Goal: Task Accomplishment & Management: Manage account settings

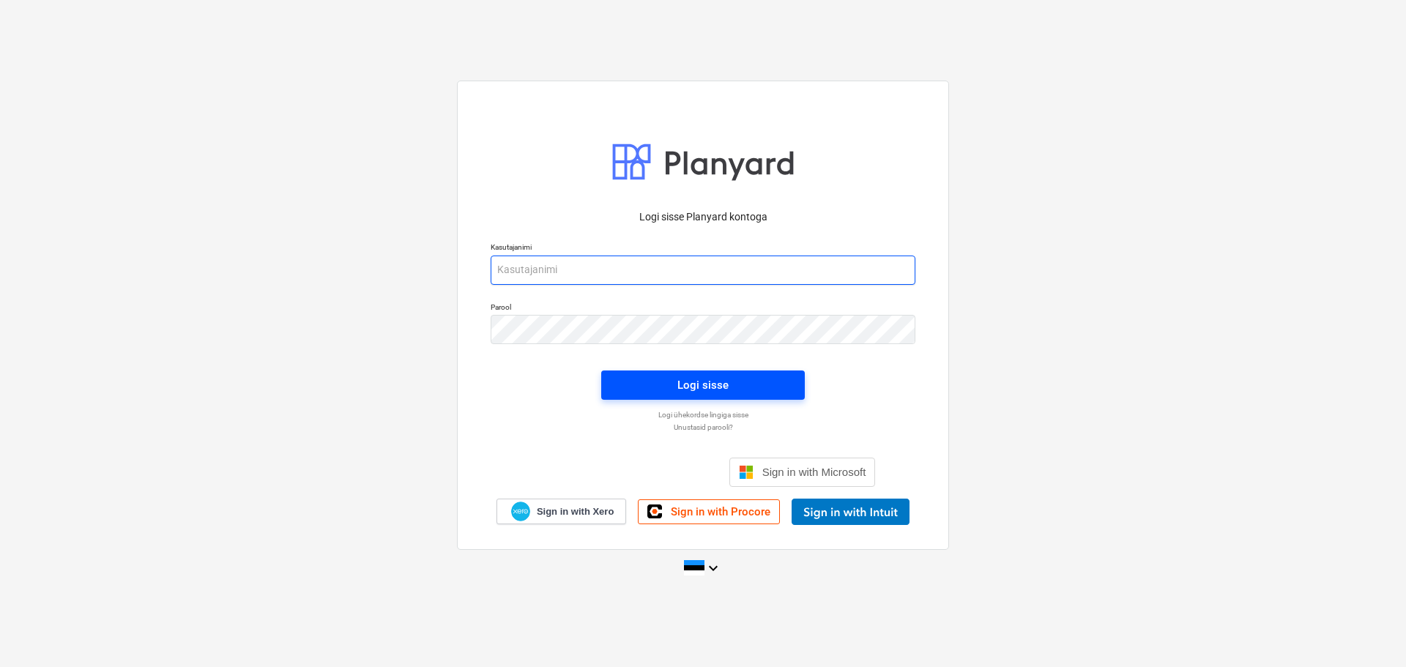
type input "[EMAIL_ADDRESS][DOMAIN_NAME]"
click at [726, 390] on div "Logi sisse" at bounding box center [702, 385] width 51 height 19
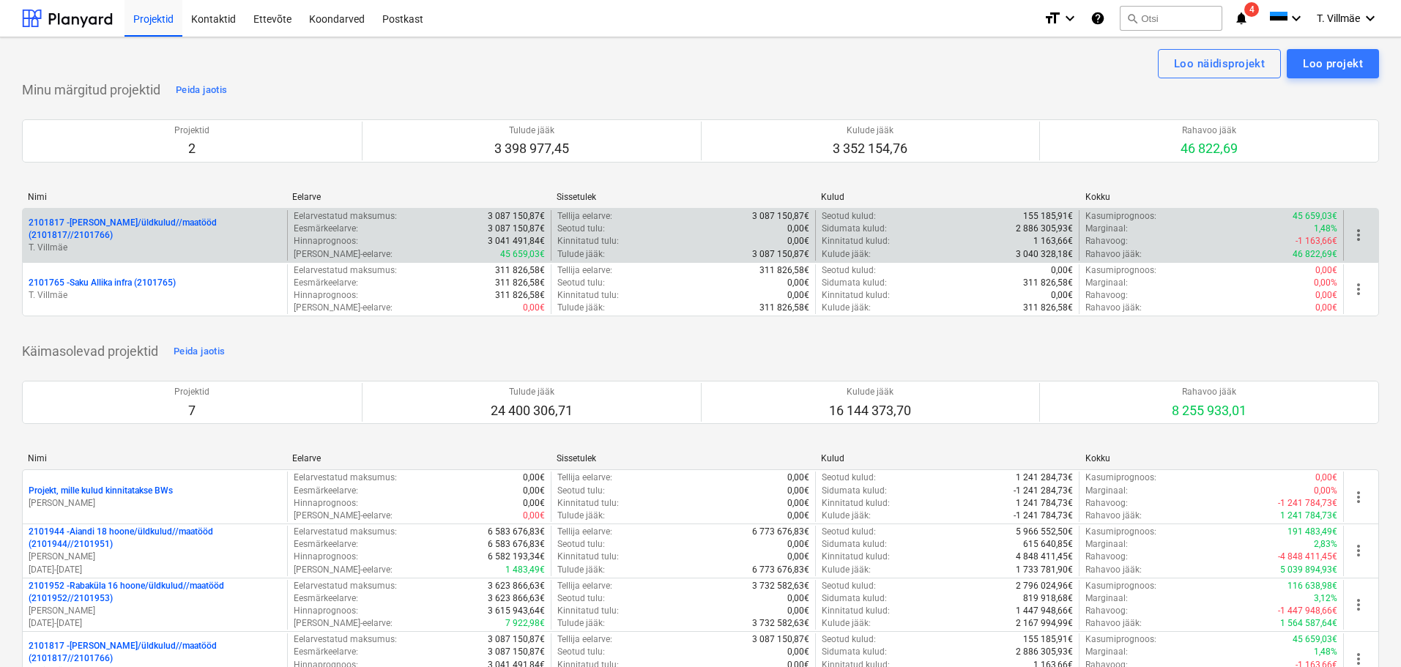
click at [137, 232] on p "2101817 - [PERSON_NAME]/üldkulud//maatööd (2101817//2101766)" at bounding box center [155, 229] width 253 height 25
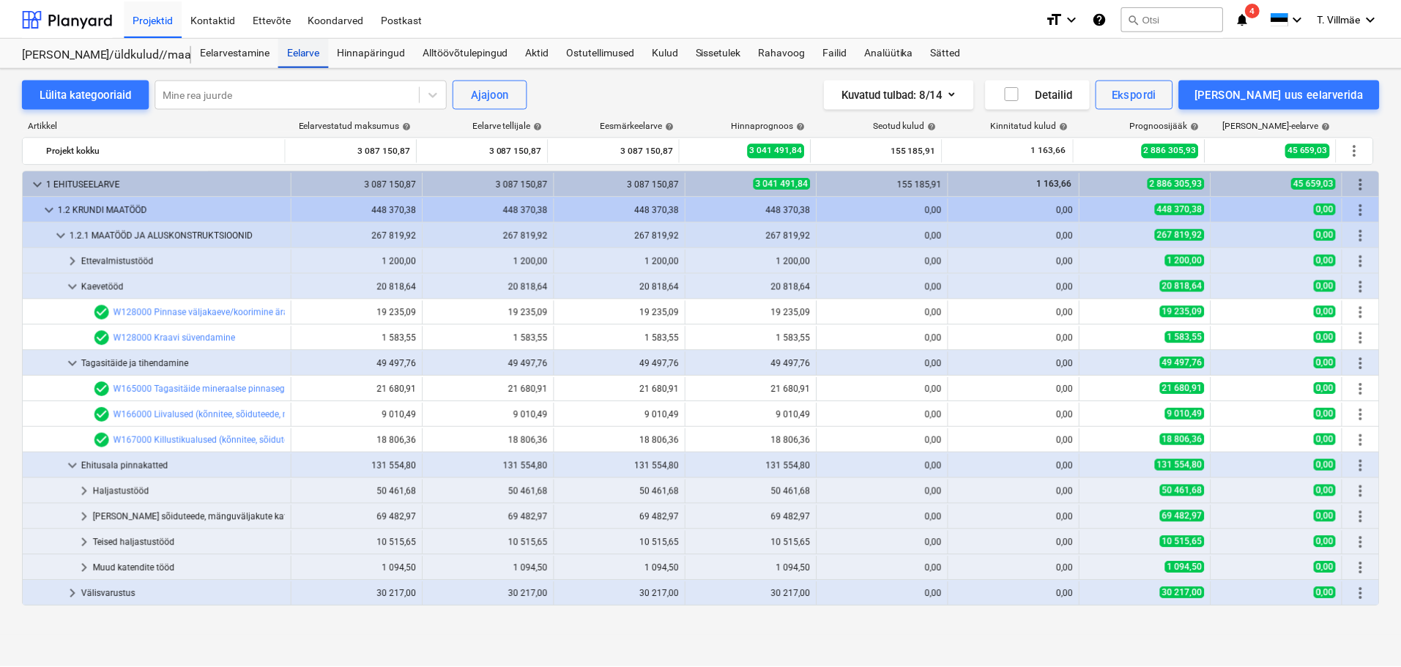
scroll to position [366, 0]
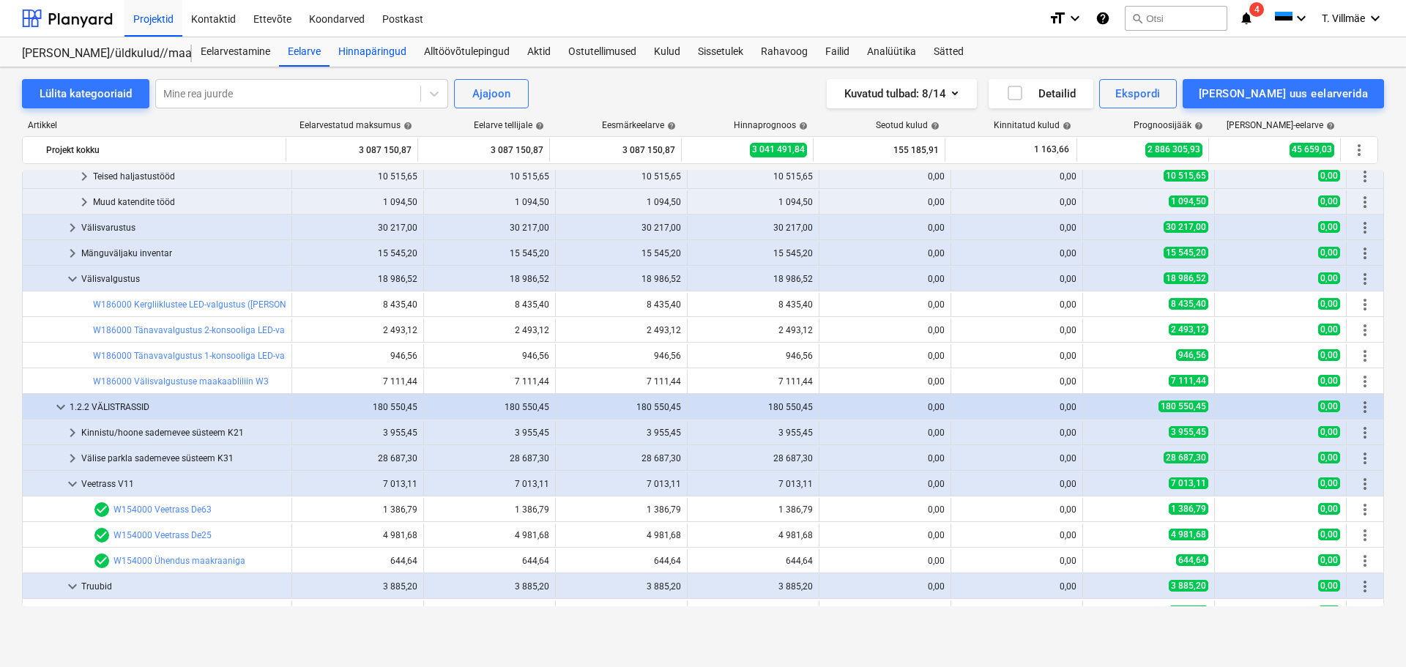
click at [363, 47] on div "Hinnapäringud" at bounding box center [372, 51] width 86 height 29
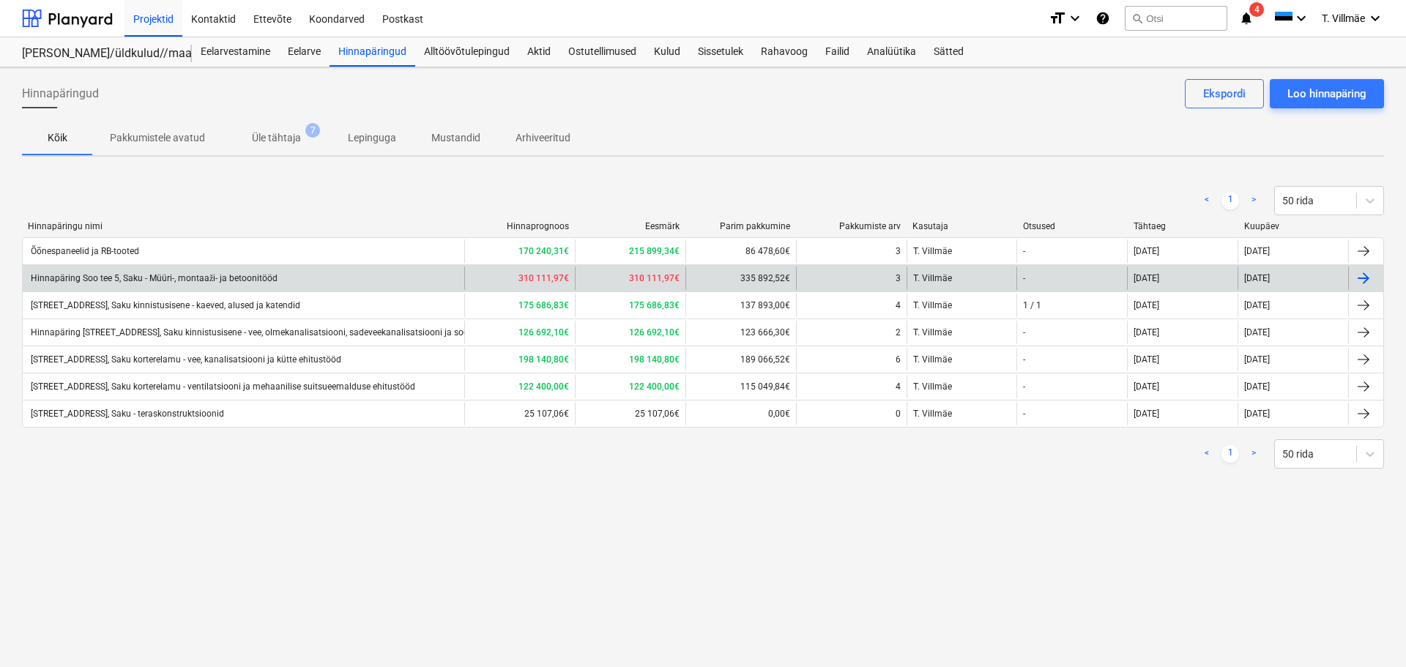
click at [201, 279] on div "Hinnapäring Soo tee 5, Saku - Müüri-, montaaži- ja betoonitööd" at bounding box center [153, 278] width 249 height 11
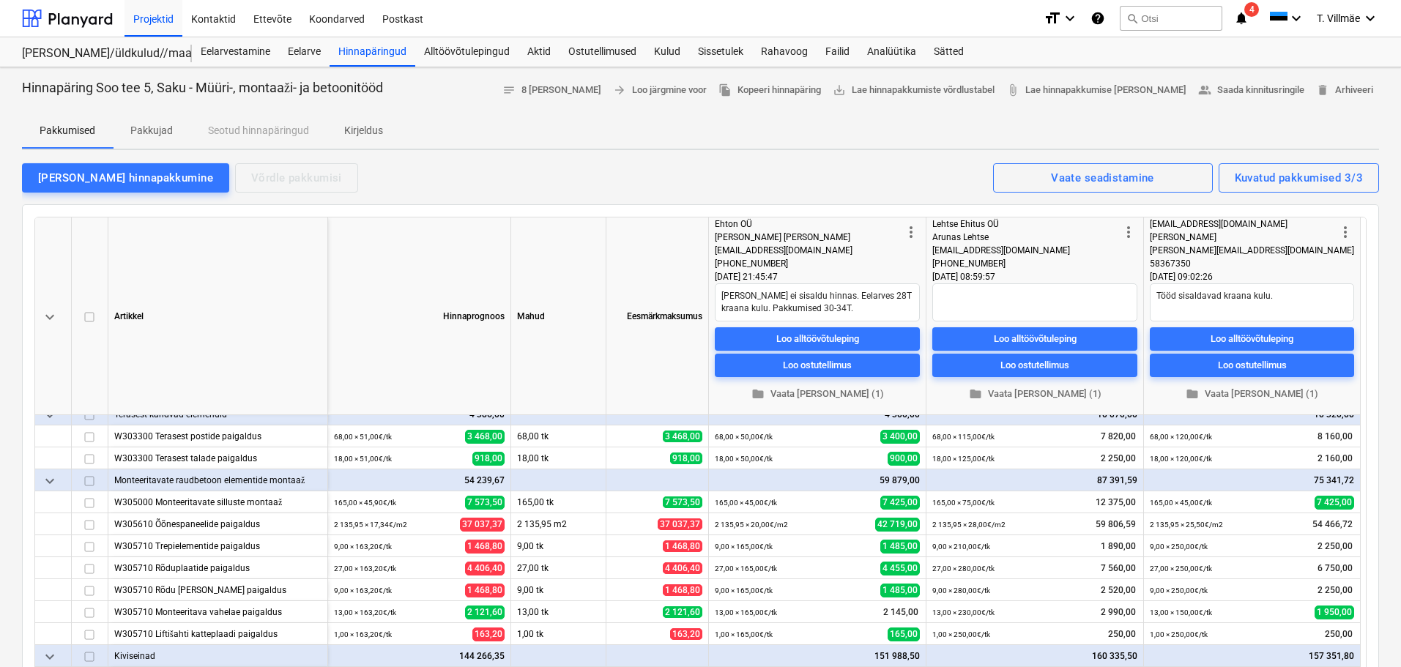
scroll to position [64, 0]
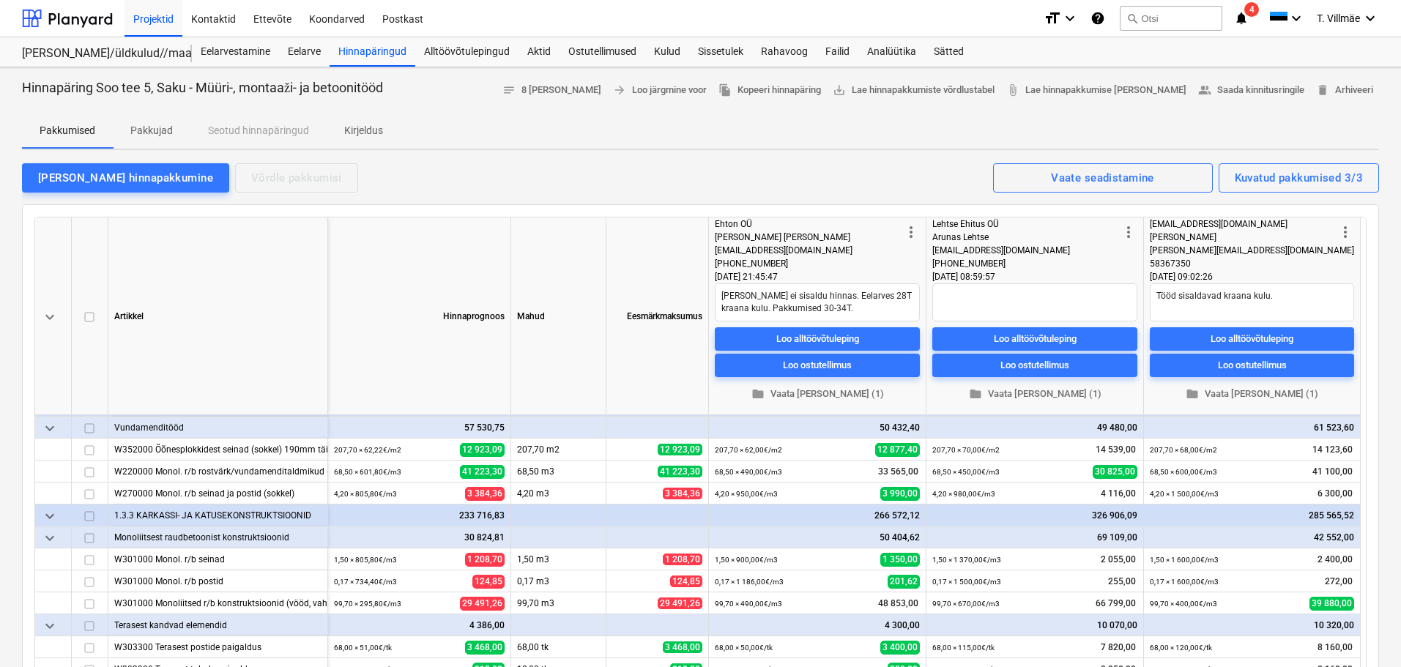
click at [163, 127] on p "Pakkujad" at bounding box center [151, 130] width 42 height 15
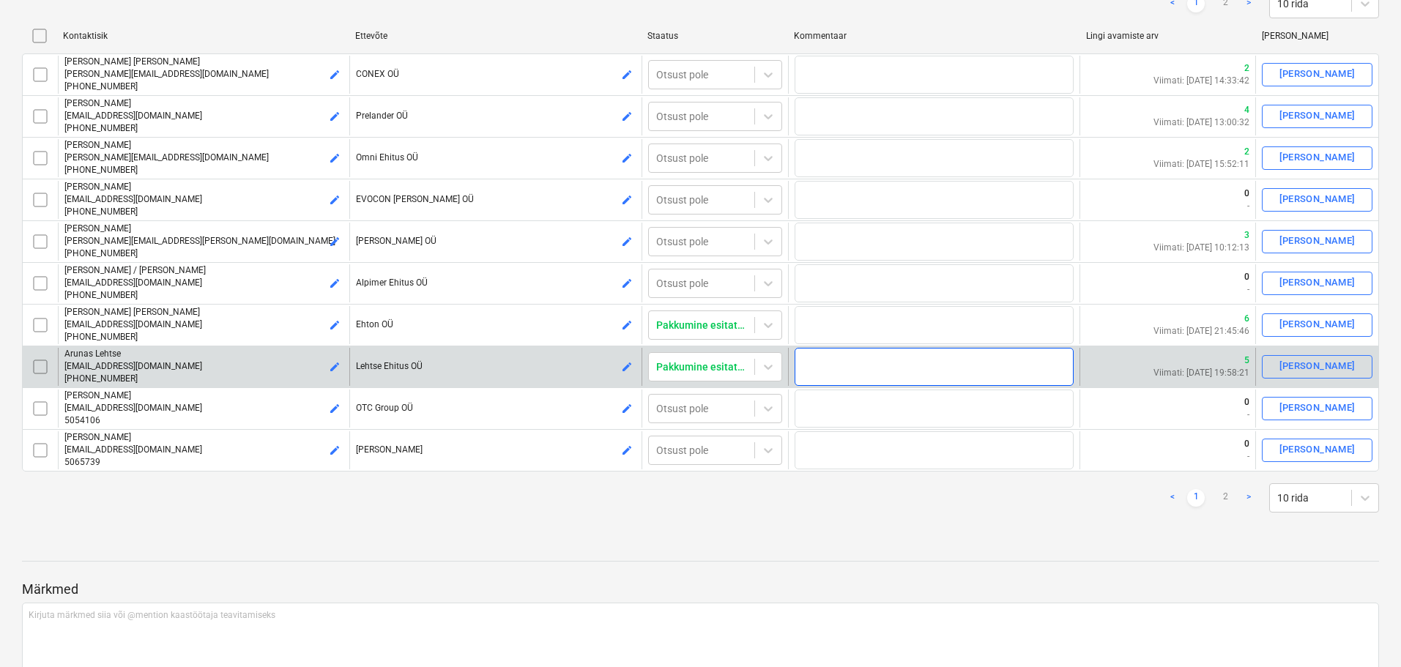
scroll to position [146, 0]
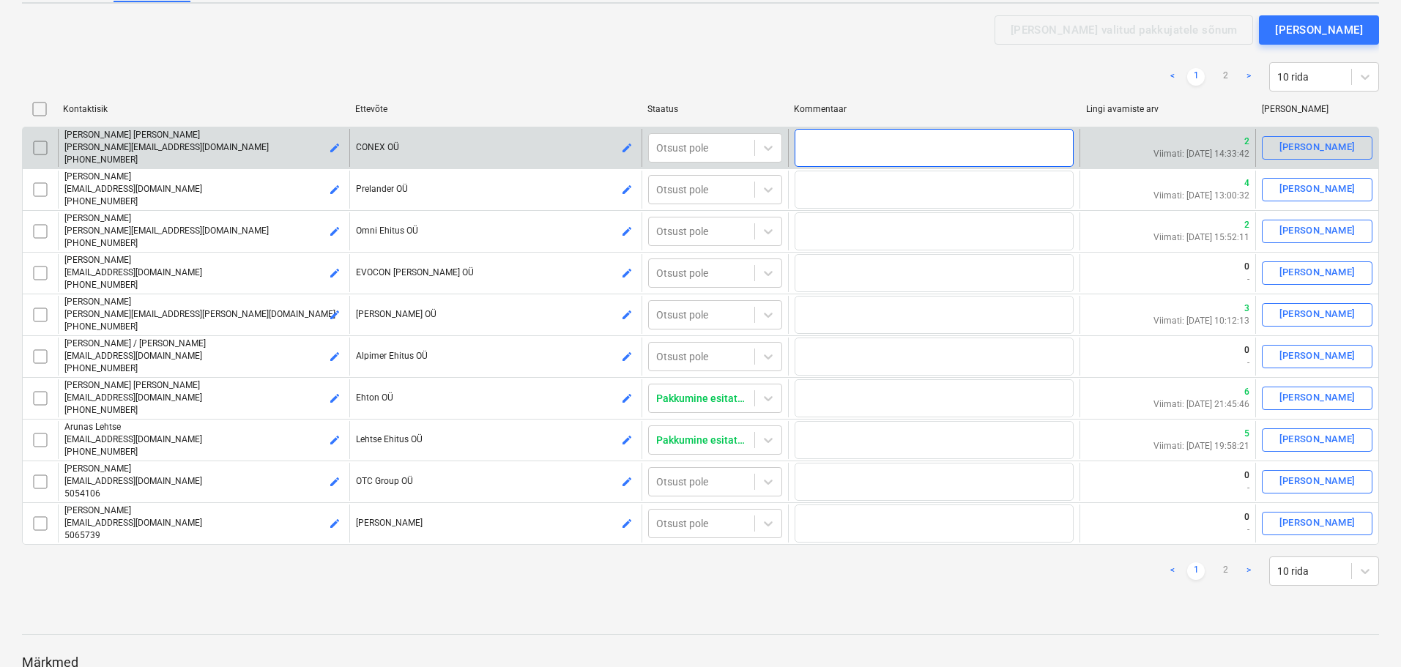
click at [960, 156] on textarea at bounding box center [933, 148] width 279 height 38
type textarea "x"
type textarea "e"
type textarea "x"
type textarea "ei"
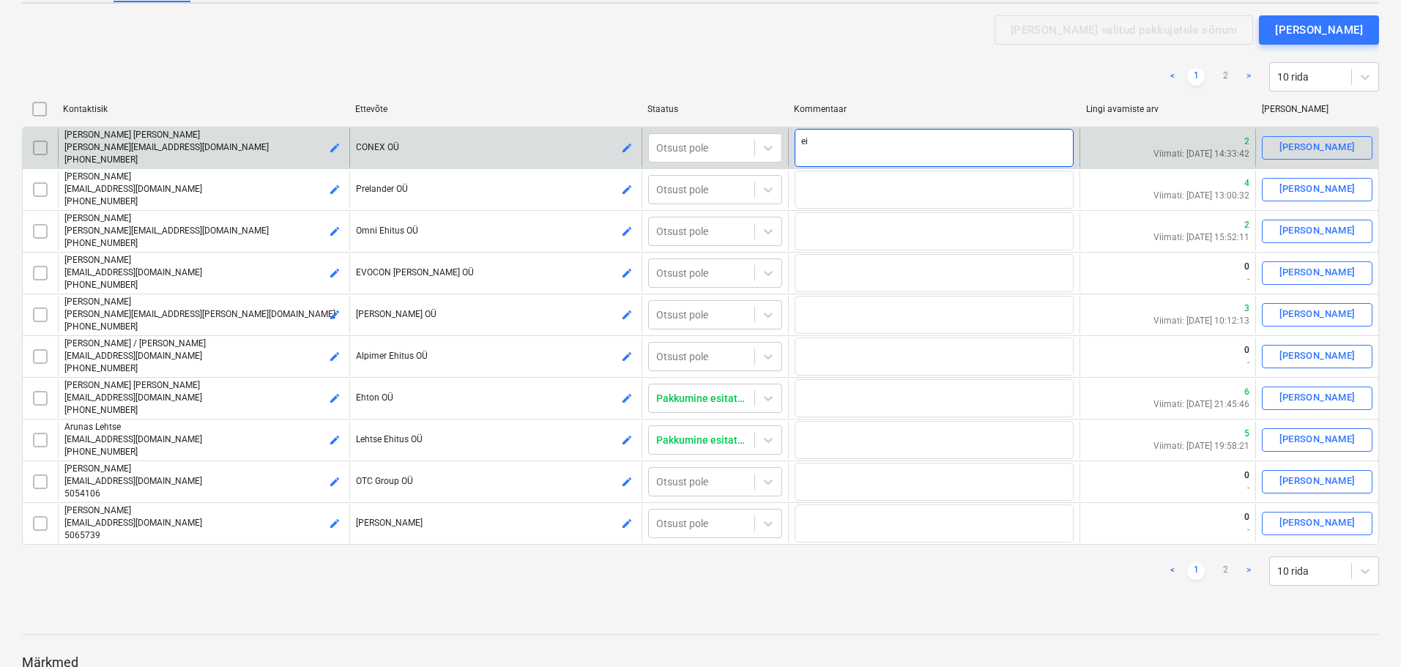
type textarea "x"
type textarea "ei"
type textarea "x"
type textarea "ei s"
type textarea "x"
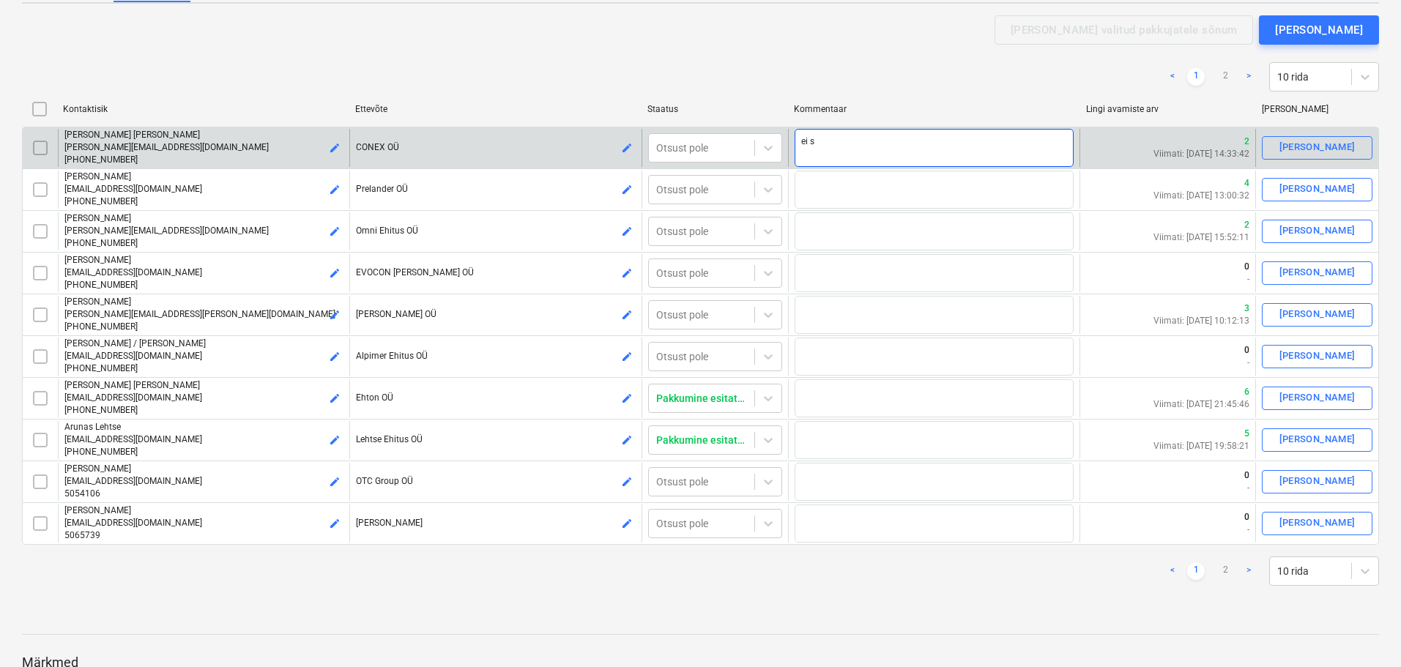
type textarea "ei so"
type textarea "x"
type textarea "ei soo"
type textarea "x"
type textarea "ei soov"
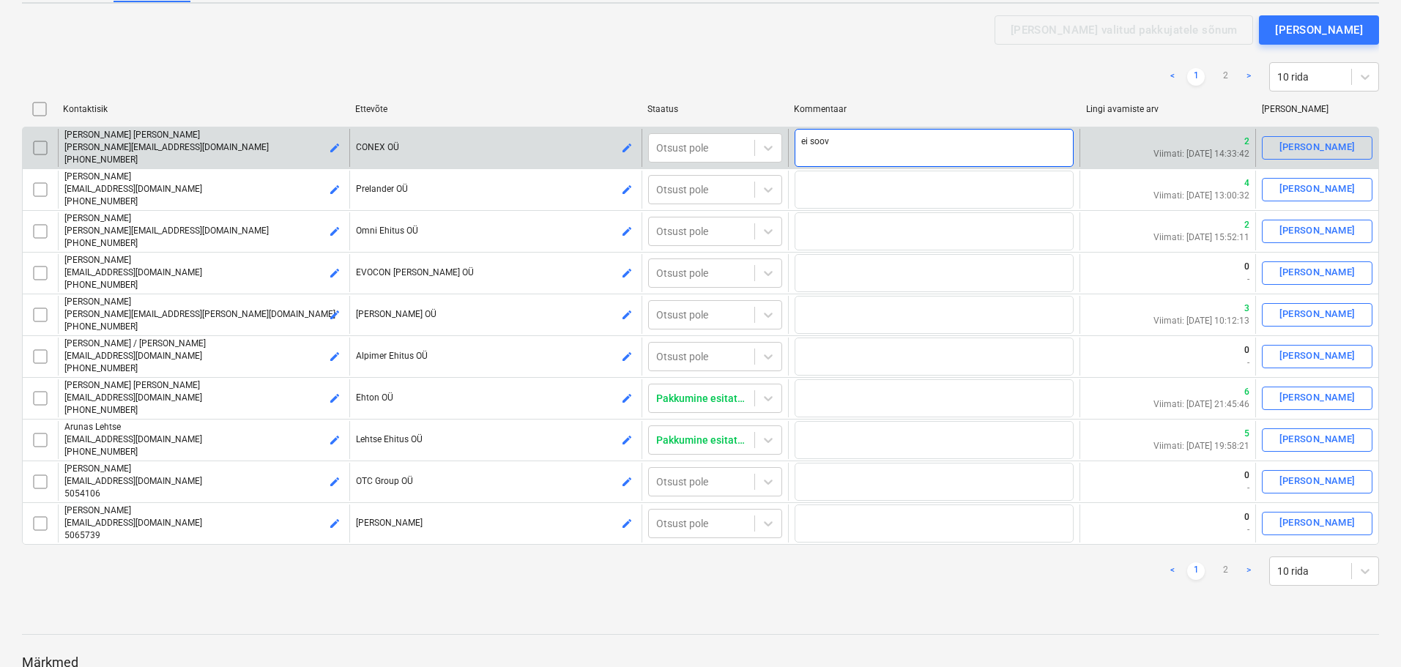
type textarea "x"
type textarea "ei soovi"
type textarea "x"
type textarea "ei soovi"
type textarea "x"
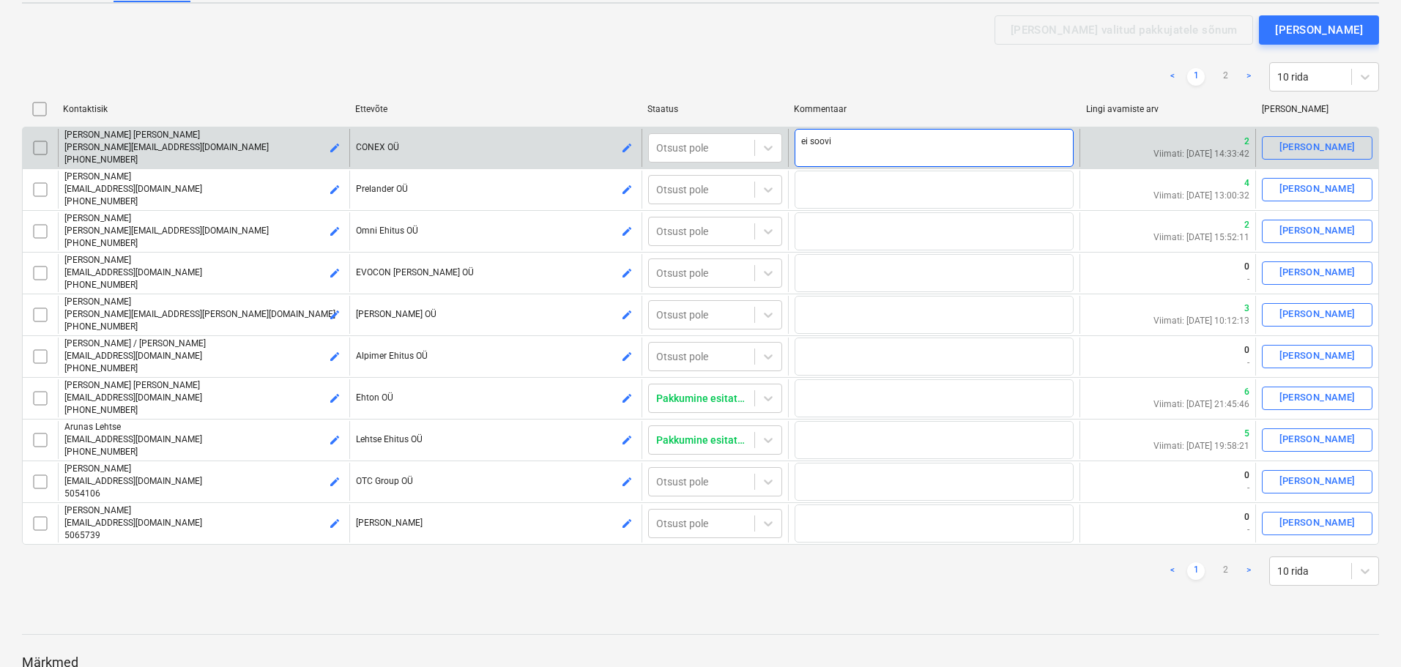
type textarea "ei soovi p"
type textarea "x"
type textarea "ei soovi pa"
type textarea "x"
type textarea "ei soovi pak"
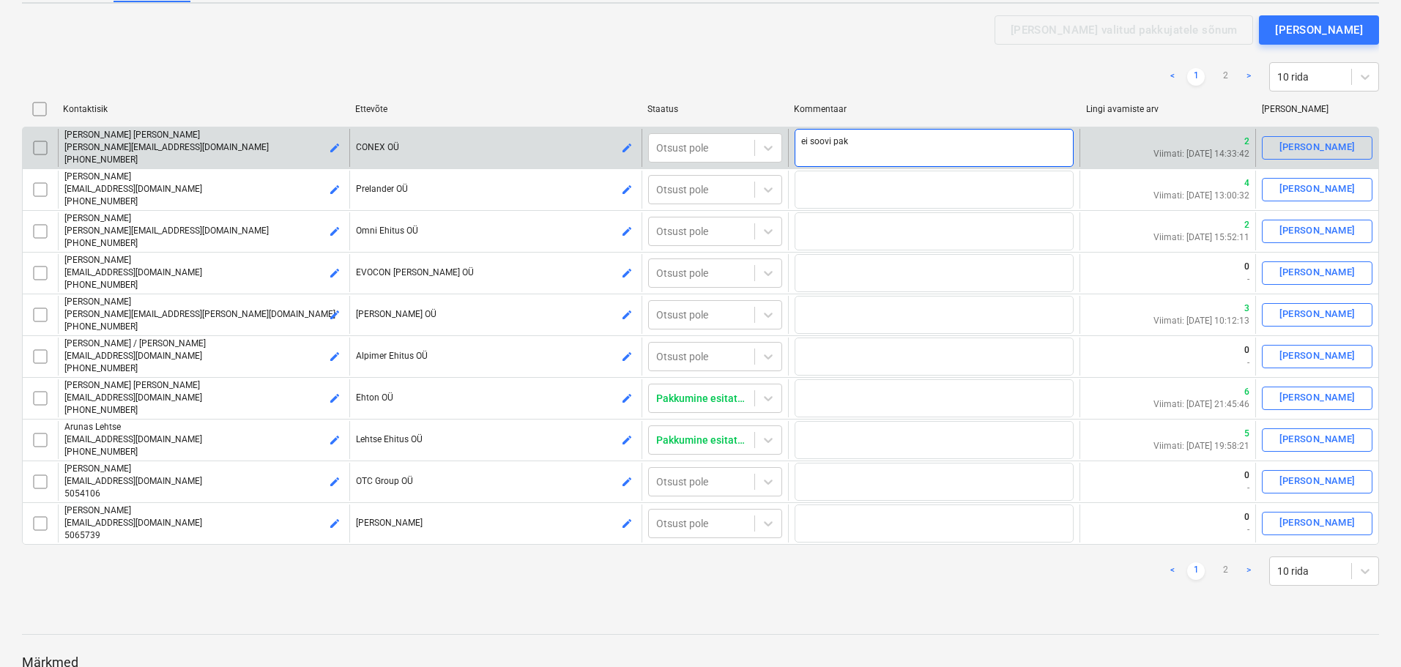
type textarea "x"
type textarea "ei soovi pakk"
type textarea "x"
type textarea "ei soovi pakkk"
type textarea "x"
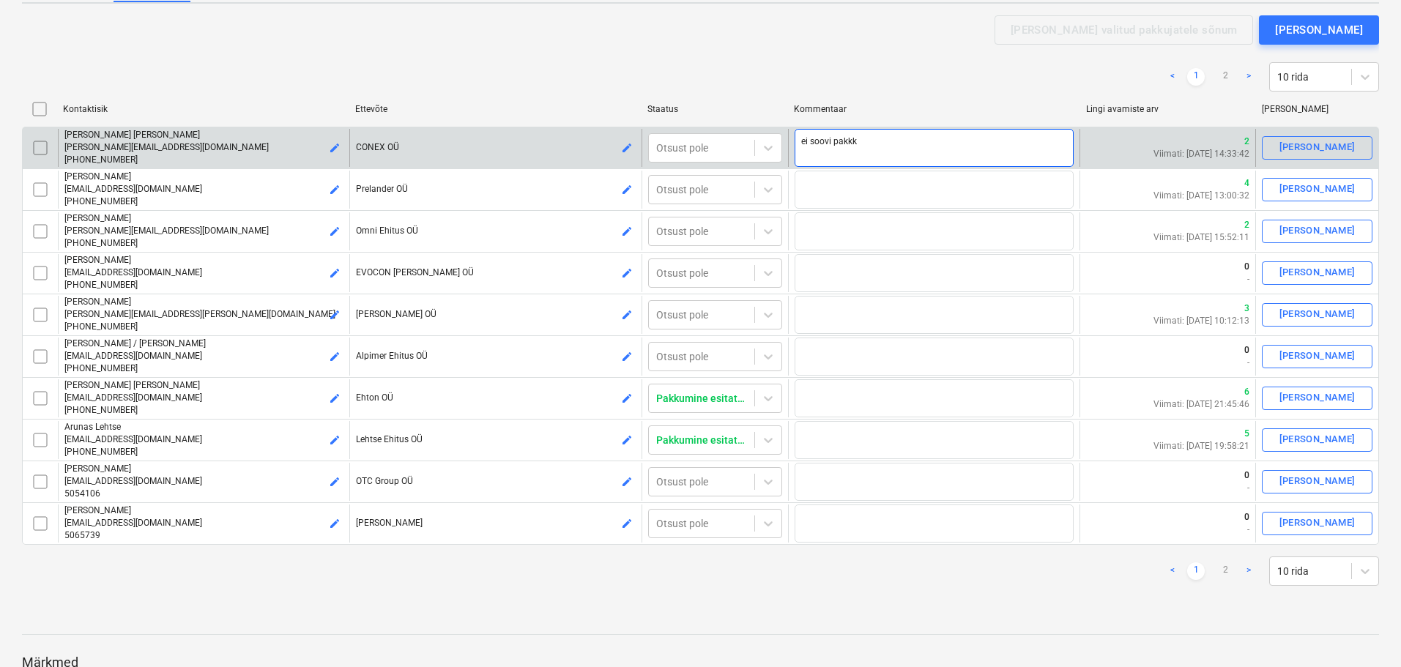
type textarea "ei soovi pakkku"
type textarea "x"
type textarea "ei soovi pakkk"
type textarea "x"
type textarea "ei soovi pakk"
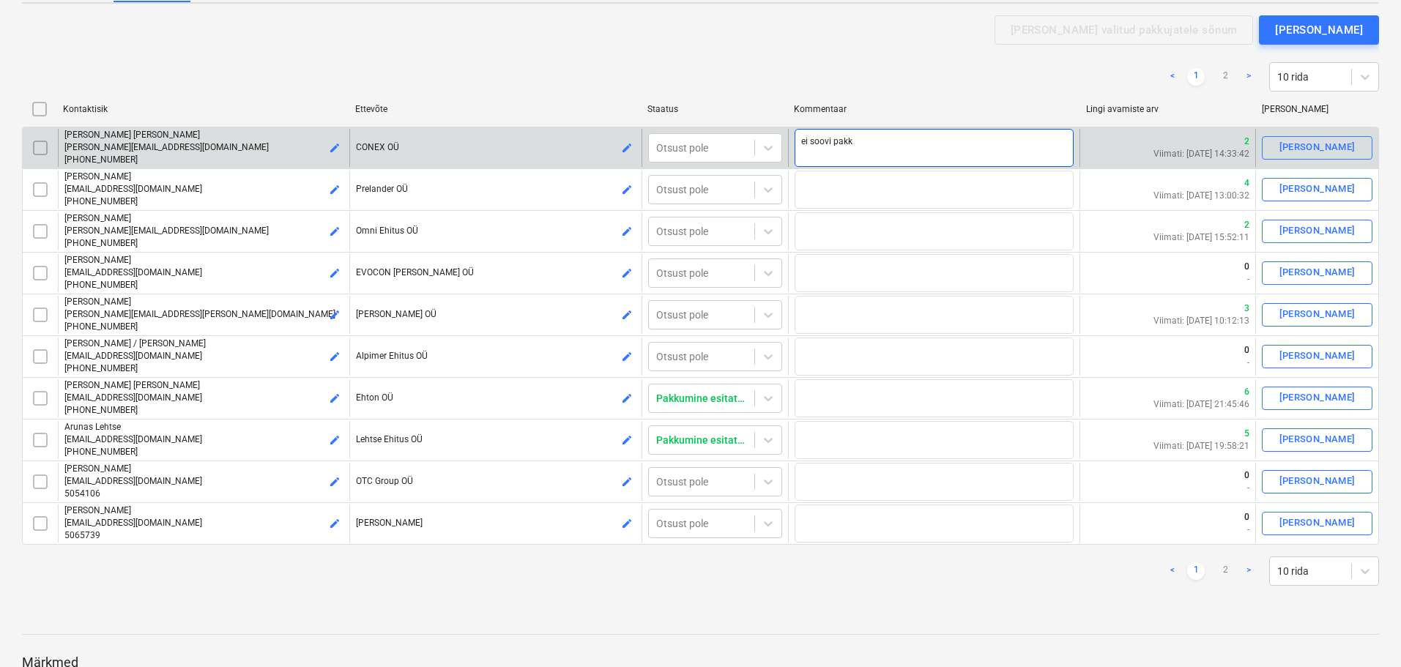
type textarea "x"
type textarea "ei soovi pak"
type textarea "x"
type textarea "ei soovi pakk"
type textarea "x"
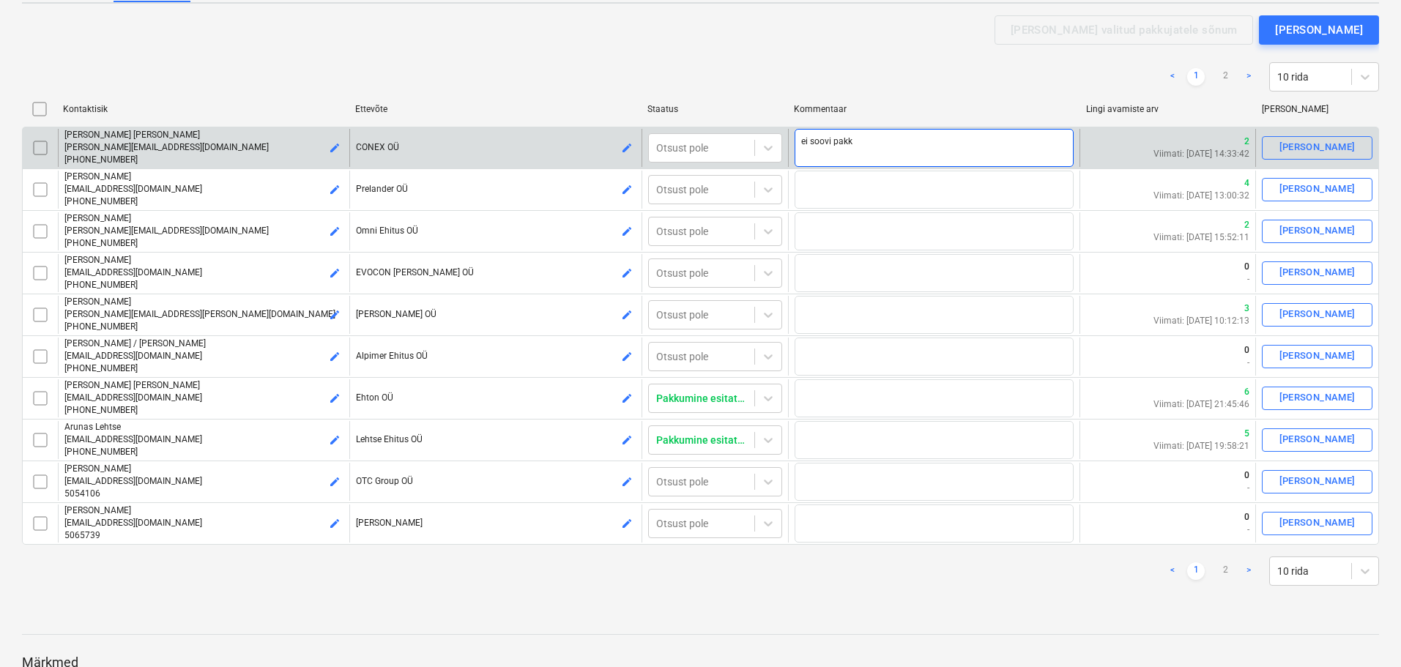
type textarea "ei soovi pakku"
type textarea "x"
type textarea "ei soovi pakkud"
type textarea "x"
type textarea "ei soovi pakkuda"
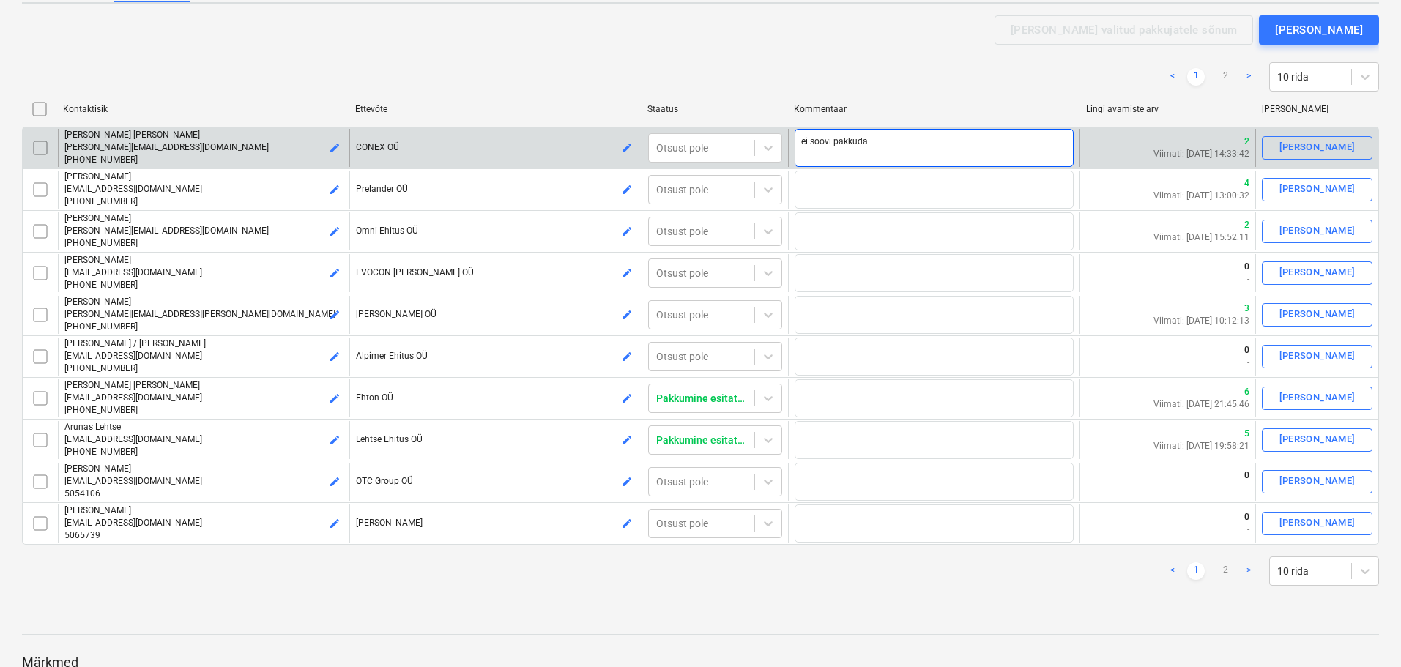
click at [805, 144] on textarea "ei soovi pakkuda" at bounding box center [933, 148] width 279 height 38
type textarea "x"
type textarea "i [PERSON_NAME]"
type textarea "x"
type textarea "Ei soovi pakkuda"
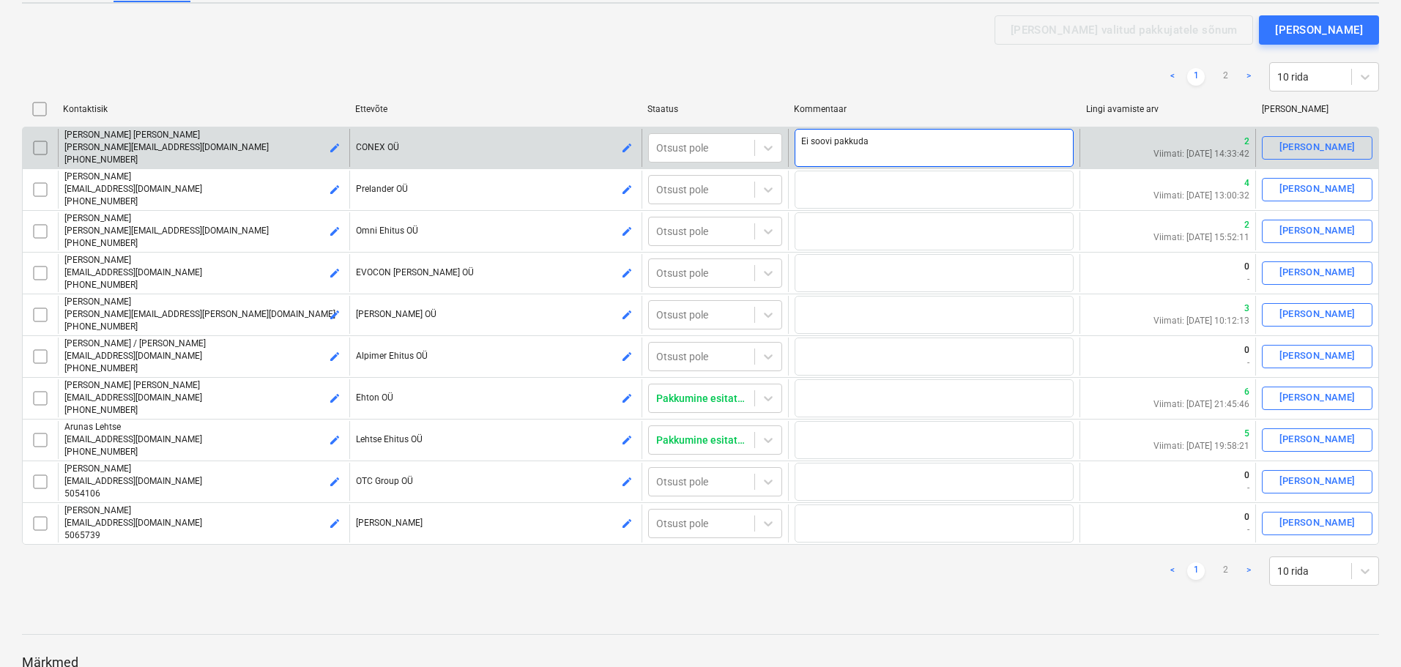
click at [879, 144] on textarea "Ei soovi pakkuda" at bounding box center [933, 148] width 279 height 38
type textarea "x"
click at [882, 144] on textarea "Ei soovi pakkuda." at bounding box center [933, 148] width 279 height 38
drag, startPoint x: 868, startPoint y: 140, endPoint x: 796, endPoint y: 158, distance: 74.8
click at [803, 154] on textarea "Ei soovi pakkuda." at bounding box center [933, 148] width 279 height 38
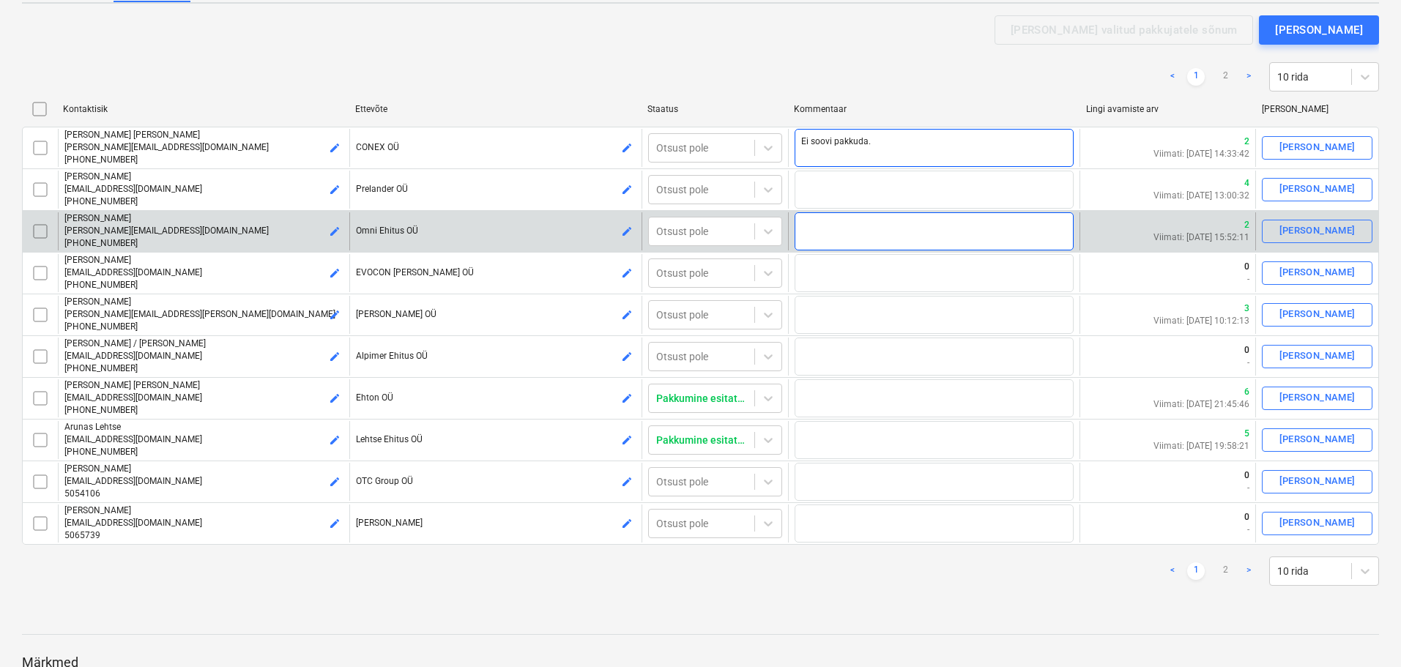
type textarea "Ei soovi pakkuda."
click at [824, 228] on textarea at bounding box center [933, 231] width 279 height 38
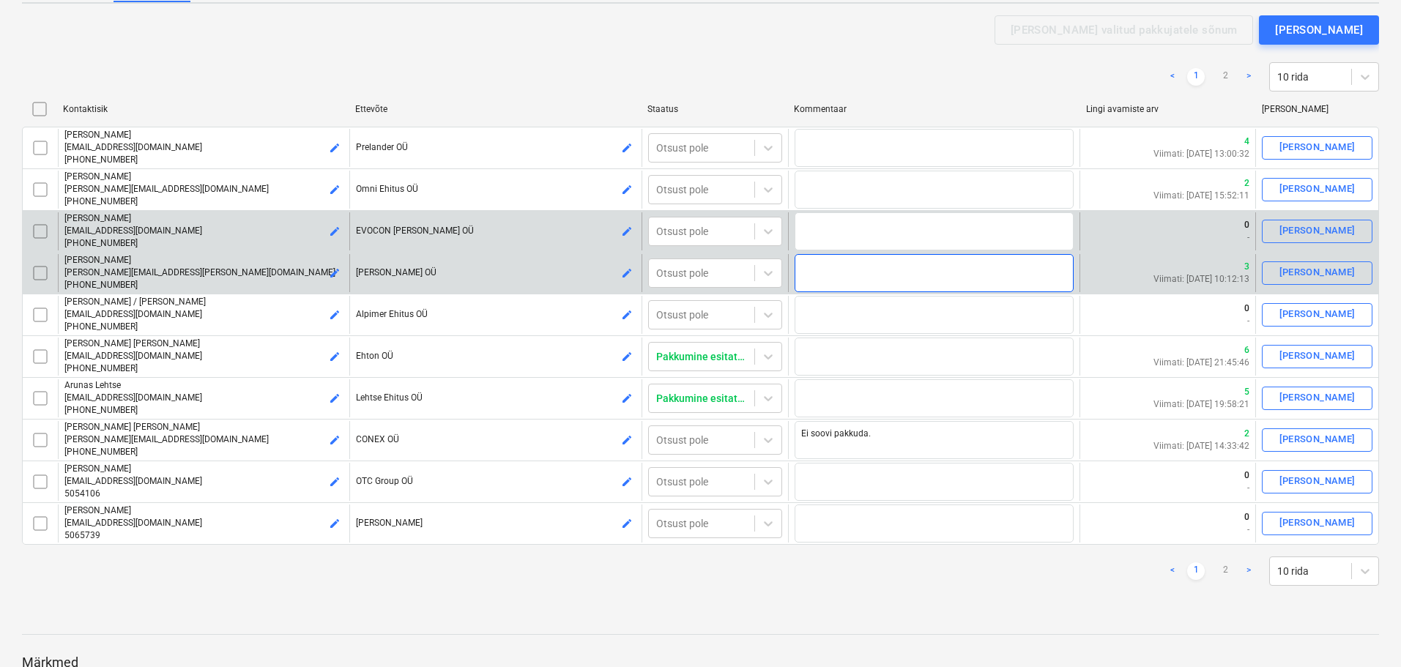
click at [816, 273] on textarea at bounding box center [933, 273] width 279 height 38
paste textarea "Ei soovi pakkuda."
type textarea "x"
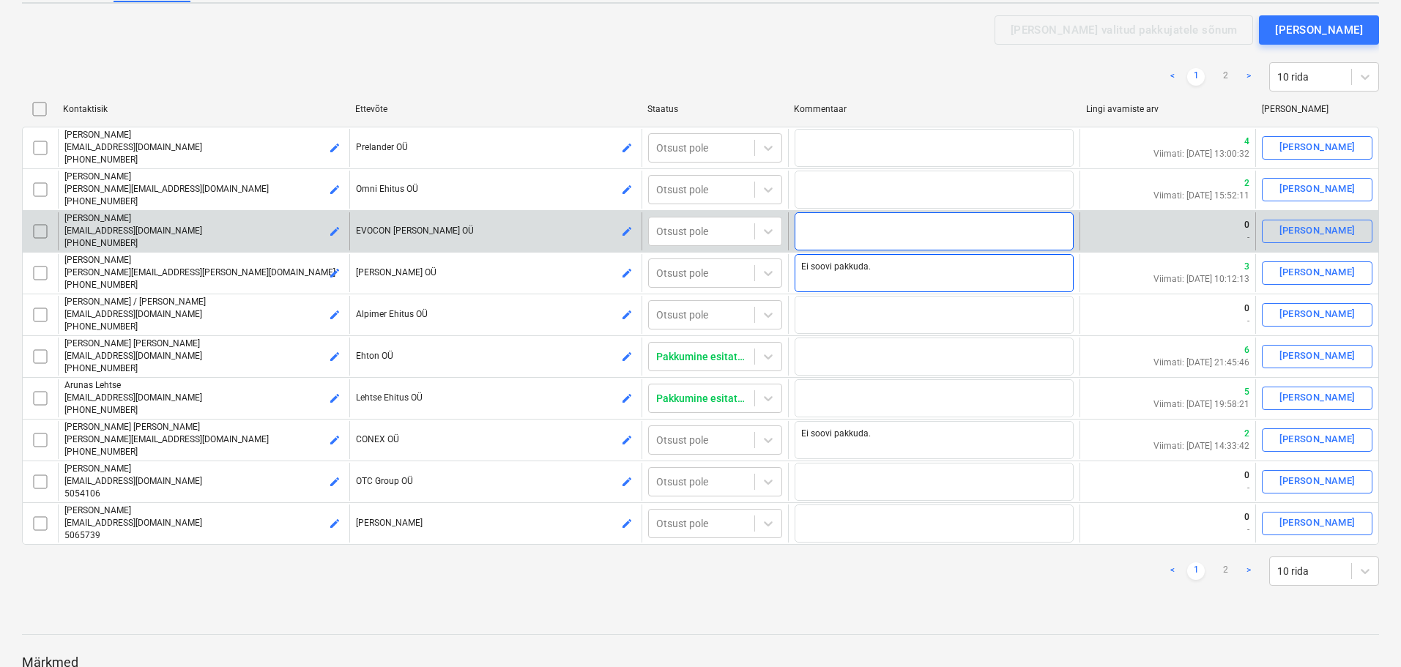
type textarea "Ei soovi pakkuda."
click at [808, 225] on textarea at bounding box center [933, 231] width 279 height 38
paste textarea "Ei soovi pakkuda."
type textarea "x"
type textarea "Ei soovi pakkuda."
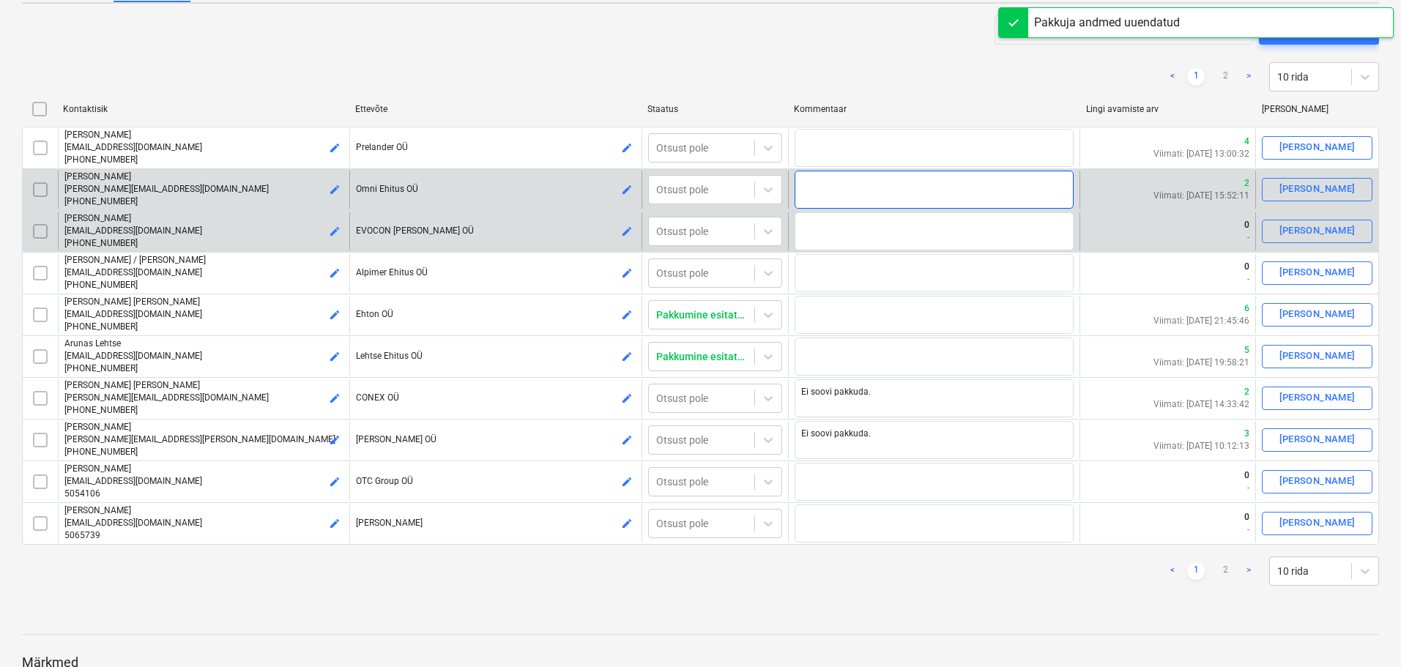
click at [813, 193] on textarea at bounding box center [933, 190] width 279 height 38
paste textarea "Ei soovi pakkuda."
type textarea "x"
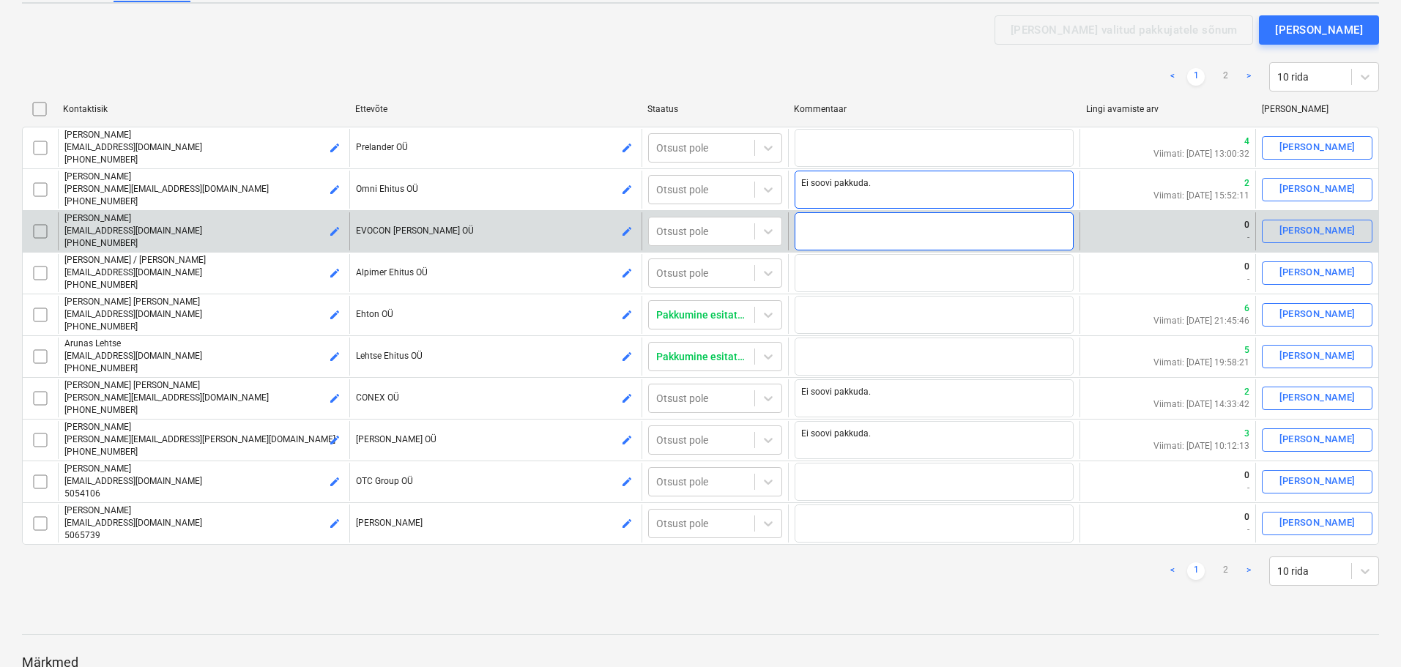
type textarea "Ei soovi pakkuda."
click at [811, 231] on textarea at bounding box center [933, 231] width 279 height 38
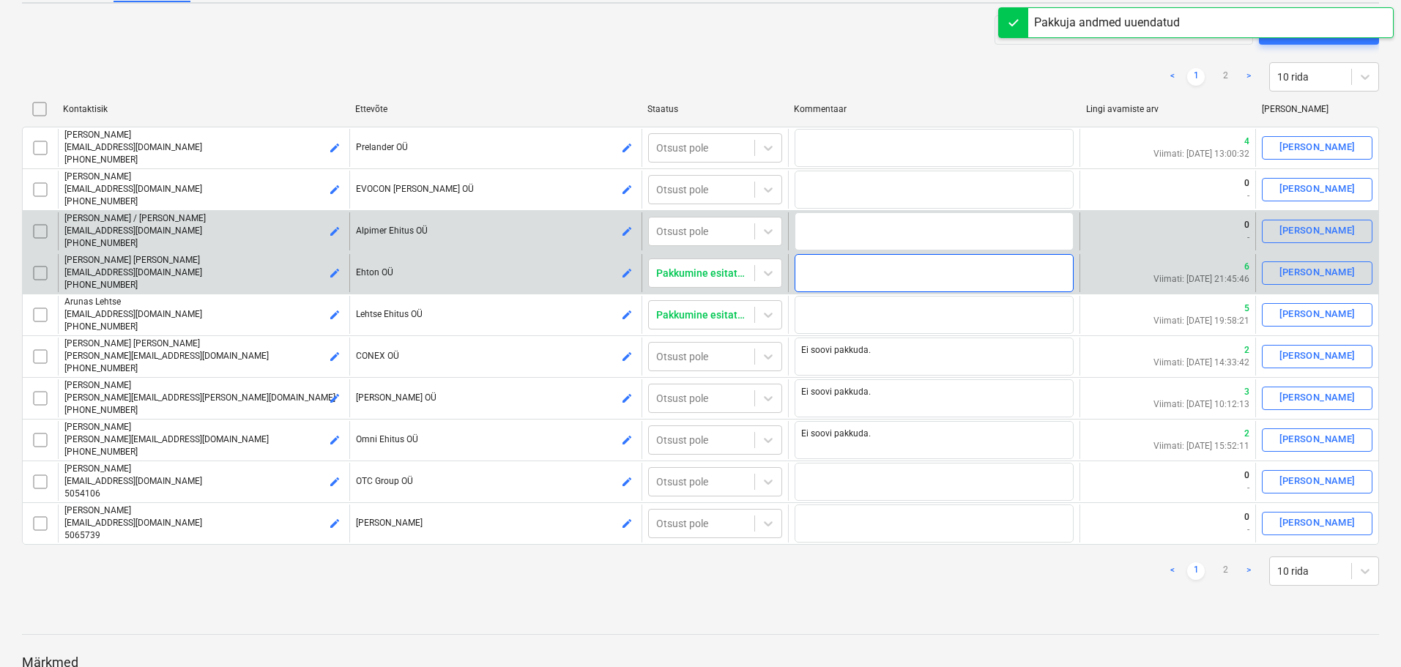
click at [819, 261] on textarea at bounding box center [933, 273] width 279 height 38
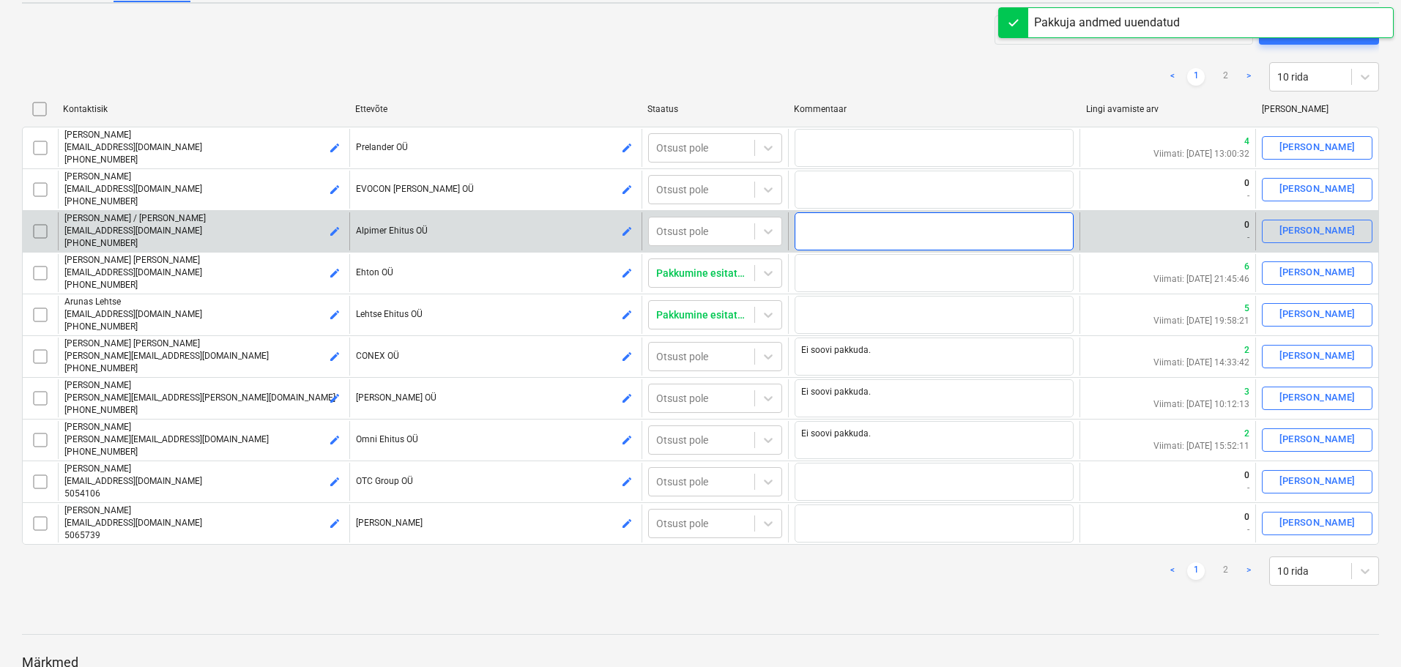
click at [819, 222] on textarea at bounding box center [933, 231] width 279 height 38
click at [834, 234] on textarea at bounding box center [933, 231] width 279 height 38
paste textarea "Ei soovi pakkuda."
type textarea "x"
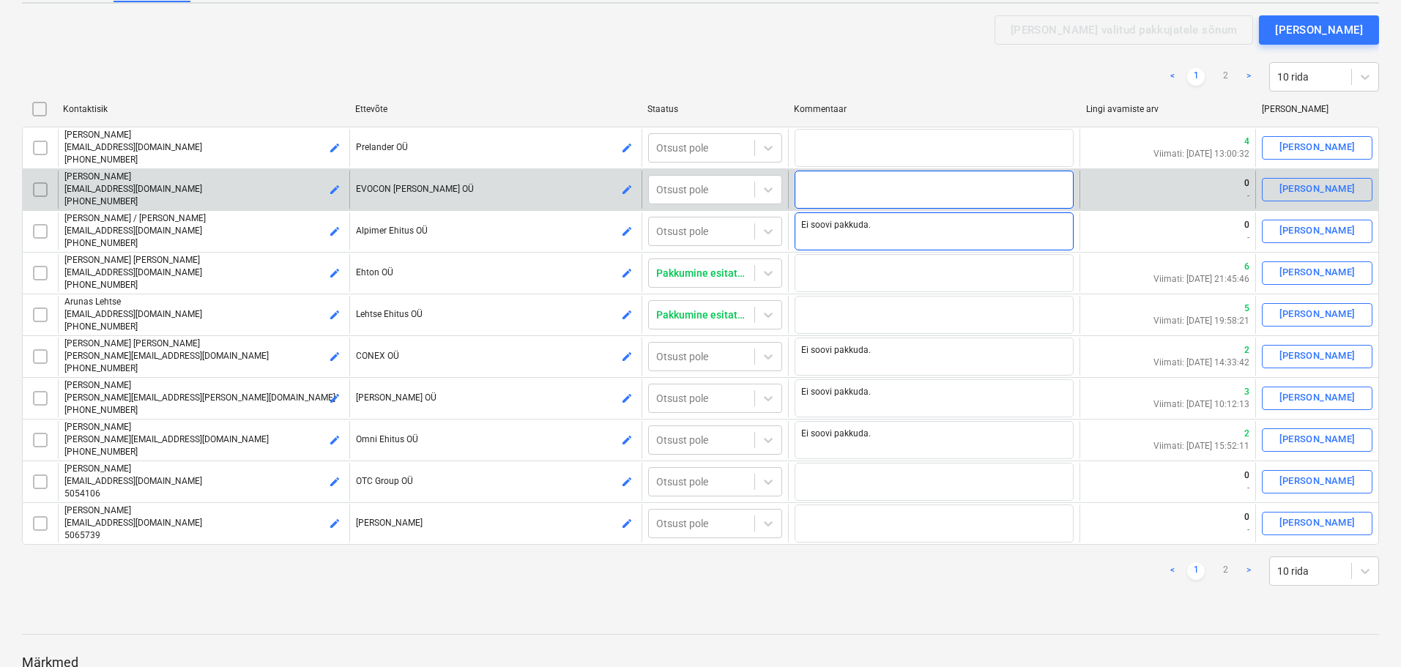
type textarea "Ei soovi pakkuda."
click at [833, 196] on textarea at bounding box center [933, 190] width 279 height 38
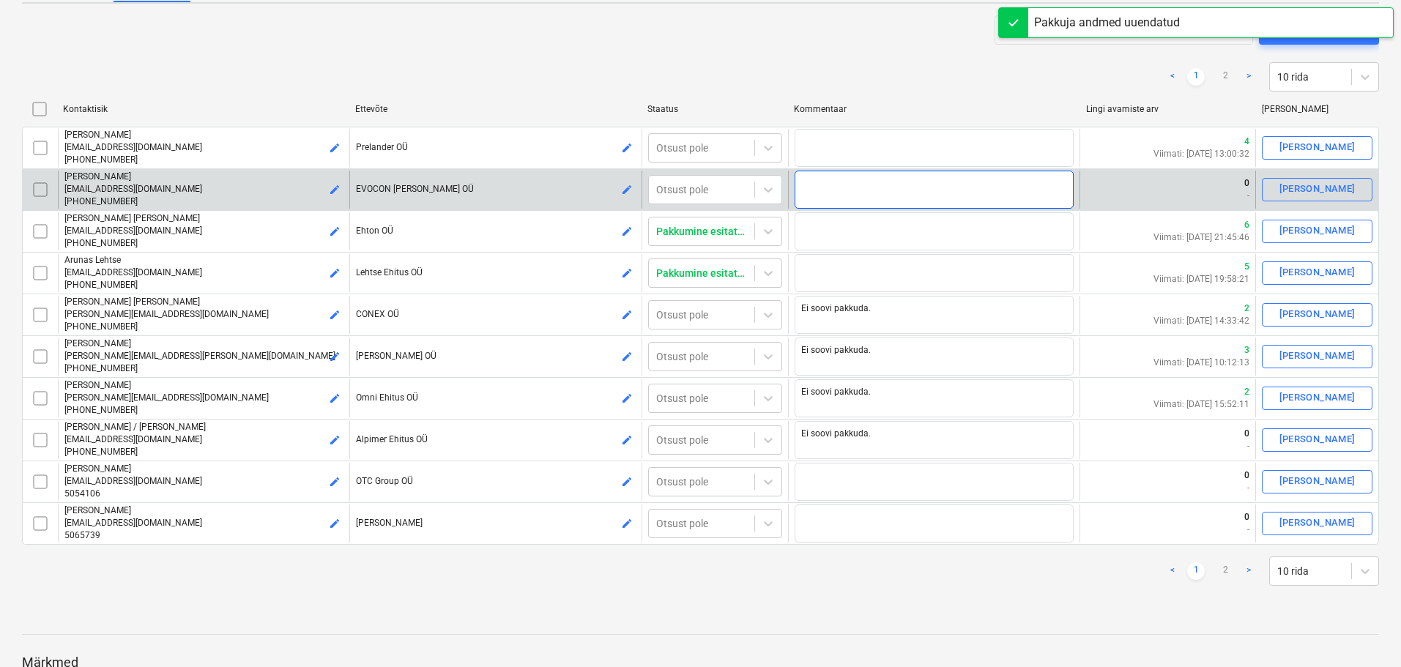
click at [833, 196] on textarea at bounding box center [933, 190] width 279 height 38
paste textarea "Ei soovi pakkuda."
type textarea "x"
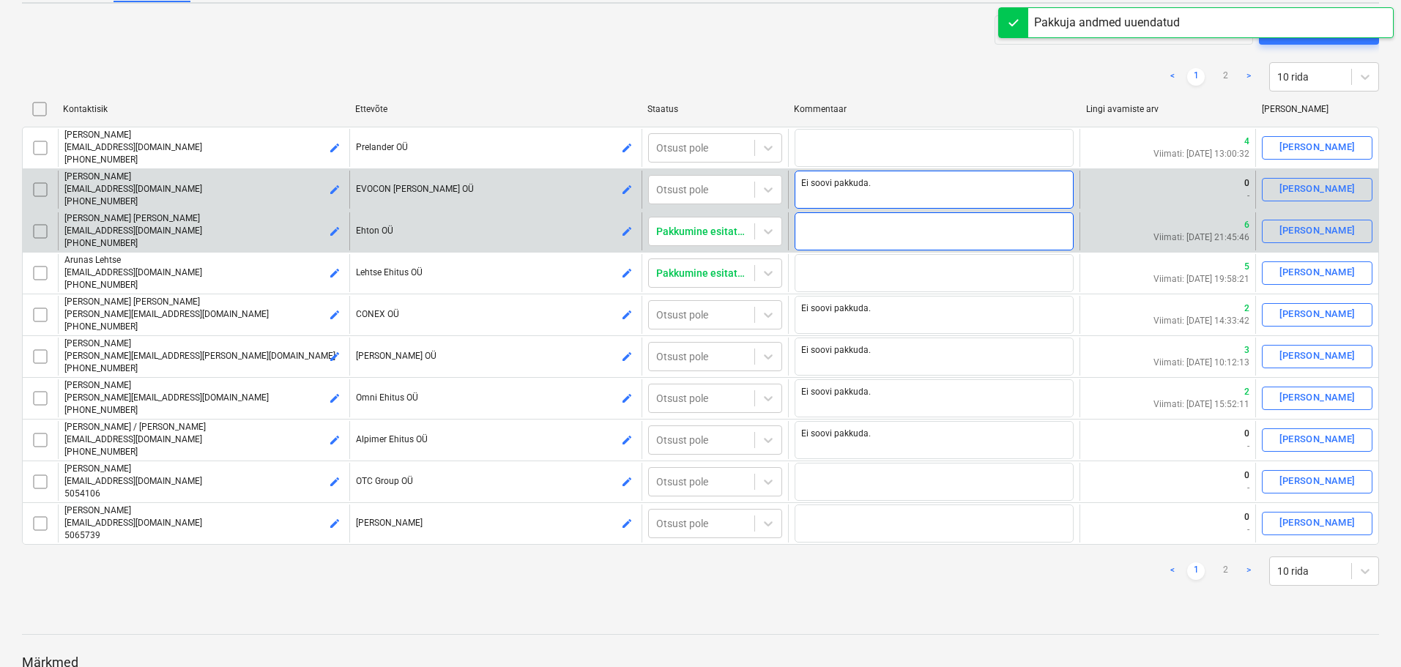
type textarea "Ei soovi pakkuda."
click at [838, 223] on textarea at bounding box center [933, 231] width 279 height 38
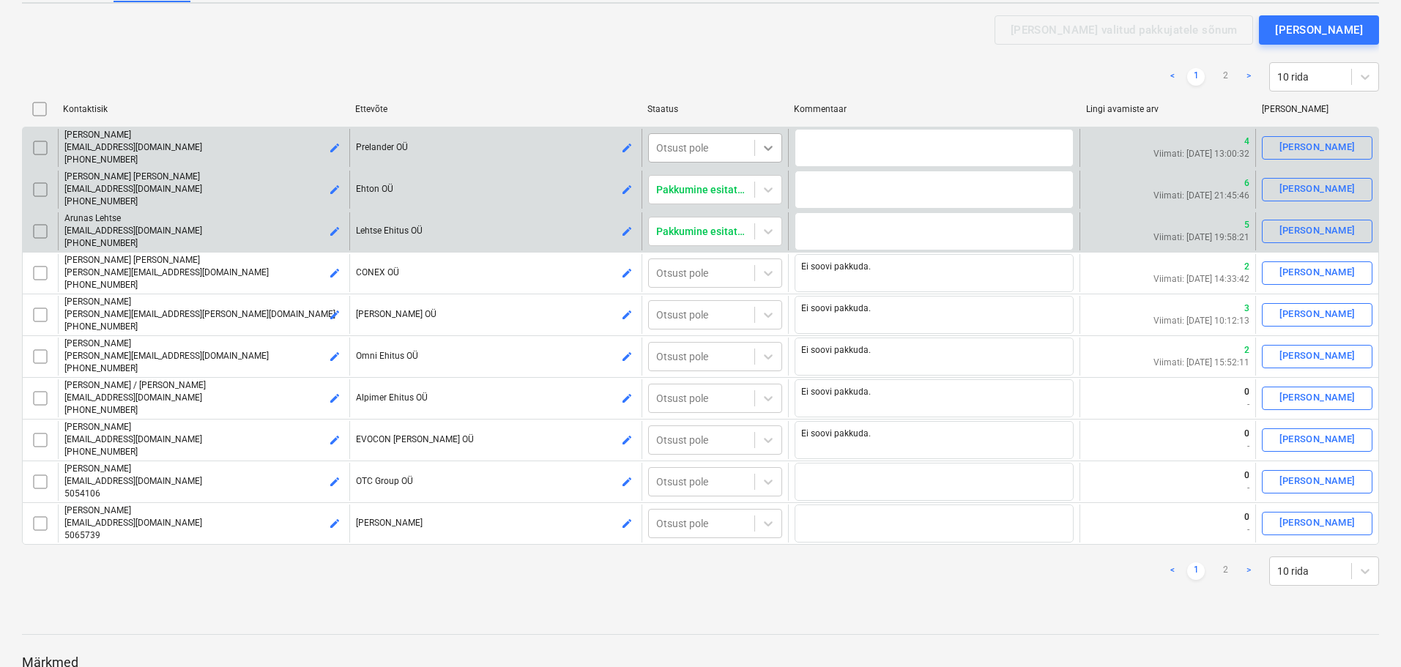
click at [769, 149] on icon at bounding box center [768, 148] width 15 height 15
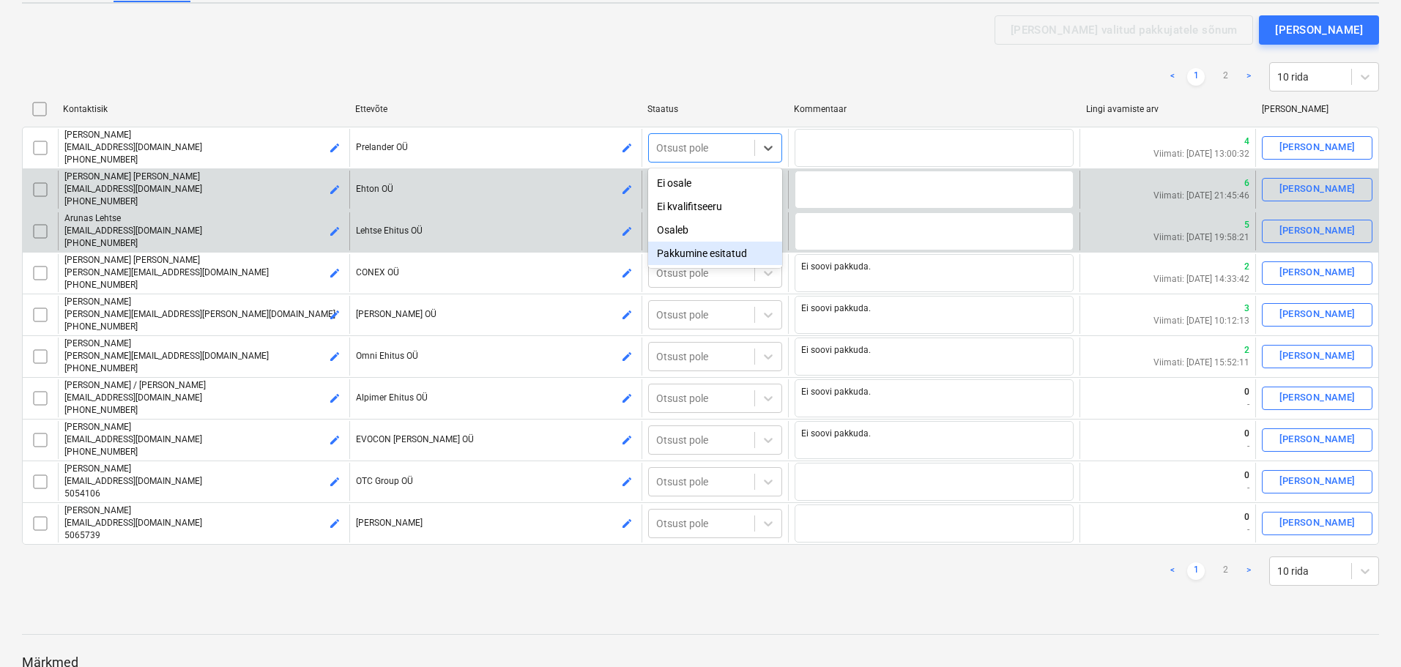
click at [710, 252] on div "Pakkumine esitatud" at bounding box center [715, 253] width 134 height 23
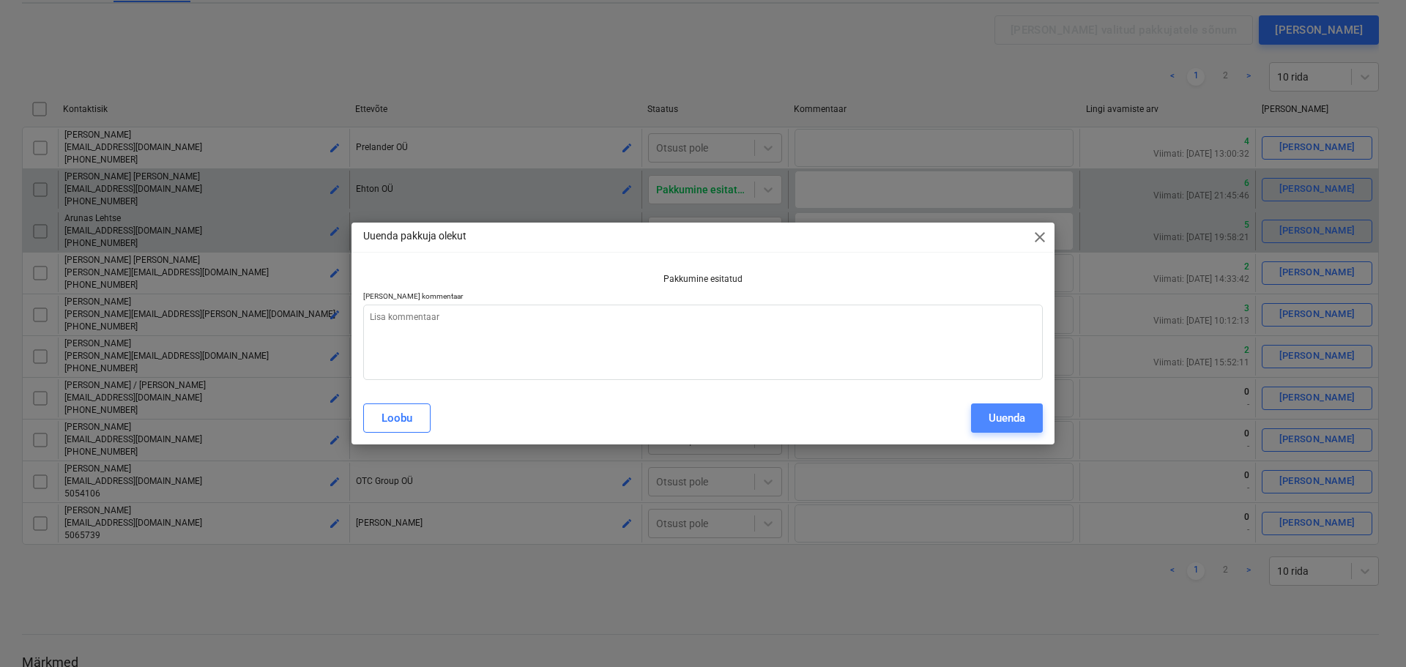
click at [997, 410] on div "Uuenda" at bounding box center [1006, 418] width 37 height 19
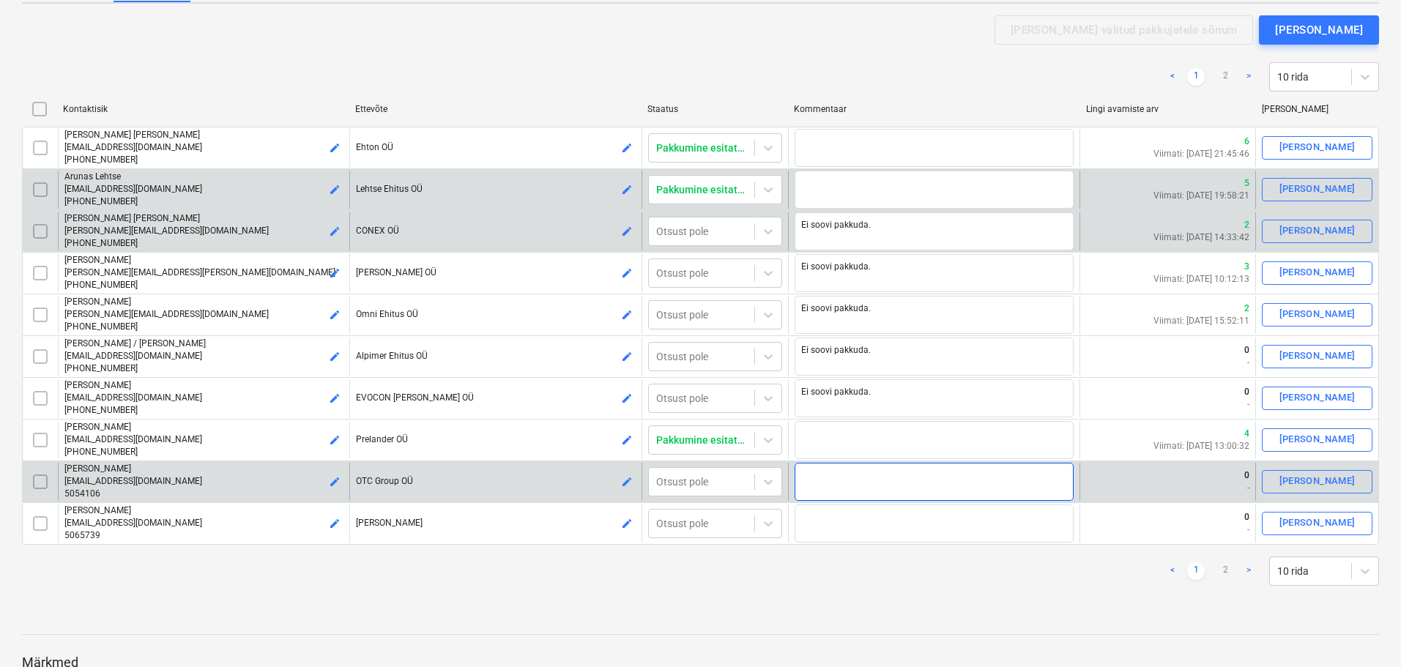
click at [857, 485] on textarea at bounding box center [933, 482] width 279 height 38
paste textarea "Ei soovi pakkuda."
type textarea "x"
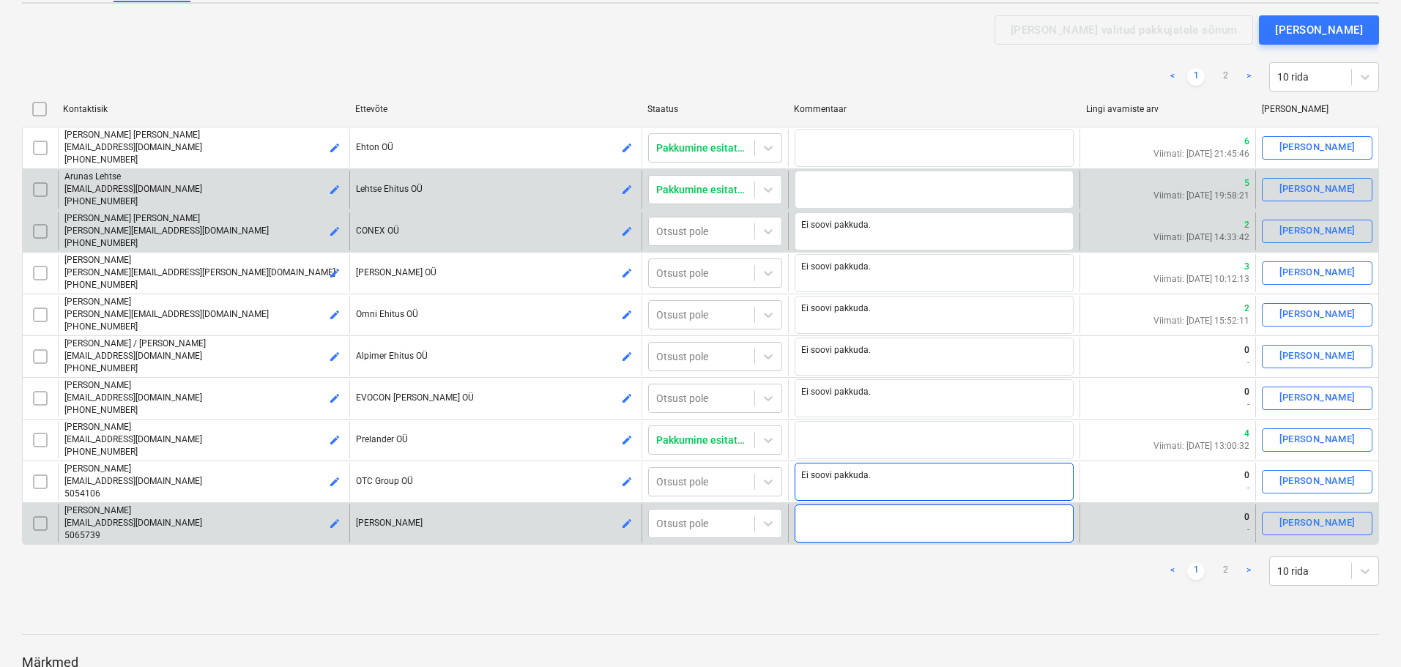
type textarea "Ei soovi pakkuda."
click at [849, 517] on textarea at bounding box center [933, 524] width 279 height 38
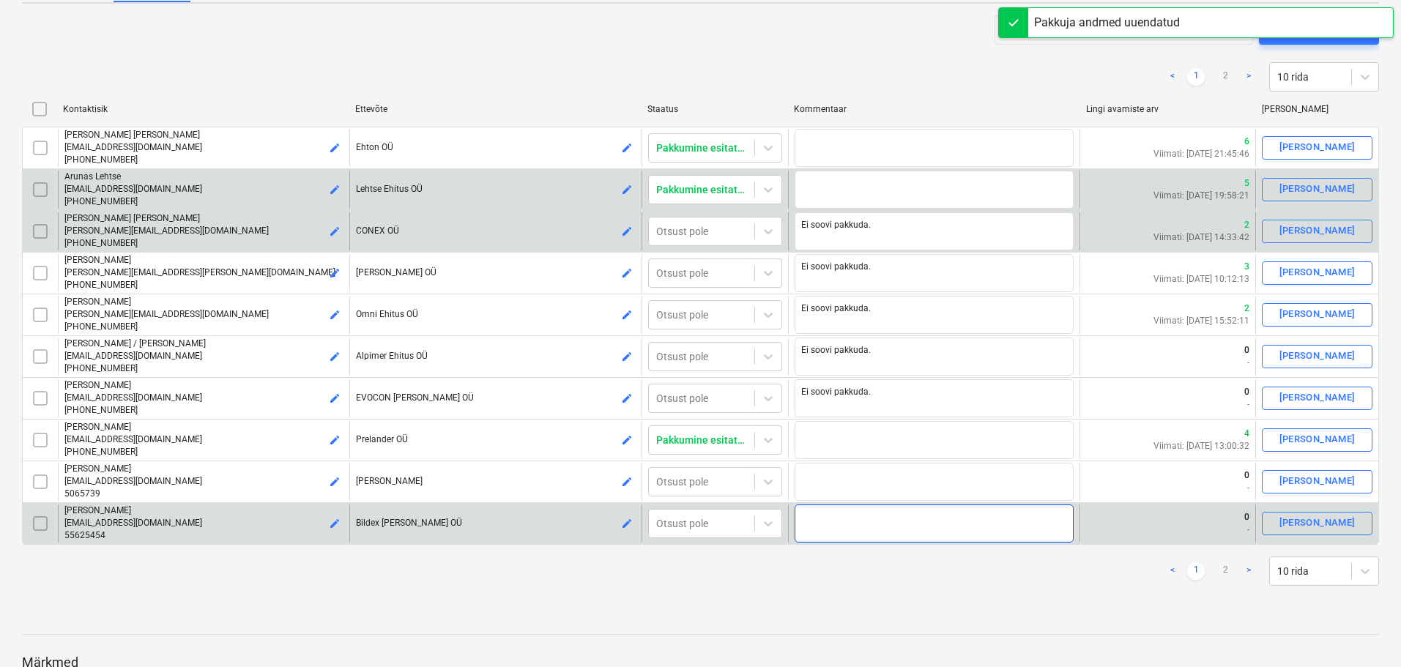
click at [848, 518] on textarea at bounding box center [933, 524] width 279 height 38
paste textarea "Ei soovi pakkuda."
type textarea "x"
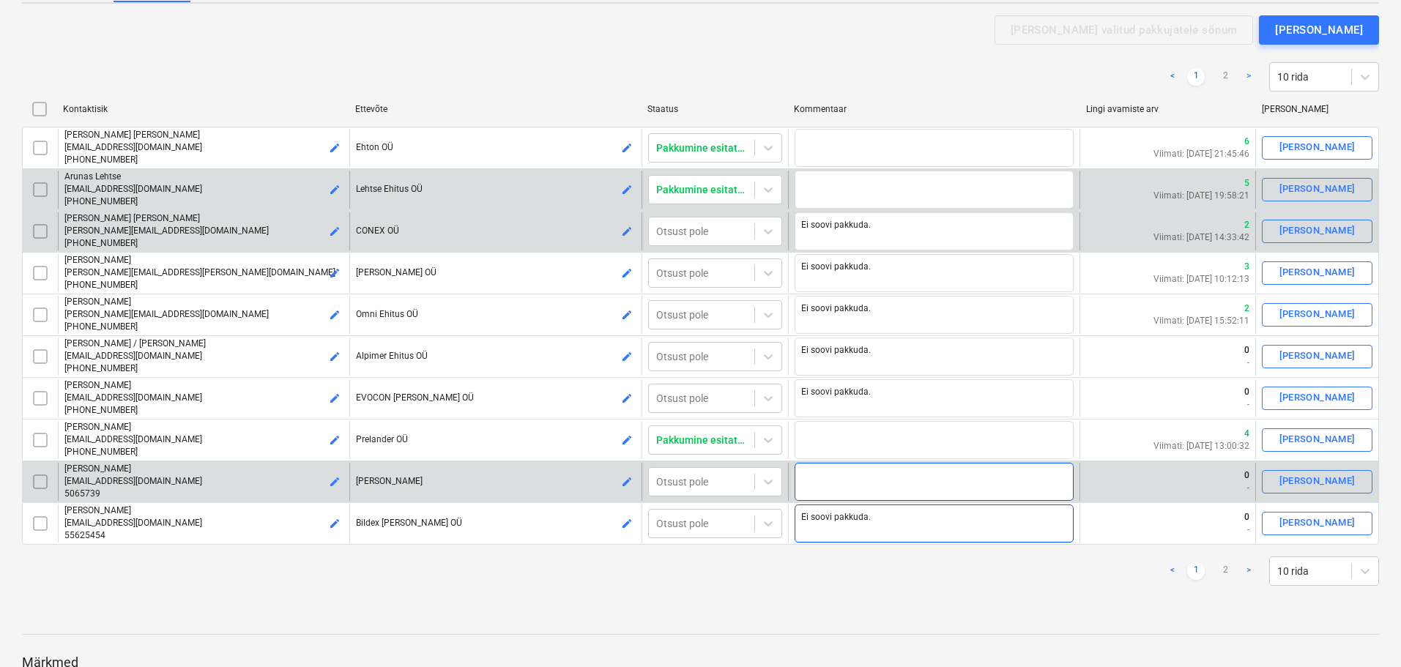
type textarea "Ei soovi pakkuda."
click at [835, 488] on textarea at bounding box center [933, 482] width 279 height 38
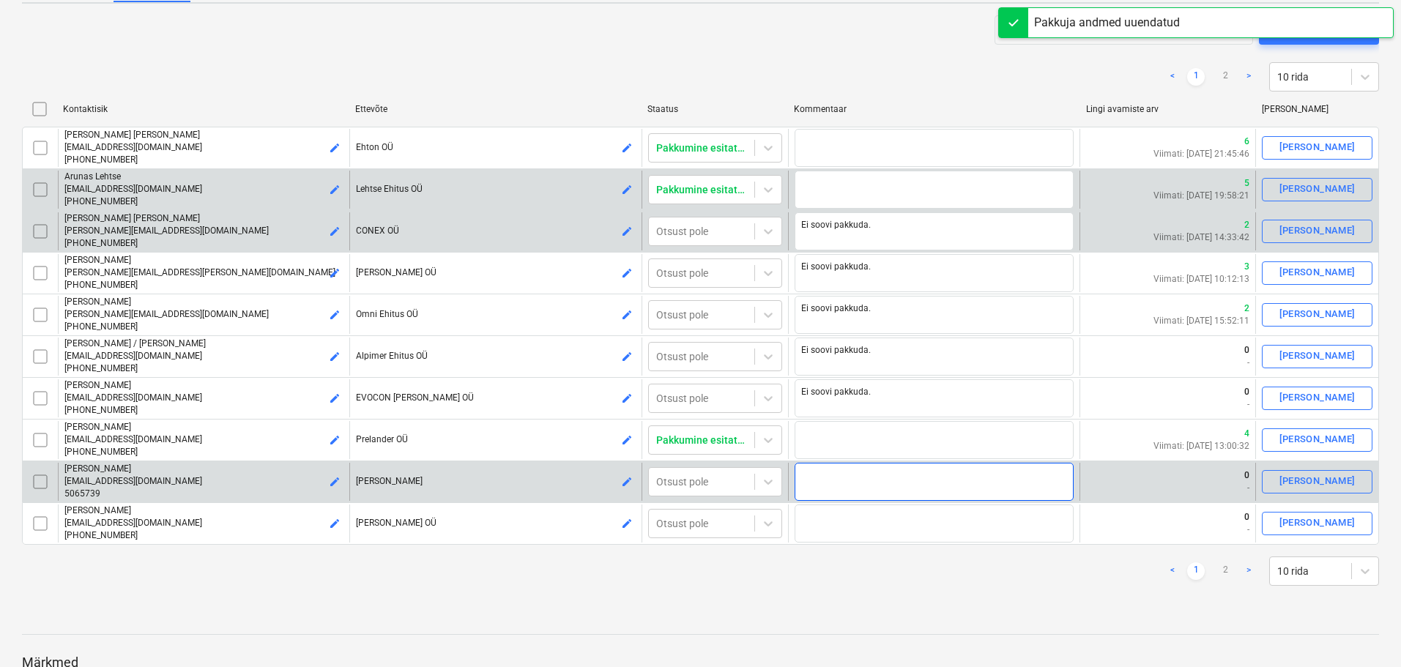
click at [835, 488] on textarea at bounding box center [933, 482] width 279 height 38
paste textarea "Ei soovi pakkuda."
type textarea "x"
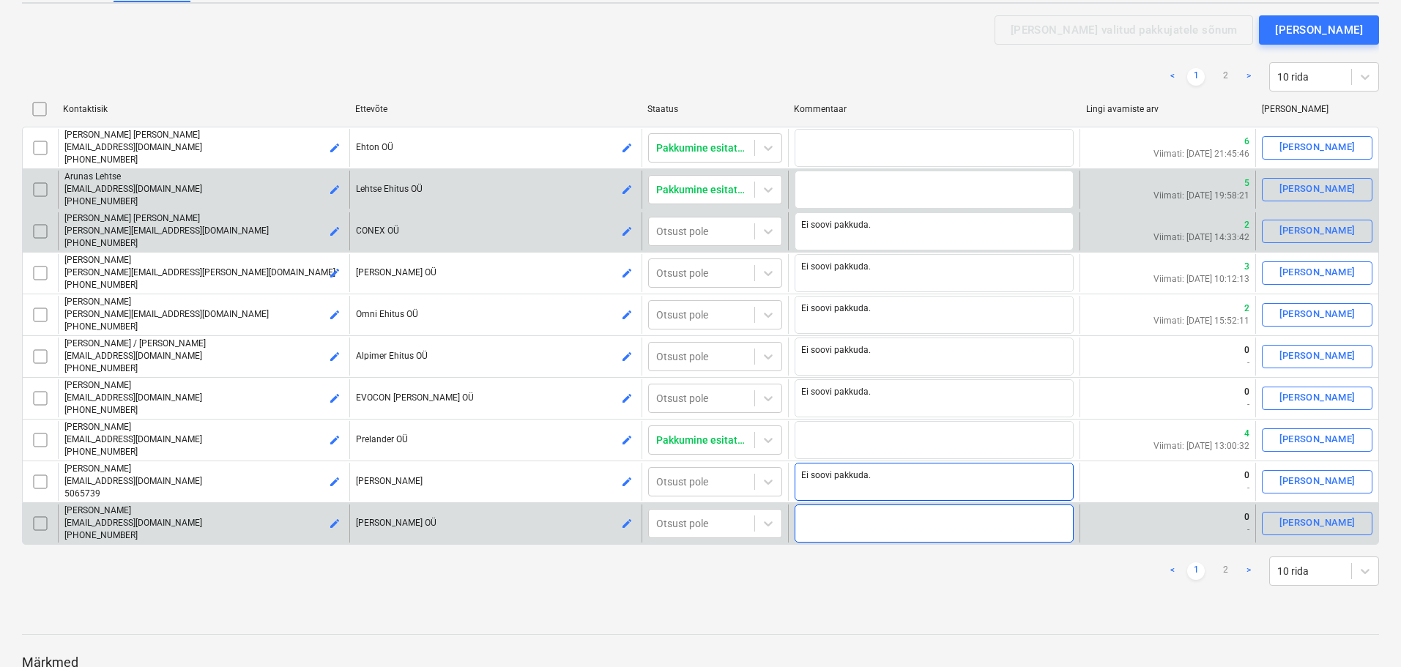
type textarea "Ei soovi pakkuda."
click at [840, 514] on textarea at bounding box center [933, 524] width 279 height 38
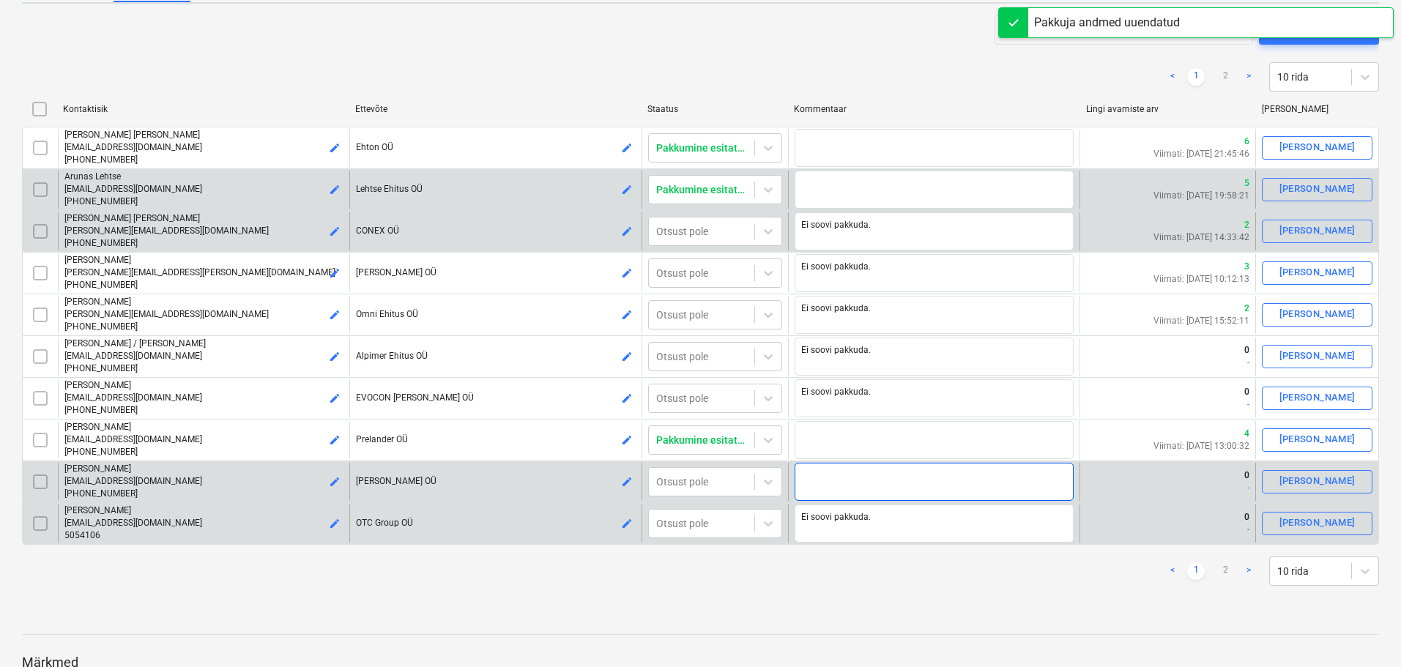
click at [838, 488] on textarea at bounding box center [933, 482] width 279 height 38
paste textarea "Ei soovi pakkuda."
type textarea "x"
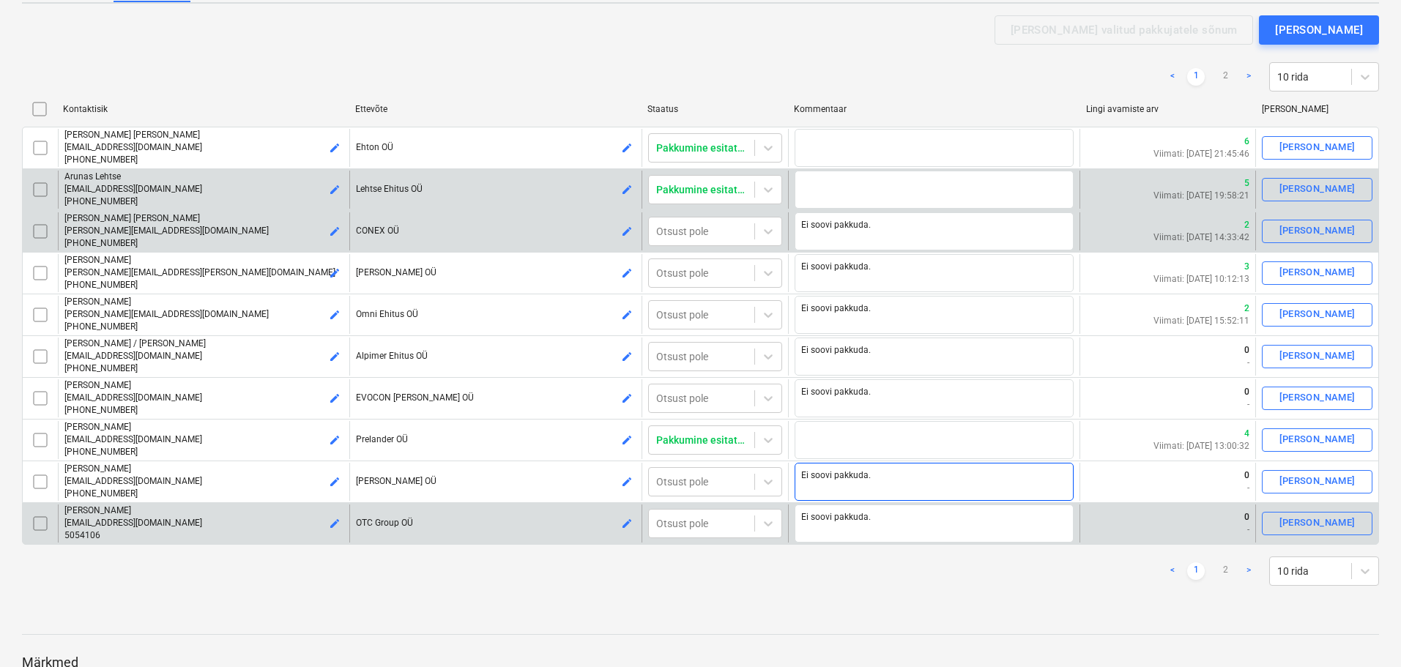
type textarea "Ei soovi pakkuda."
click at [977, 620] on div at bounding box center [700, 621] width 1357 height 12
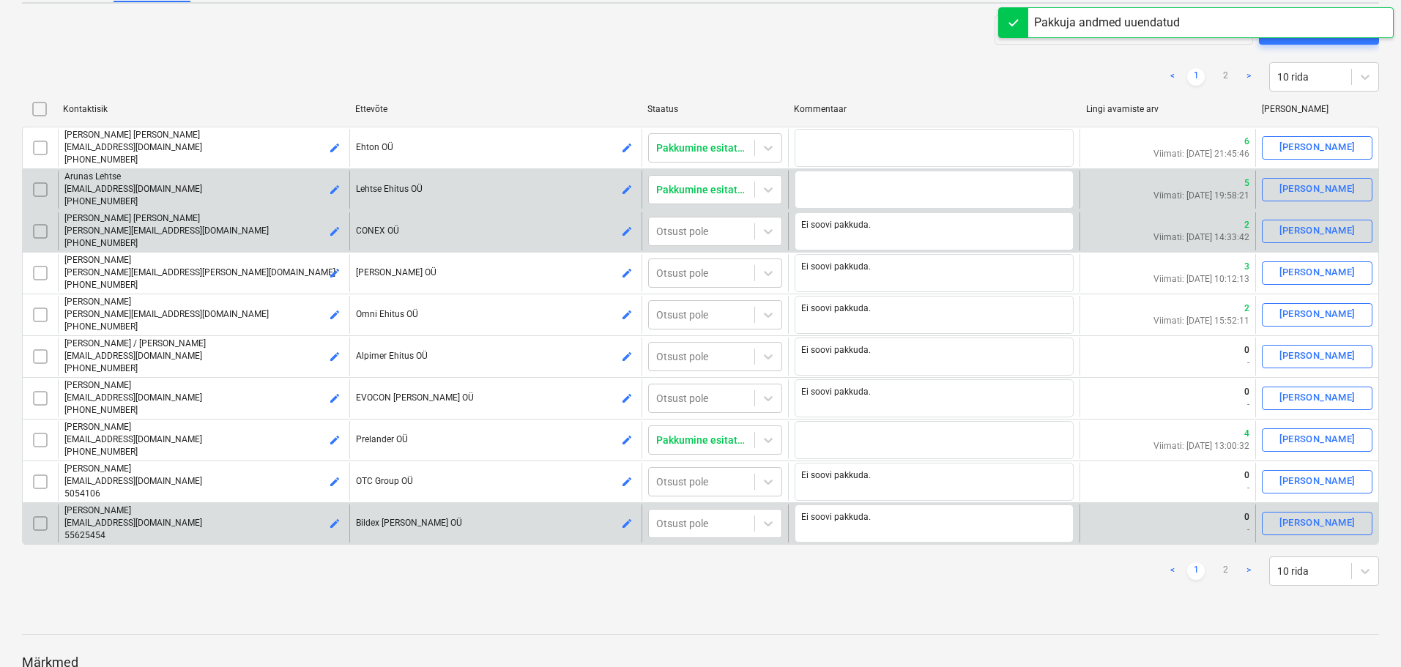
click at [1221, 570] on link "2" at bounding box center [1225, 571] width 18 height 18
type textarea "x"
checkbox input "false"
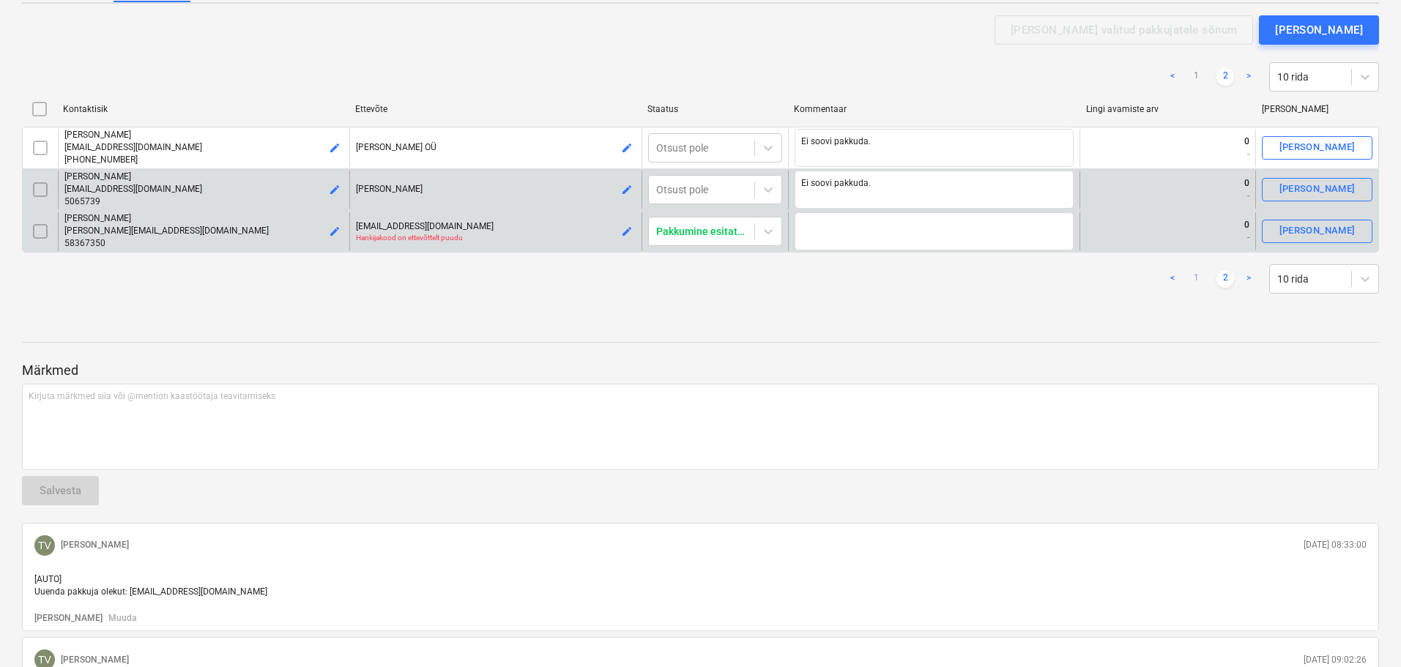
click at [1196, 274] on link "1" at bounding box center [1196, 279] width 18 height 18
type textarea "x"
checkbox input "false"
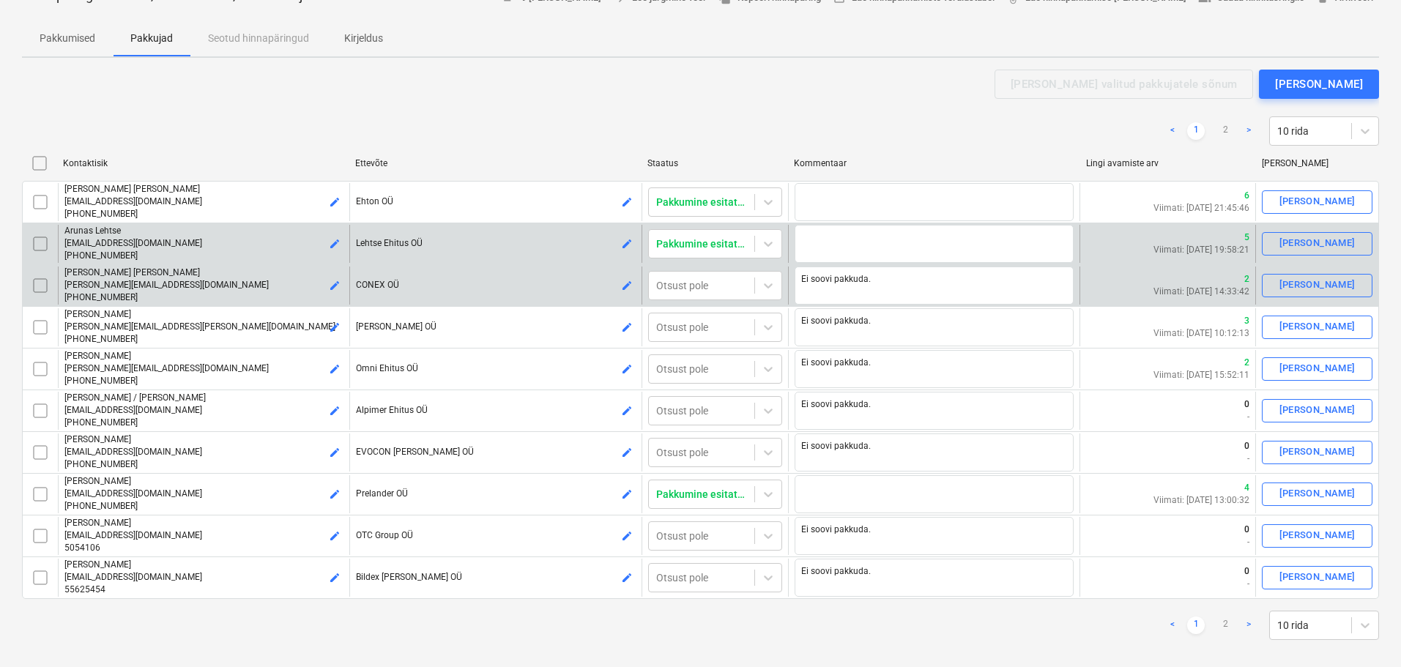
scroll to position [0, 0]
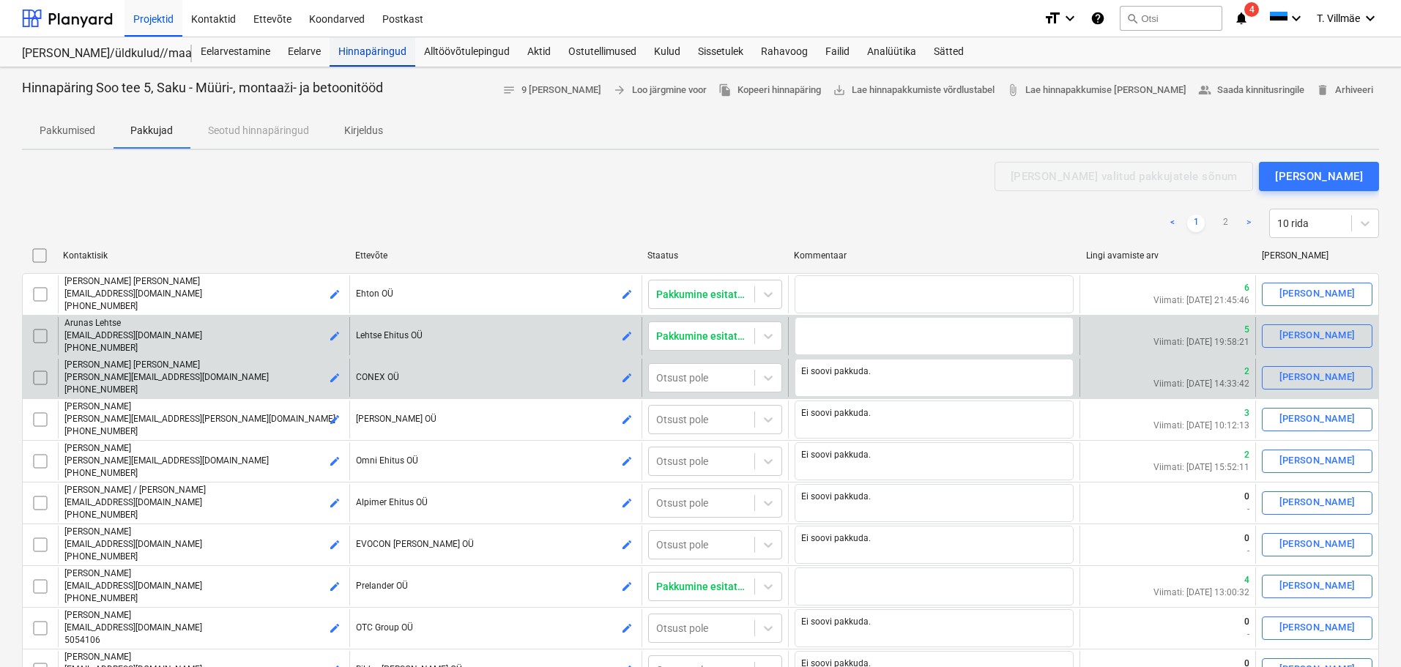
click at [363, 45] on div "Hinnapäringud" at bounding box center [372, 51] width 86 height 29
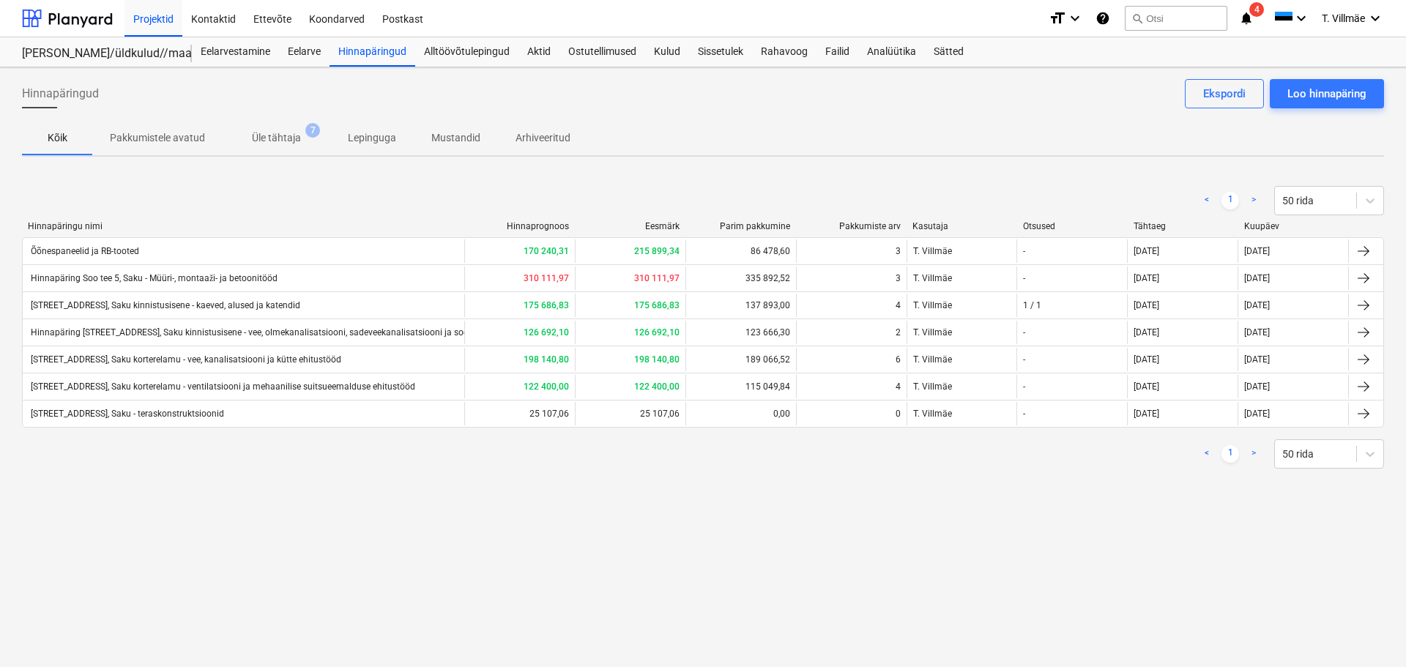
click at [154, 305] on div "[STREET_ADDRESS], Saku kinnistusisene - kaeved, alused ja katendid" at bounding box center [165, 305] width 272 height 10
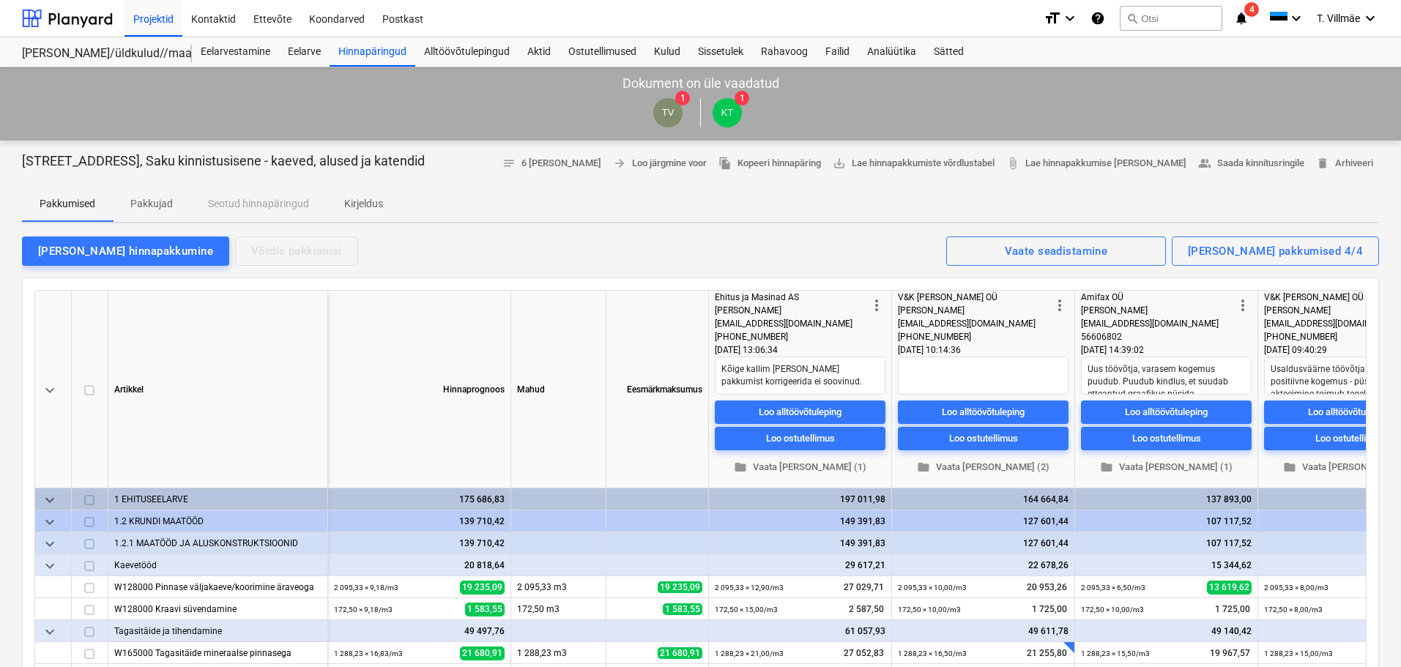
click at [147, 203] on p "Pakkujad" at bounding box center [151, 203] width 42 height 15
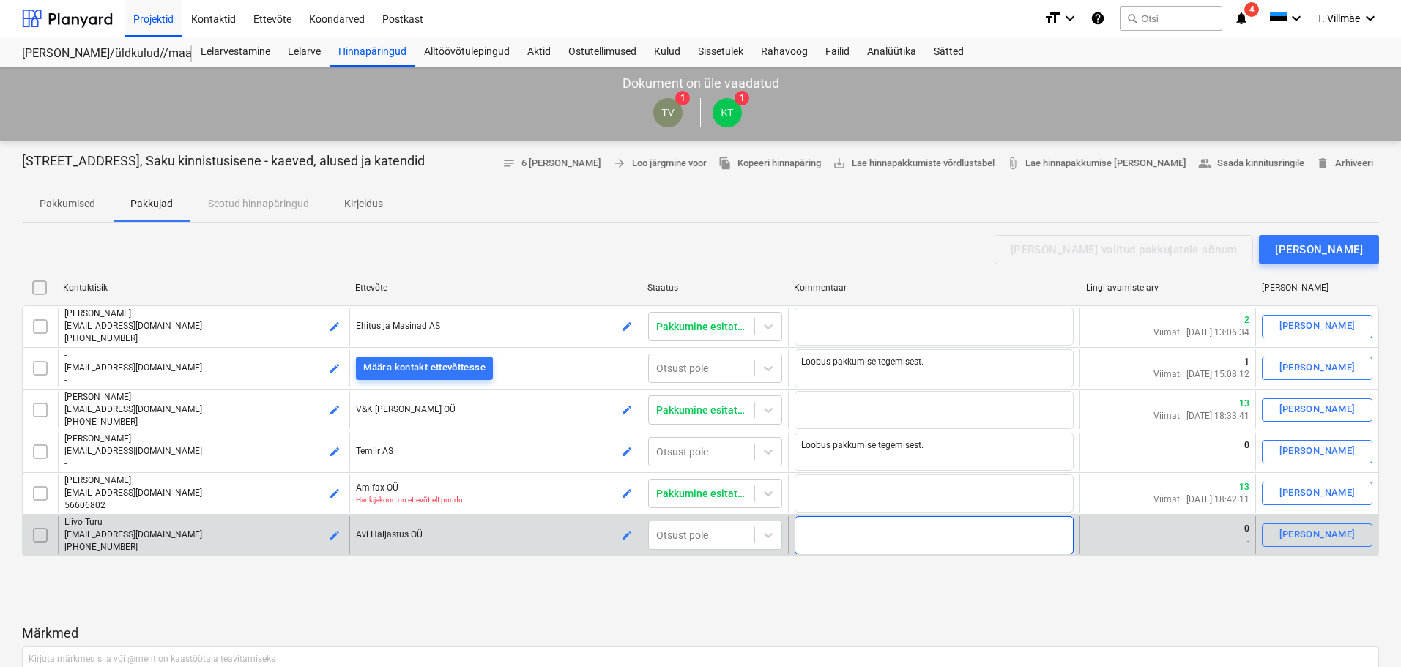
click at [889, 535] on textarea at bounding box center [933, 535] width 279 height 38
type textarea "x"
type textarea "e"
type textarea "x"
type textarea "ei"
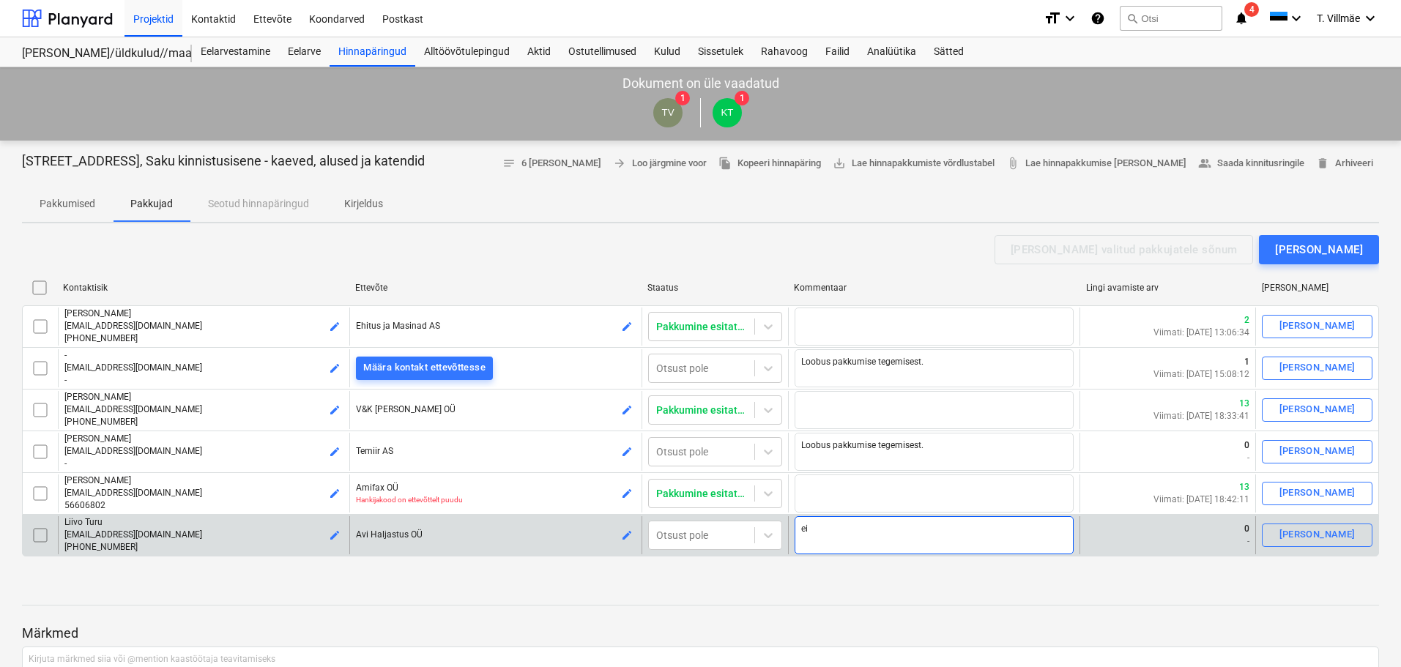
type textarea "x"
type textarea "e"
type textarea "x"
type textarea "E"
type textarea "x"
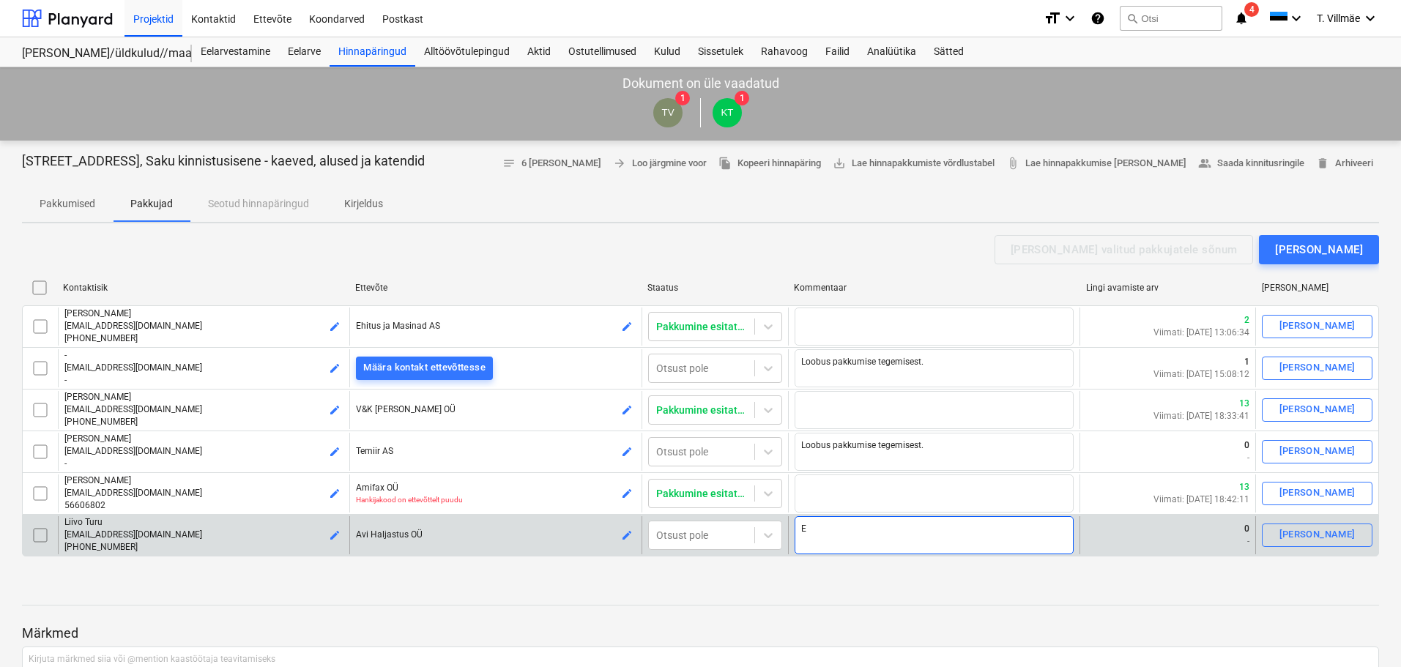
type textarea "Ei"
type textarea "x"
type textarea "Ei"
type textarea "x"
type textarea "Ei t"
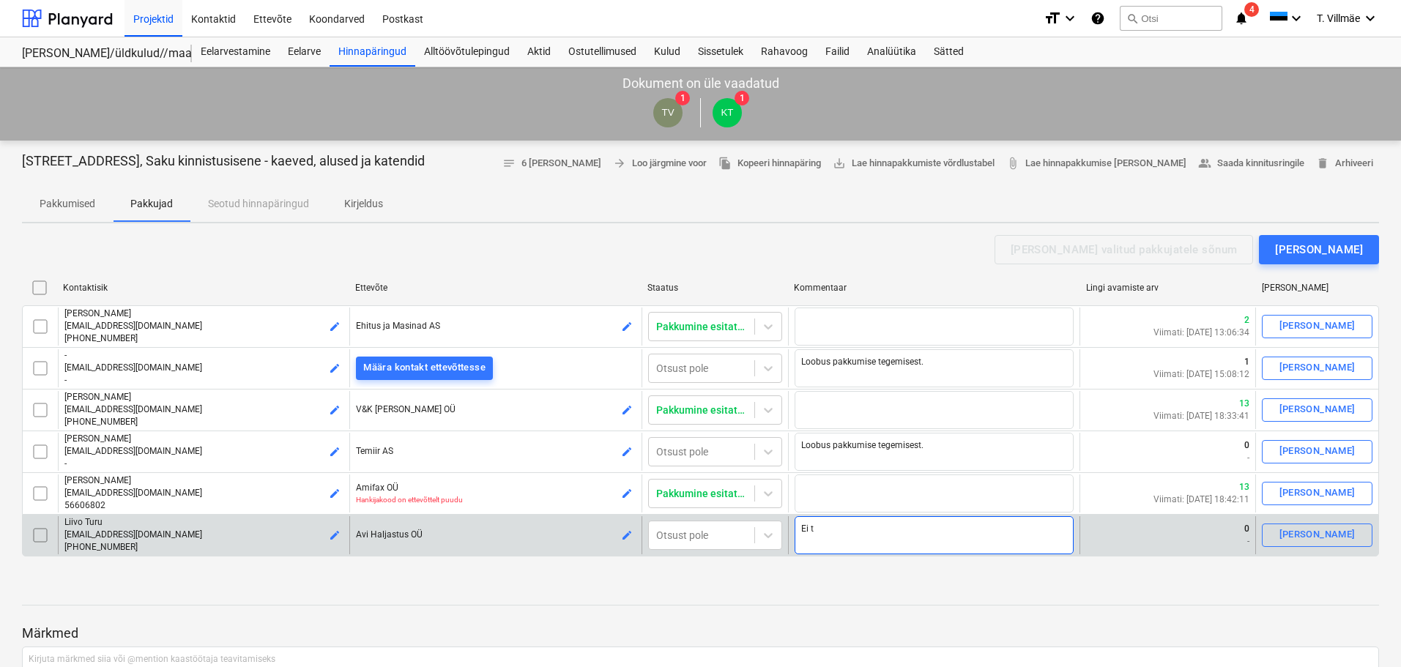
type textarea "x"
type textarea "Ei te"
type textarea "x"
type textarea "Ei tei"
type textarea "x"
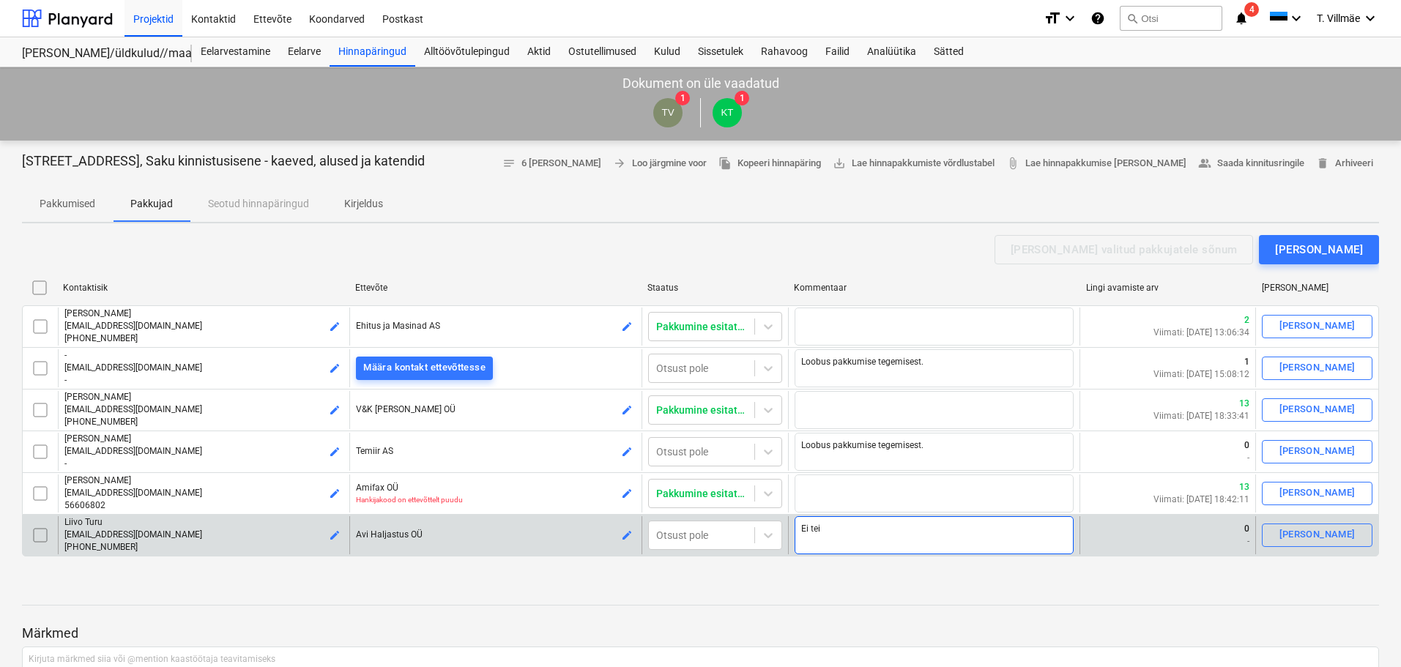
type textarea "Ei tein"
type textarea "x"
type textarea "Ei teinu"
type textarea "x"
type textarea "Ei teinud"
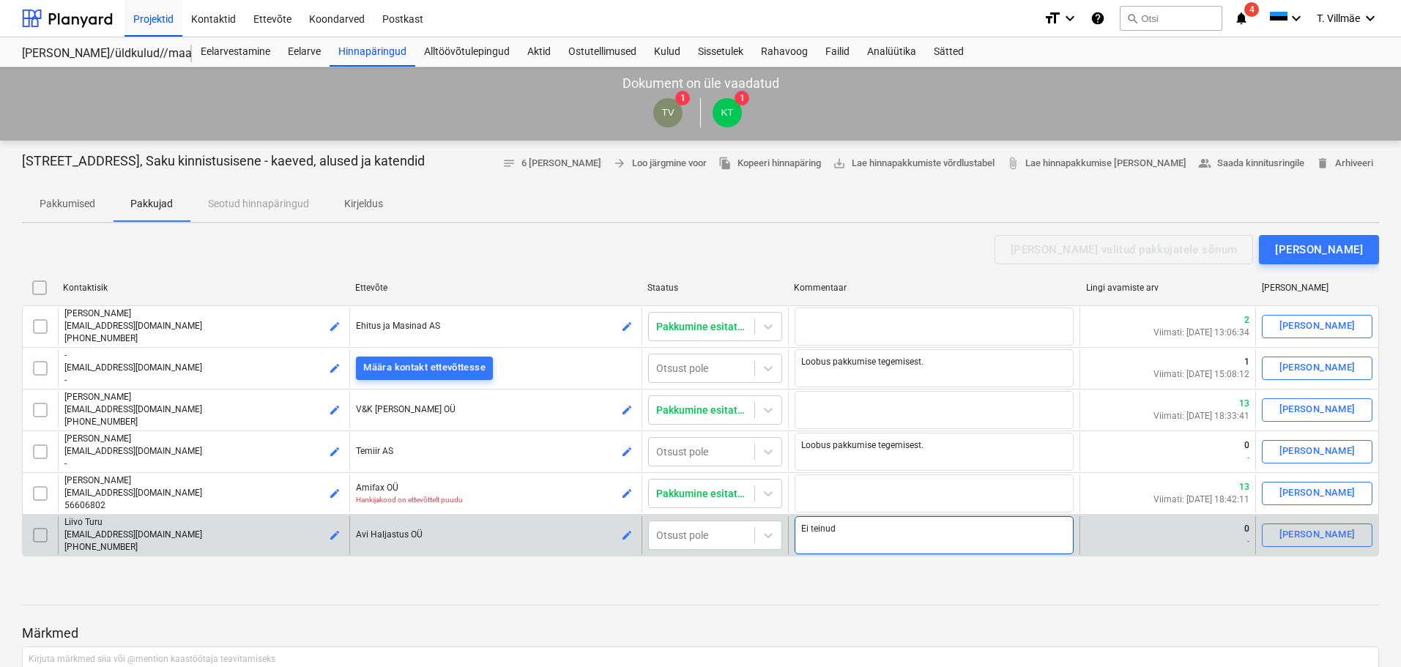
type textarea "x"
type textarea "Ei teinud"
type textarea "x"
type textarea "Ei teinud p"
type textarea "x"
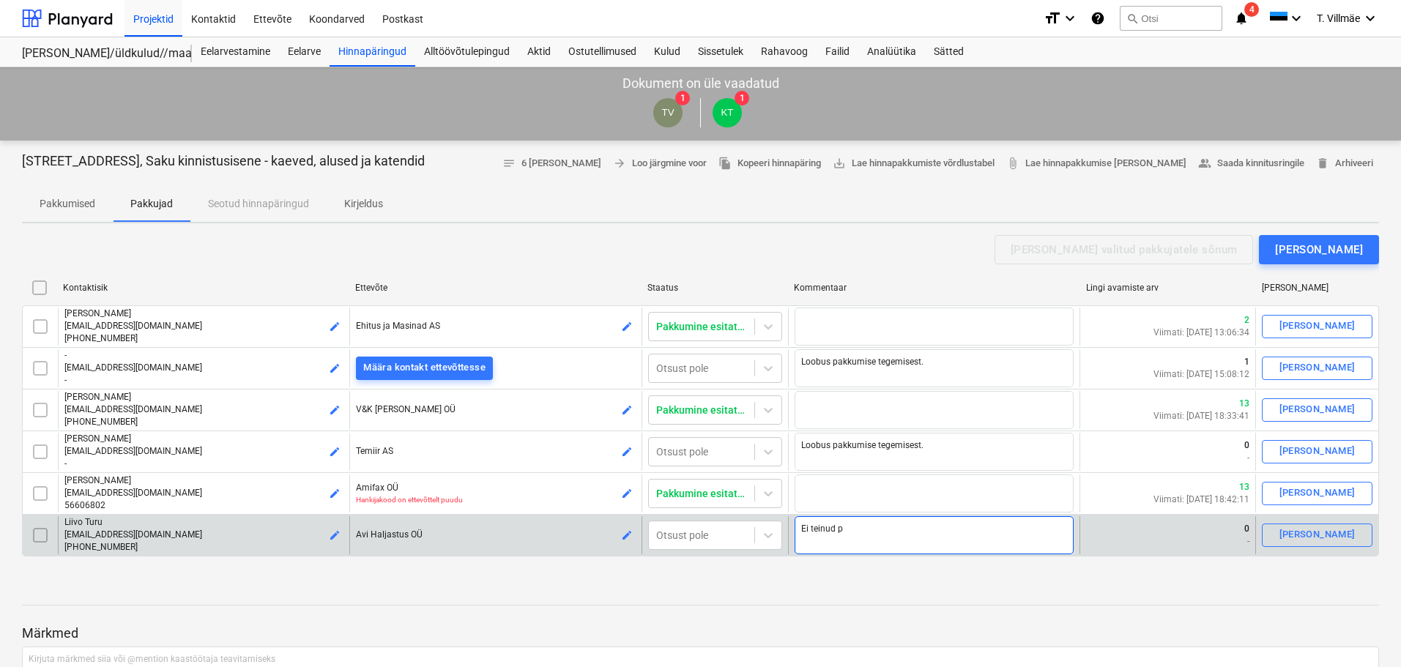
type textarea "Ei teinud pa"
type textarea "x"
type textarea "Ei teinud pak"
type textarea "x"
type textarea "Ei teinud pakk"
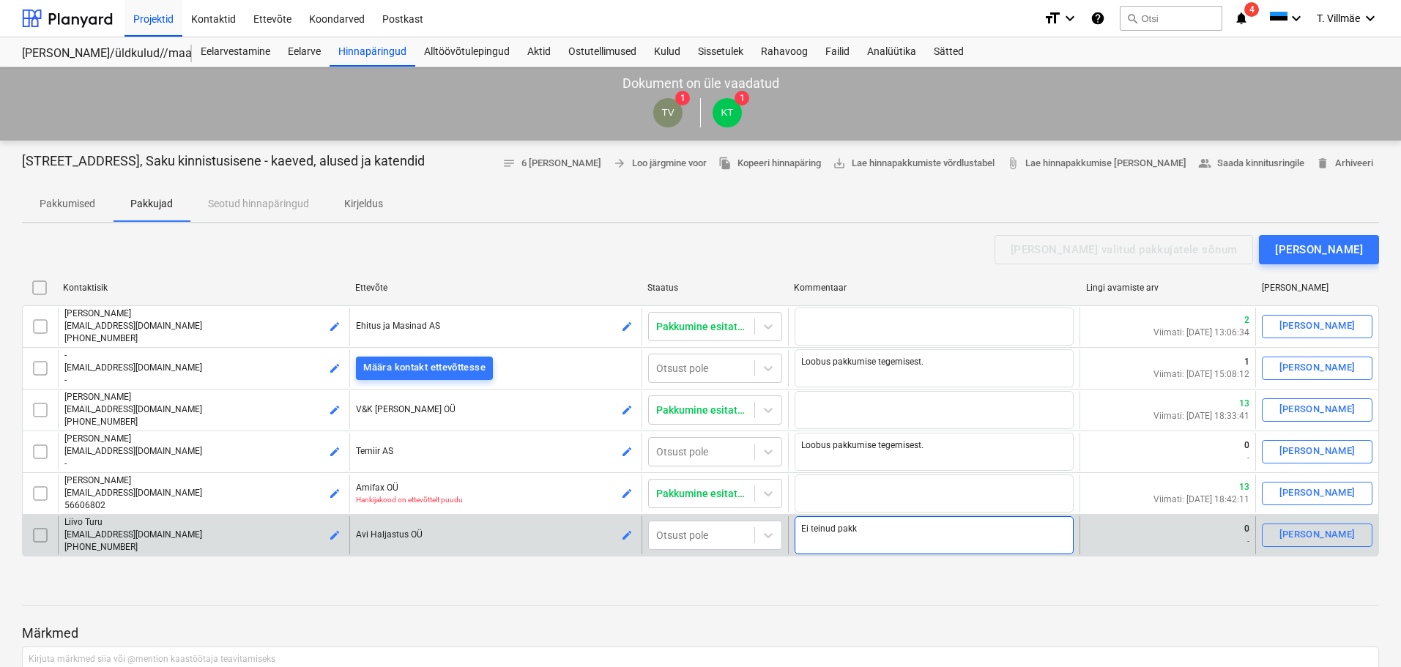
type textarea "x"
type textarea "Ei teinud pakku"
type textarea "x"
type textarea "Ei teinud pakkum"
type textarea "x"
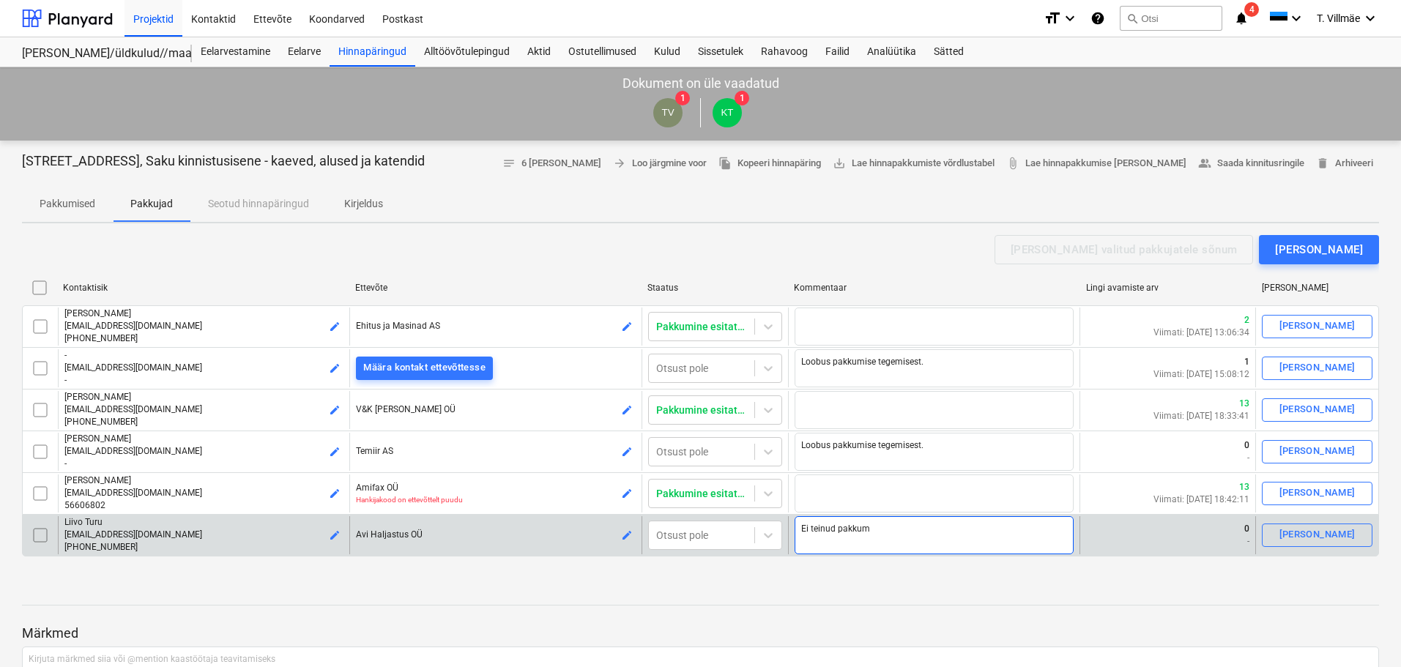
type textarea "Ei teinud pakkumi"
type textarea "x"
type textarea "Ei teinud pakkumis"
type textarea "x"
type textarea "Ei teinud pakkumist"
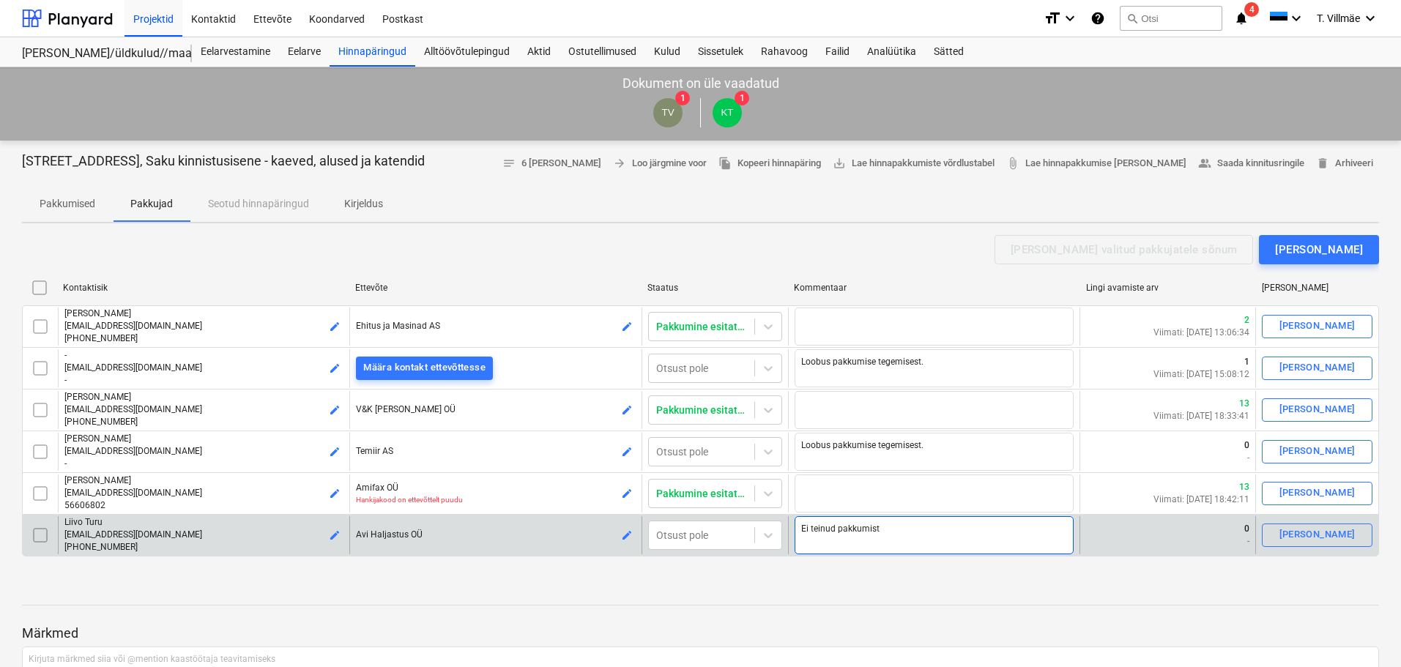
type textarea "x"
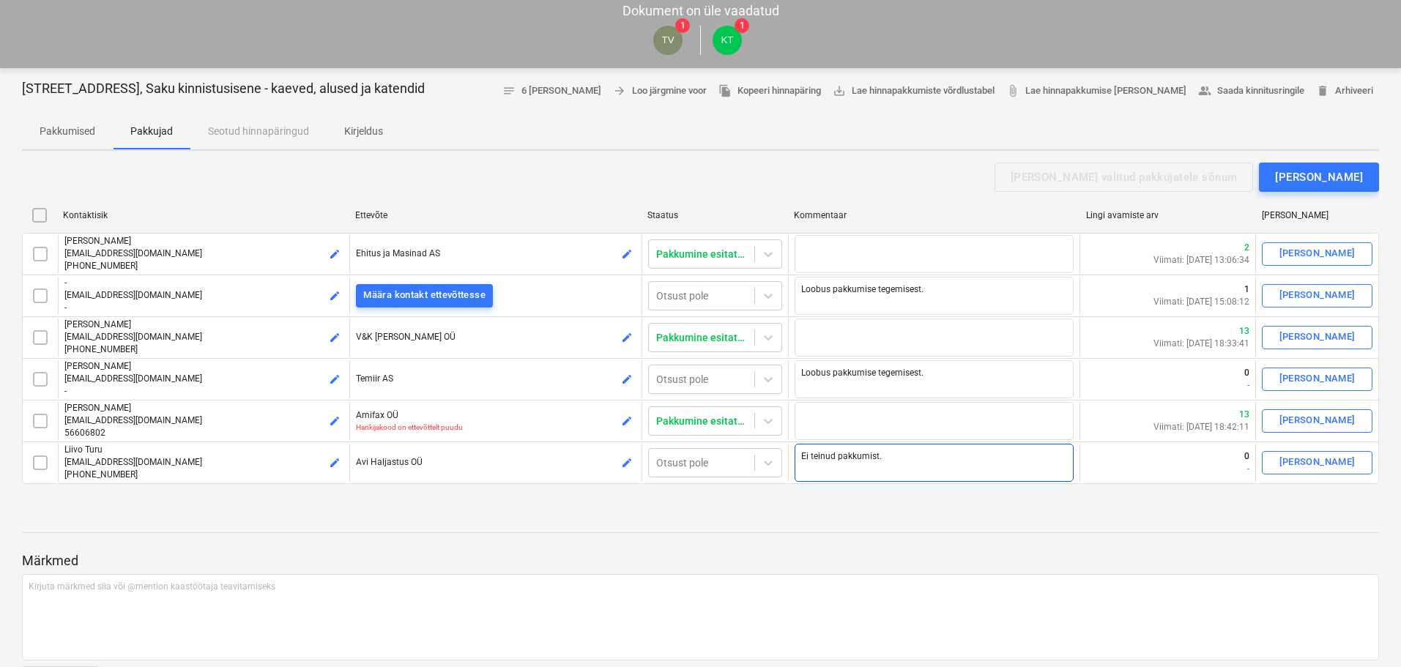
scroll to position [73, 0]
type textarea "Ei teinud pakkumist."
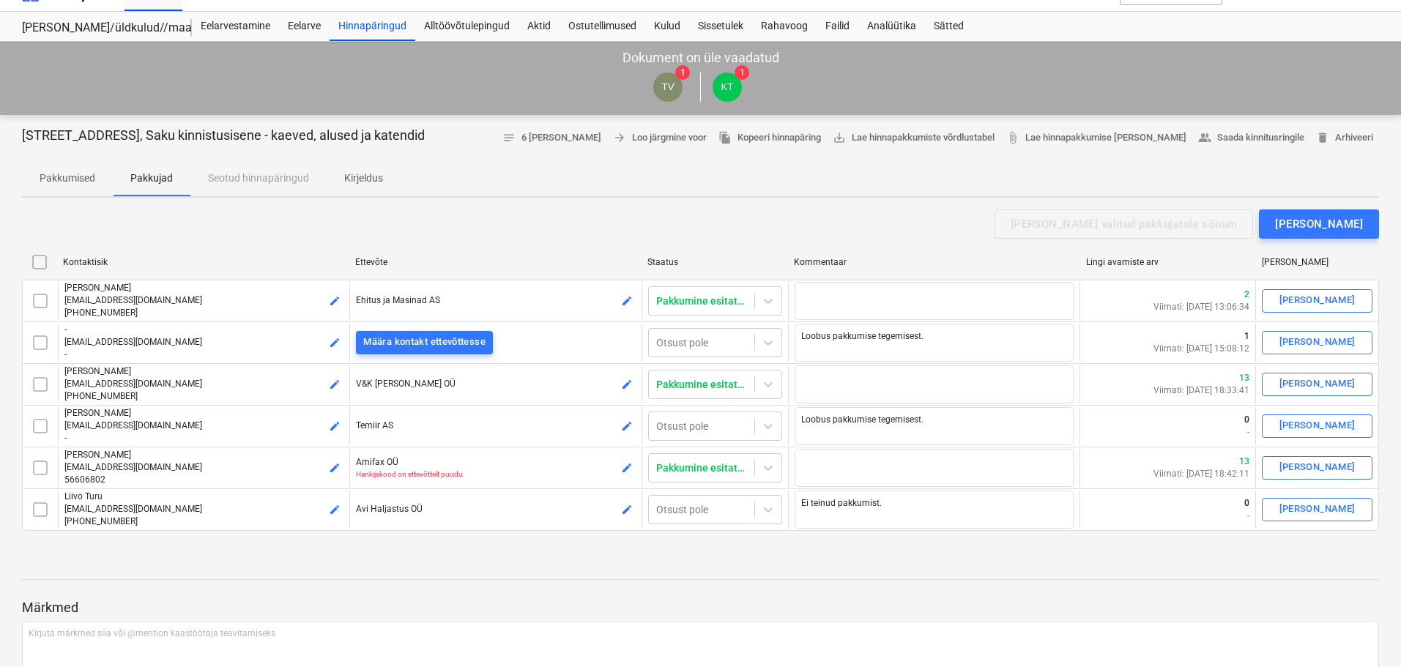
scroll to position [0, 0]
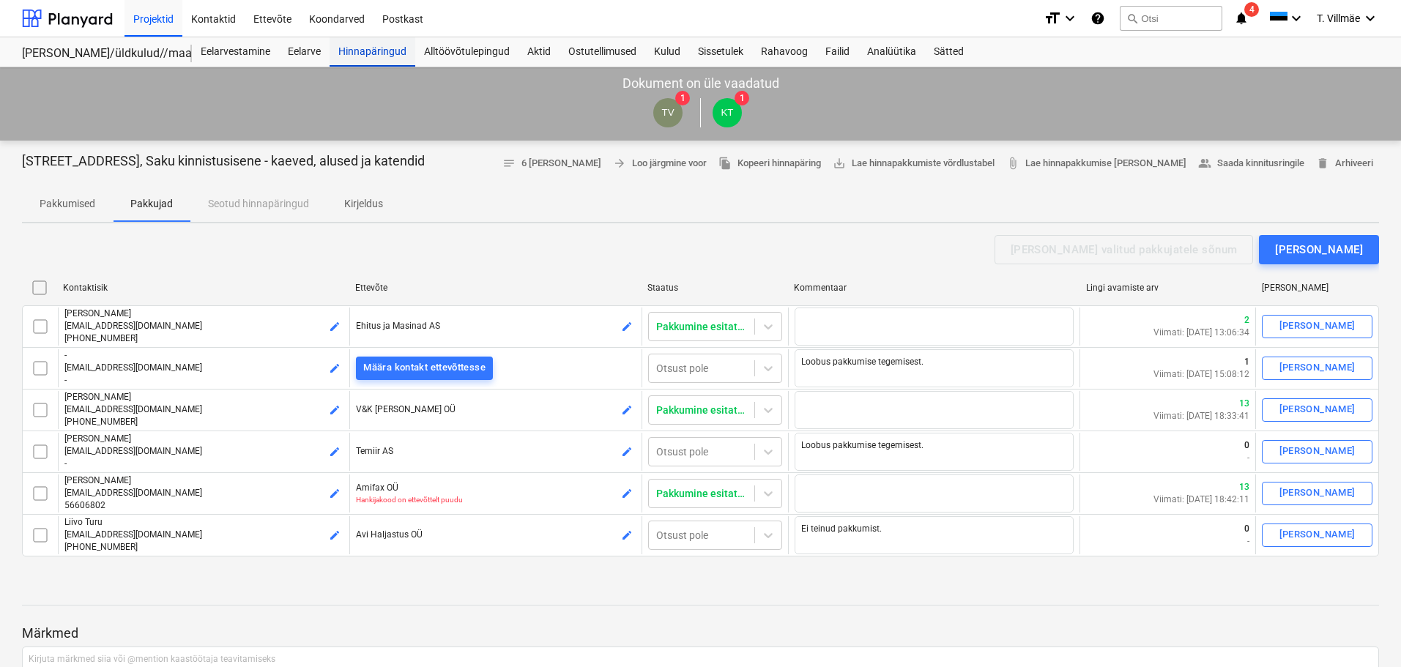
click at [378, 51] on div "Hinnapäringud" at bounding box center [372, 51] width 86 height 29
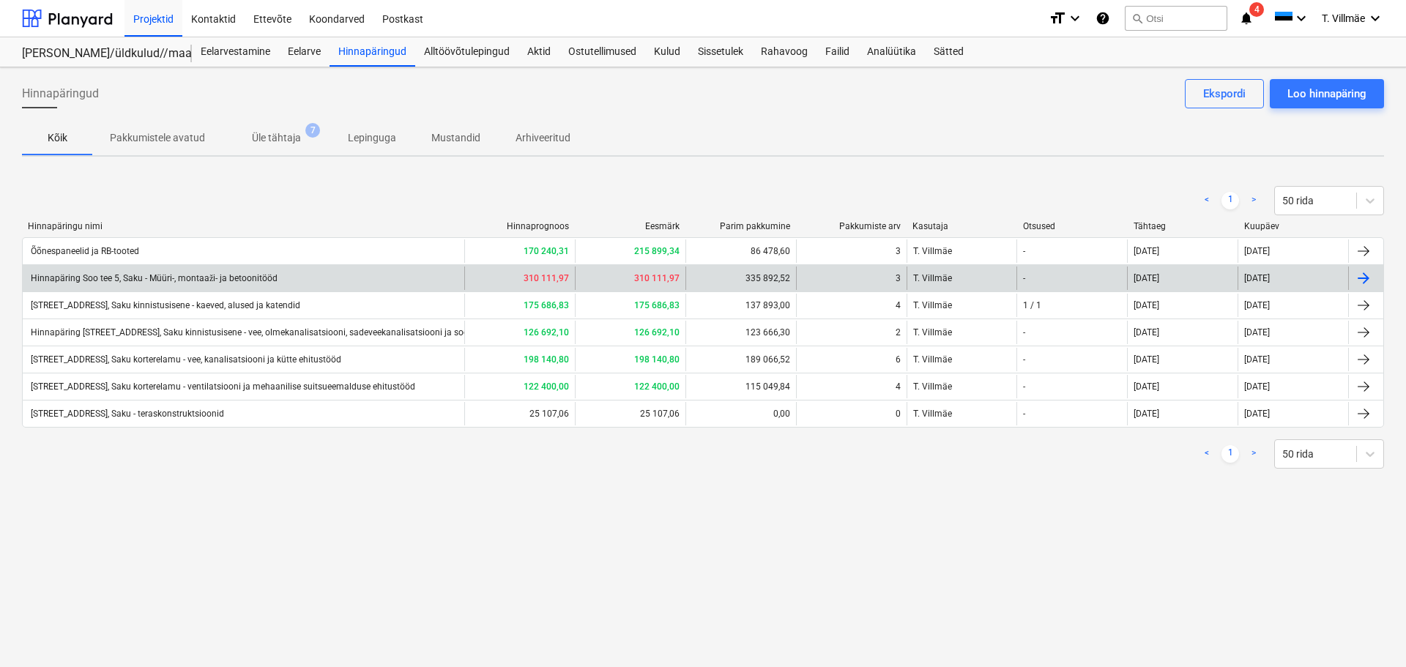
click at [222, 280] on div "Hinnapäring Soo tee 5, Saku - Müüri-, montaaži- ja betoonitööd" at bounding box center [153, 278] width 249 height 11
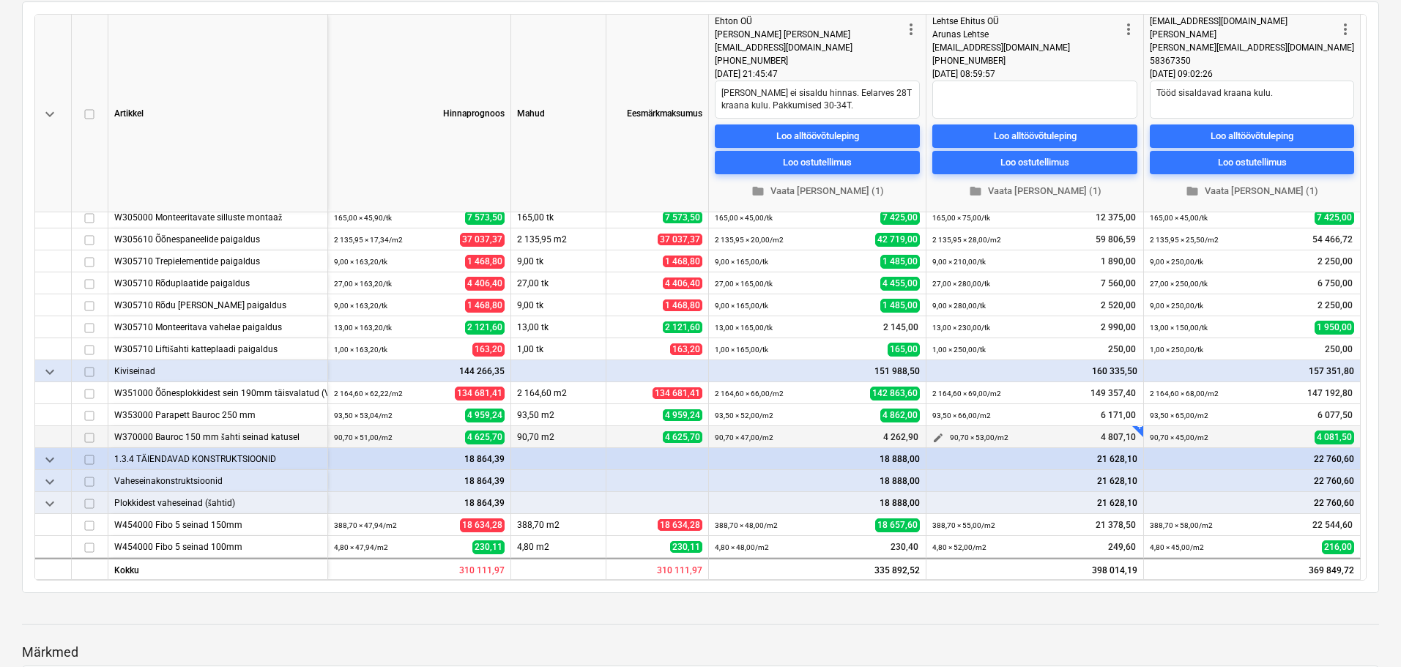
scroll to position [366, 0]
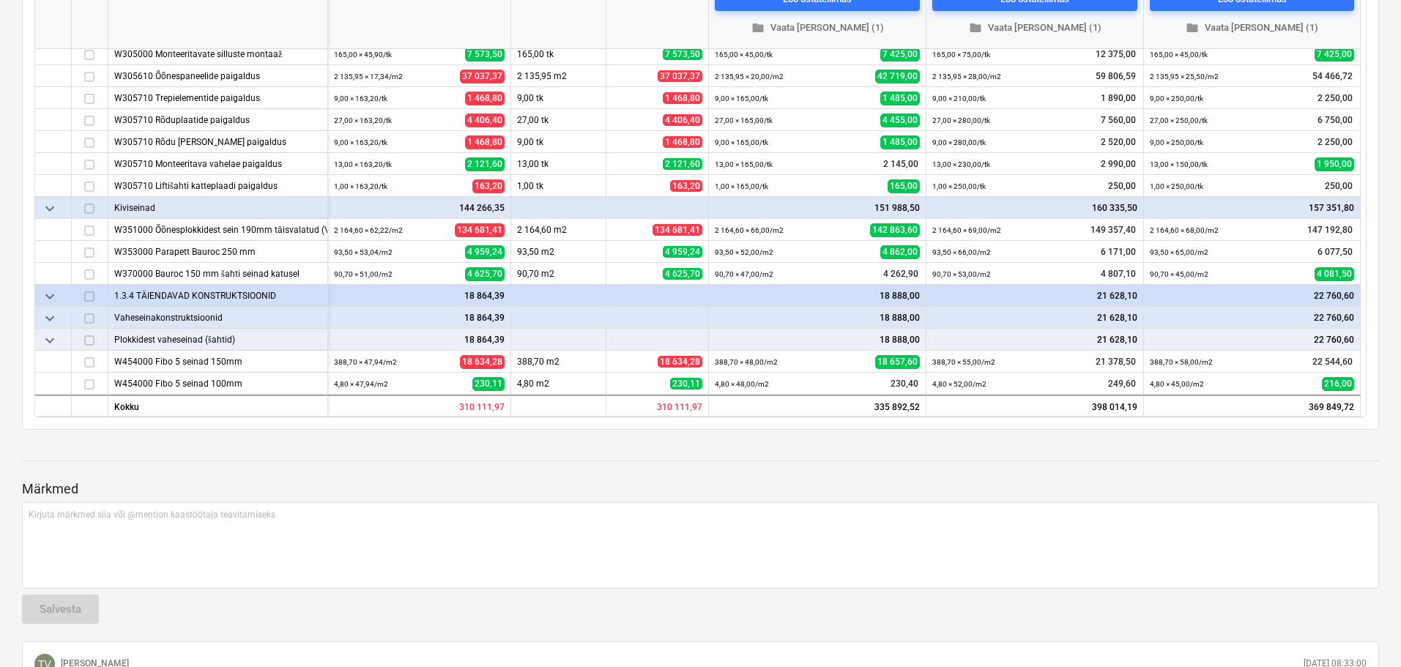
drag, startPoint x: 696, startPoint y: 666, endPoint x: 770, endPoint y: 701, distance: 82.2
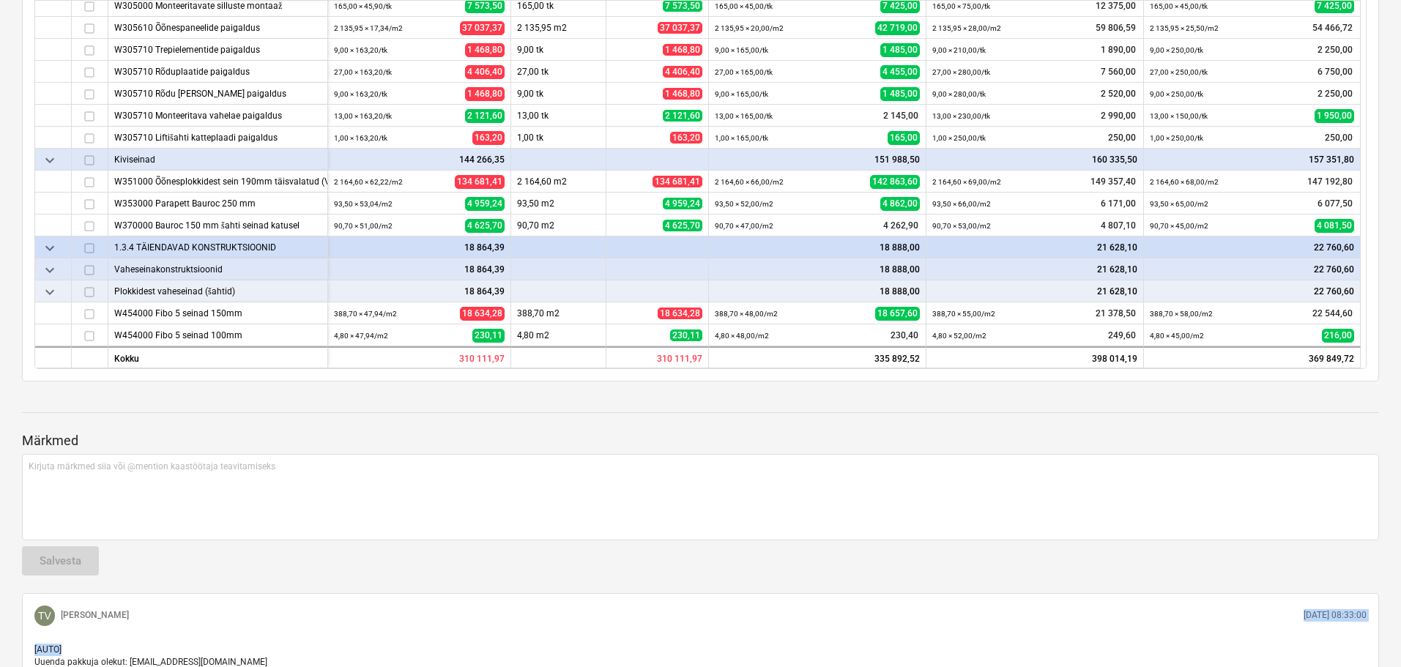
scroll to position [439, 0]
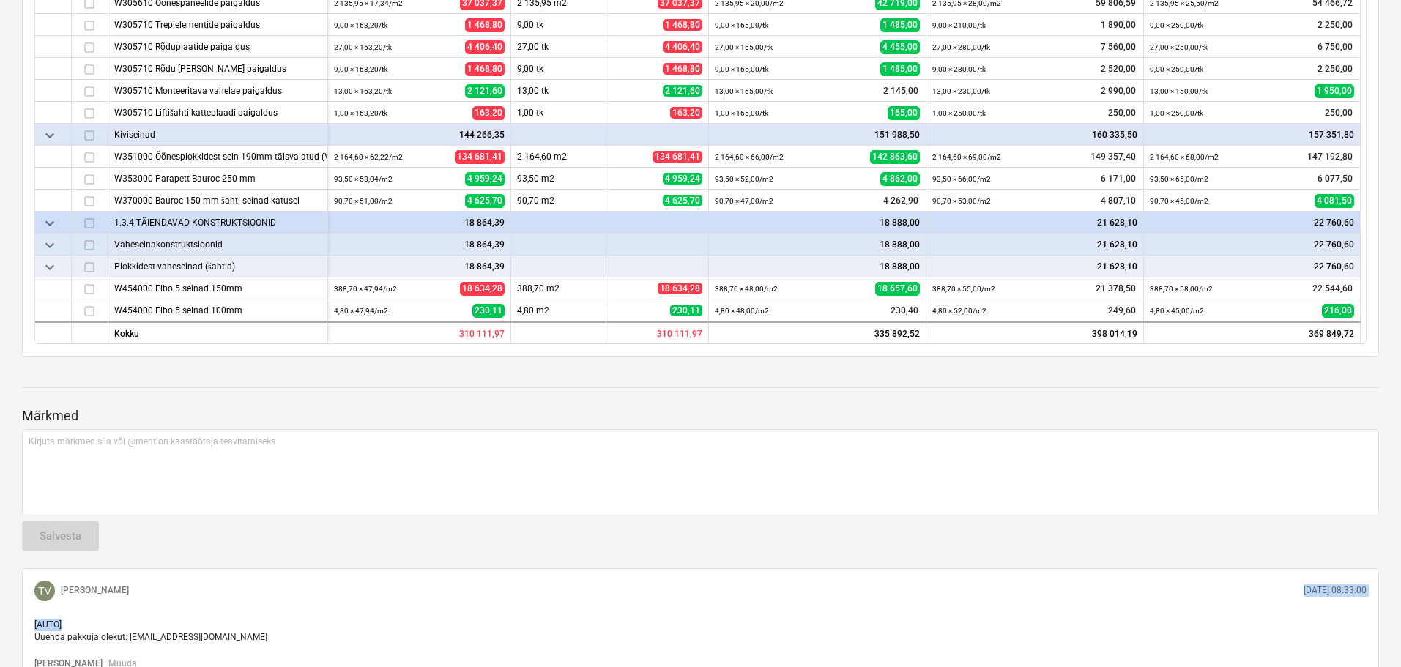
type textarea "x"
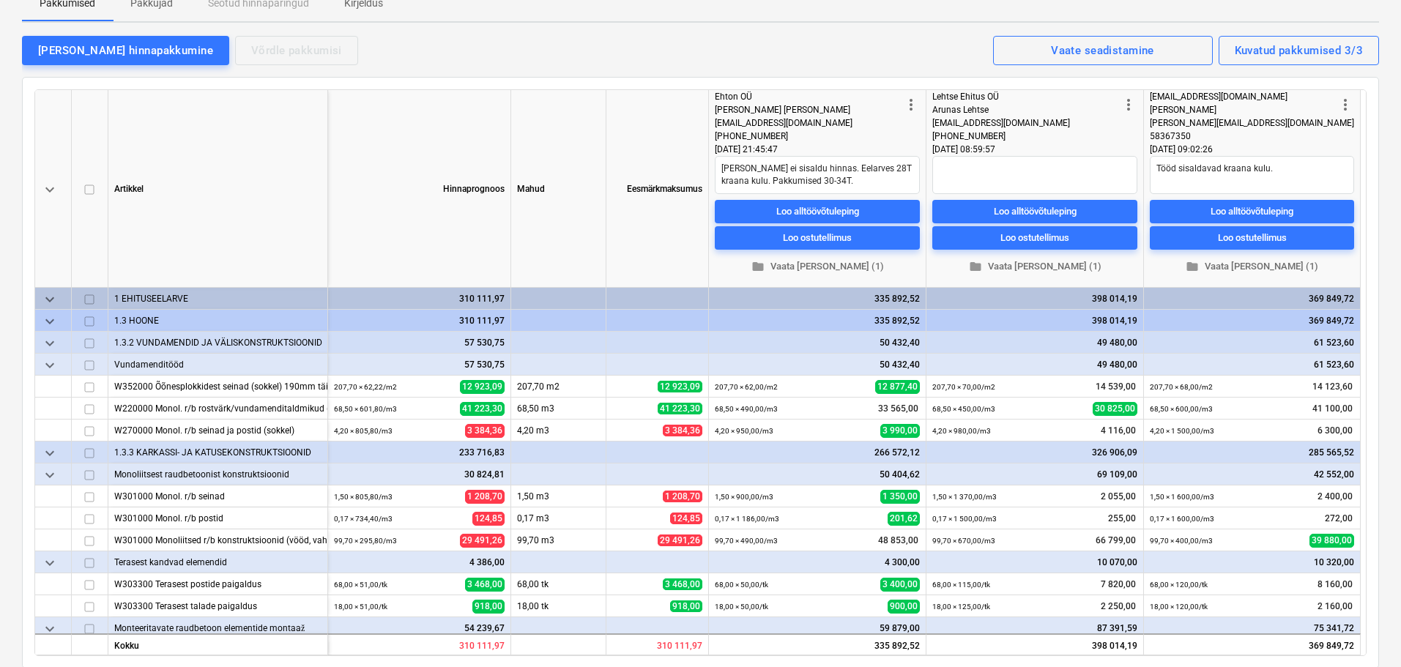
scroll to position [0, 0]
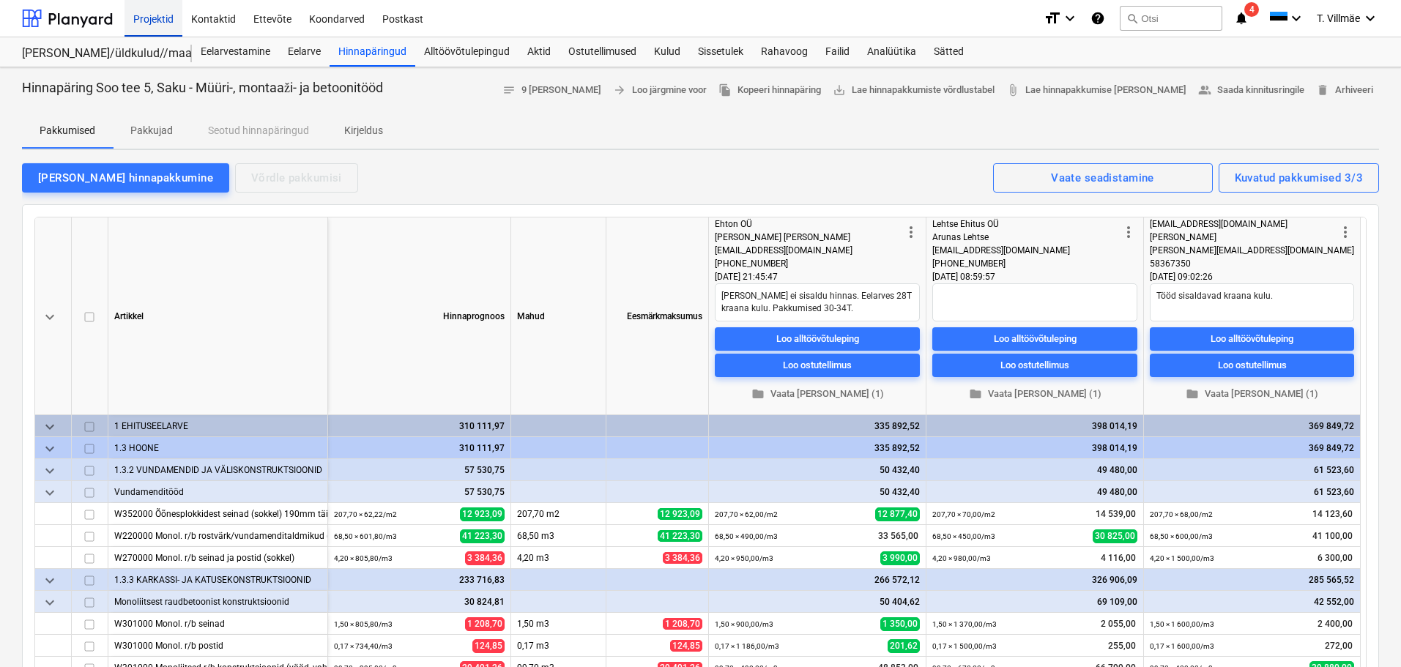
click at [149, 21] on div "Projektid" at bounding box center [153, 17] width 58 height 37
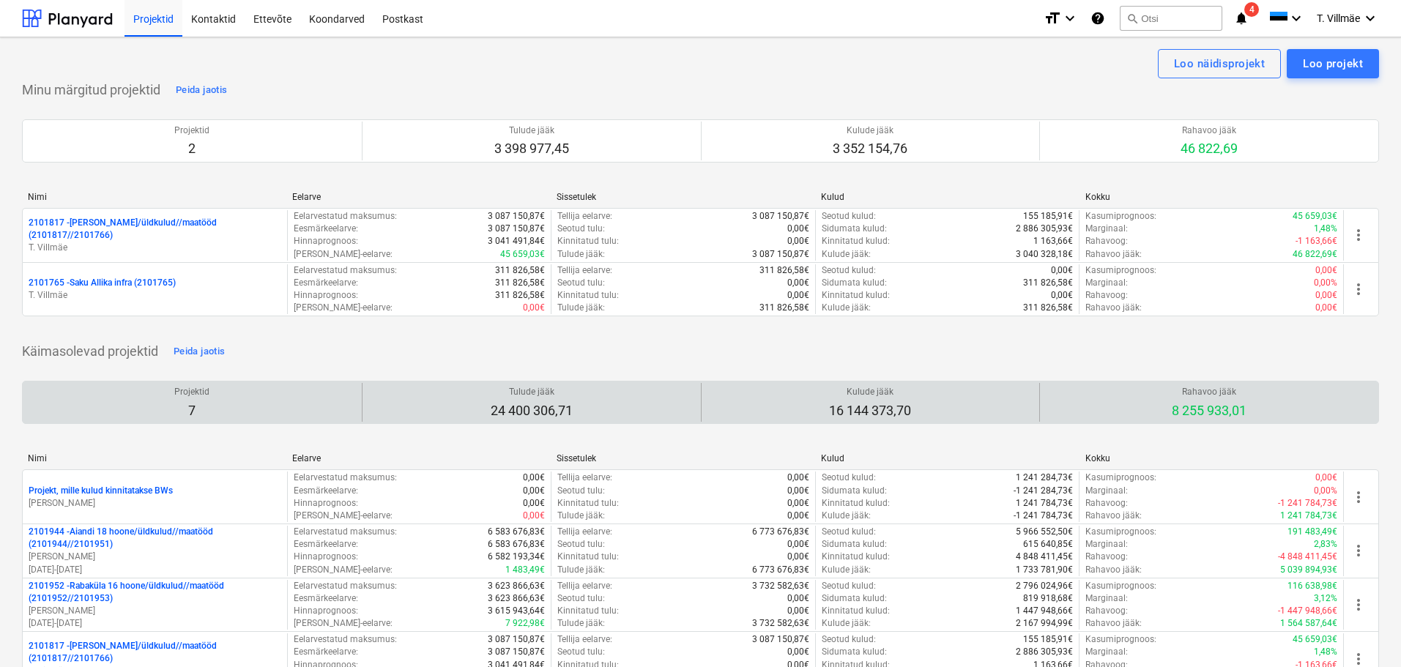
scroll to position [220, 0]
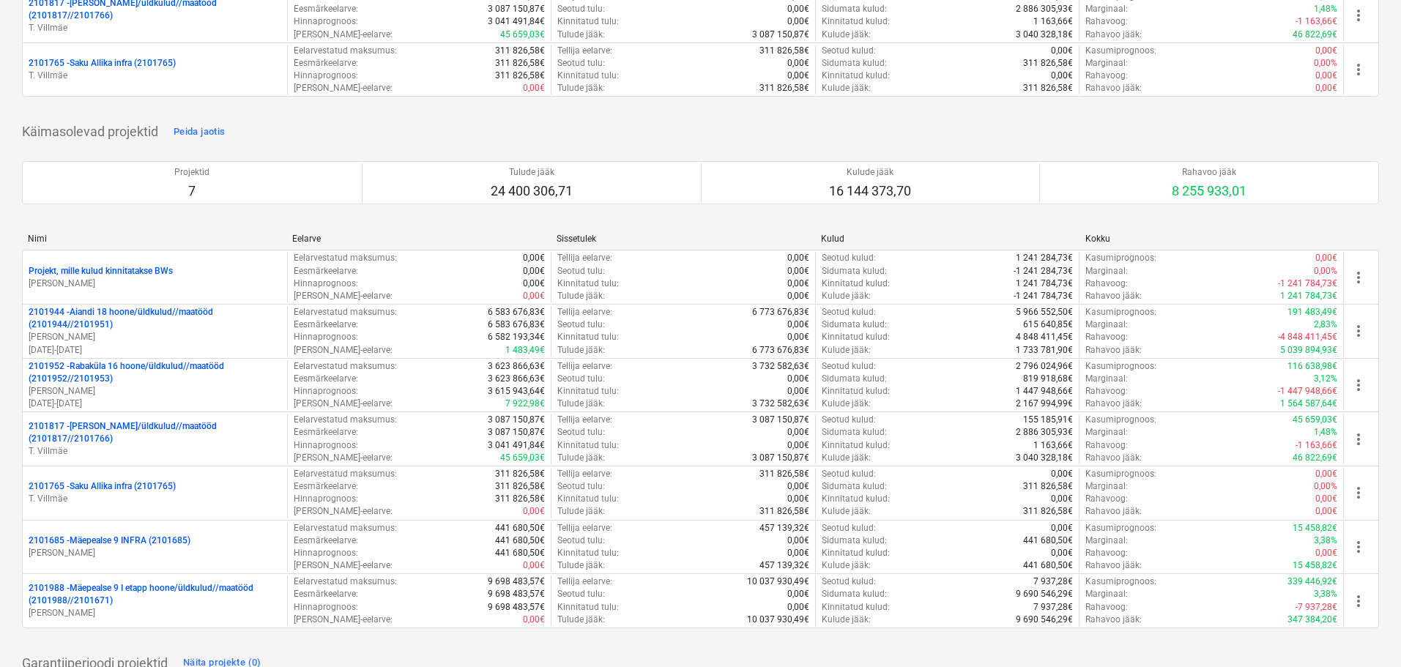
click at [141, 376] on p "2101952 - [GEOGRAPHIC_DATA] 16 hoone/üldkulud//maatööd (2101952//2101953)" at bounding box center [155, 372] width 253 height 25
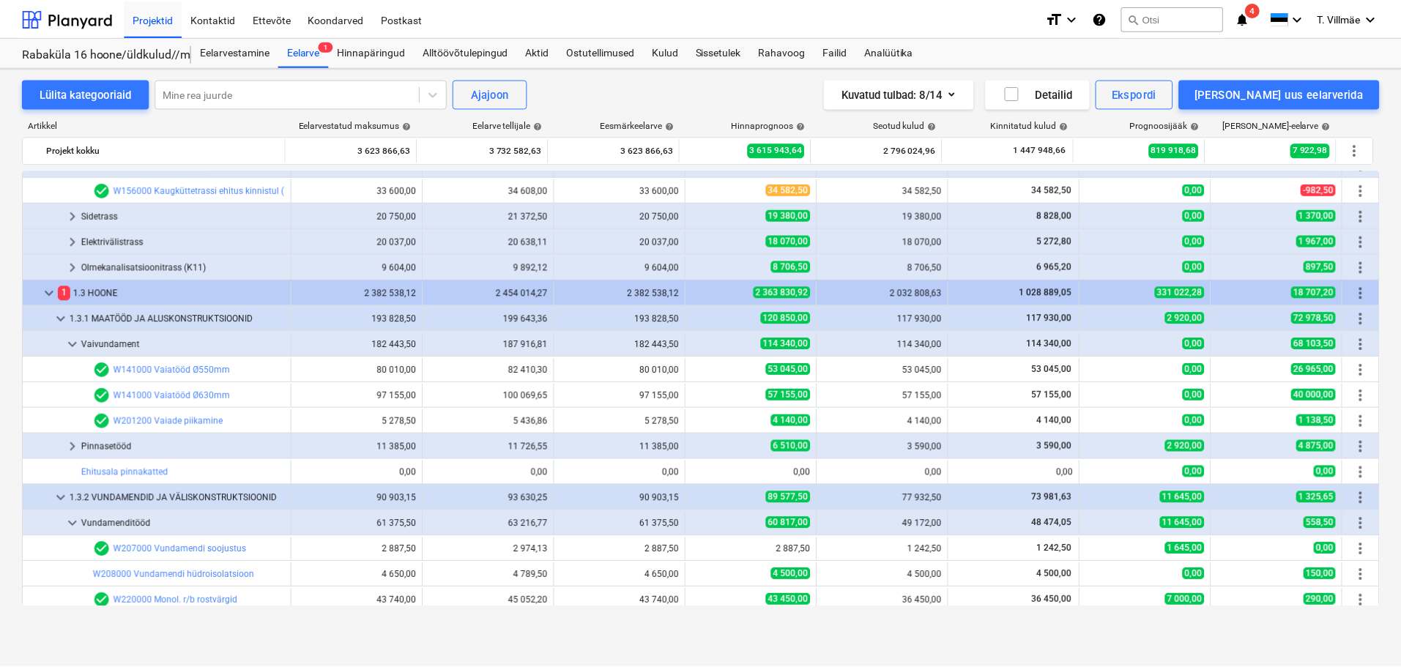
scroll to position [590, 0]
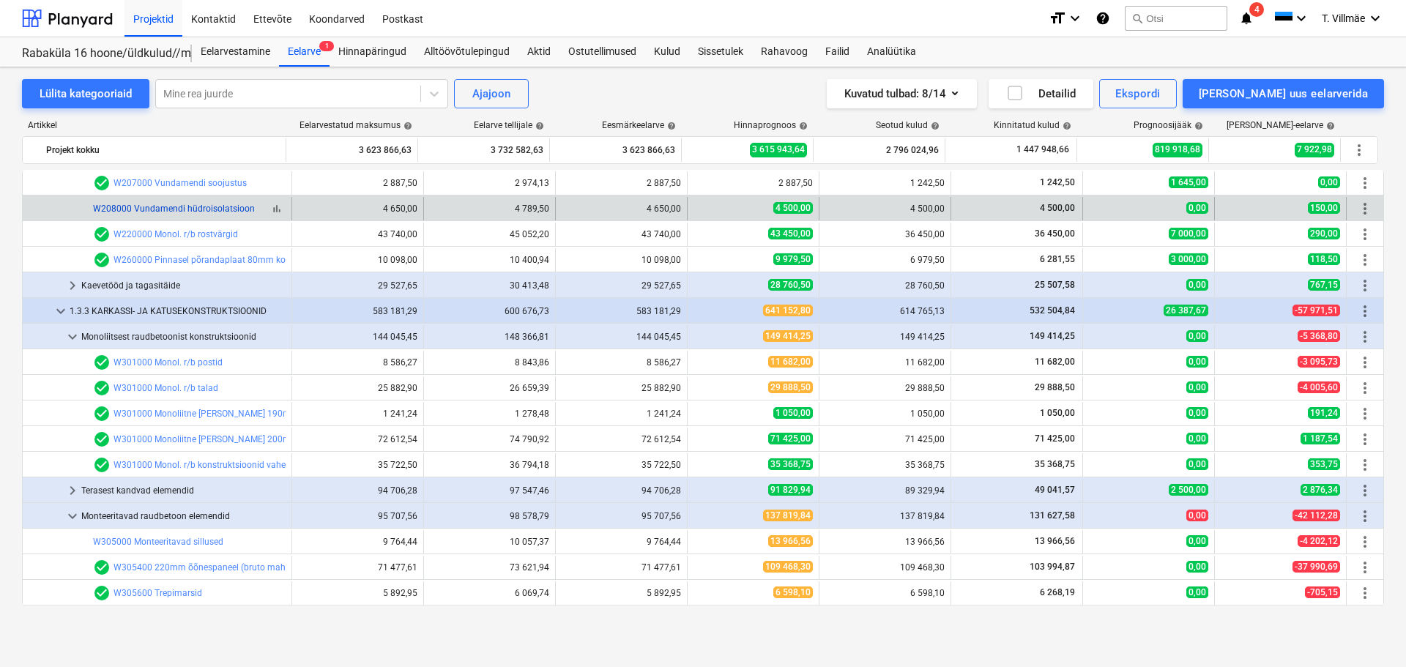
click at [212, 211] on link "W208000 Vundamendi hüdroisolatsioon" at bounding box center [174, 209] width 162 height 10
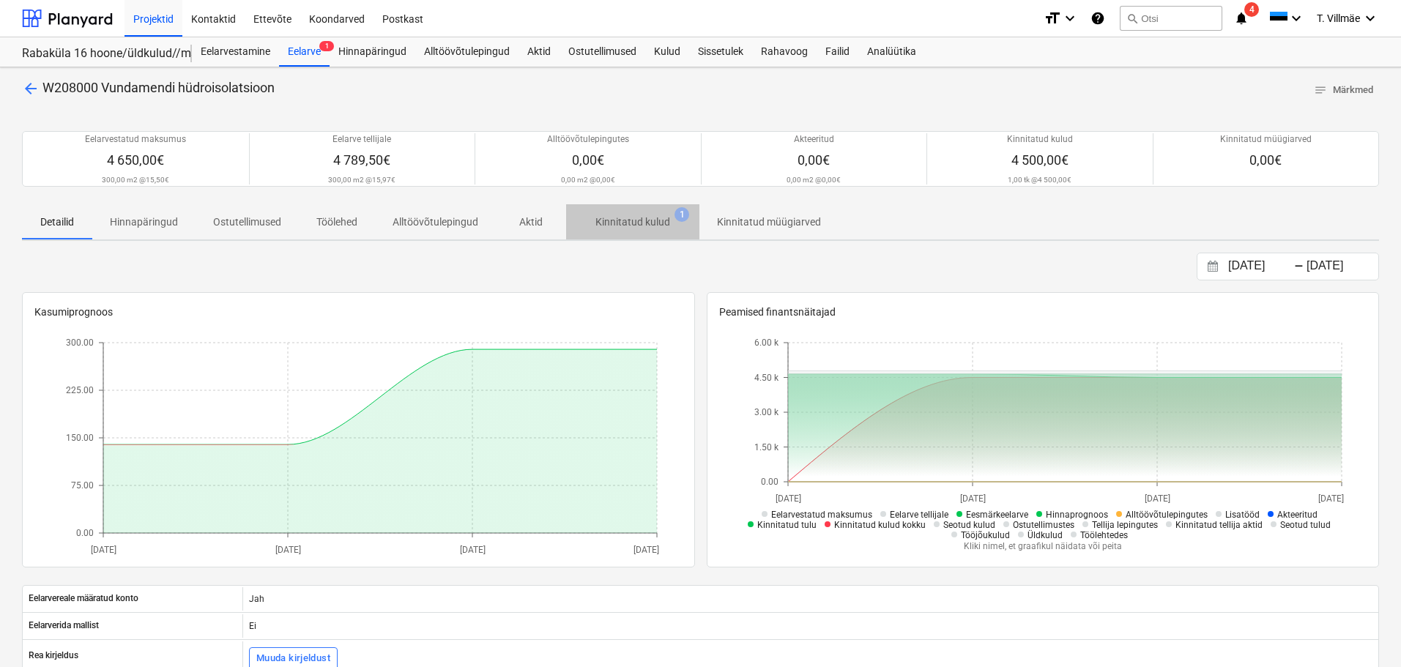
click at [652, 224] on p "Kinnitatud kulud" at bounding box center [632, 222] width 75 height 15
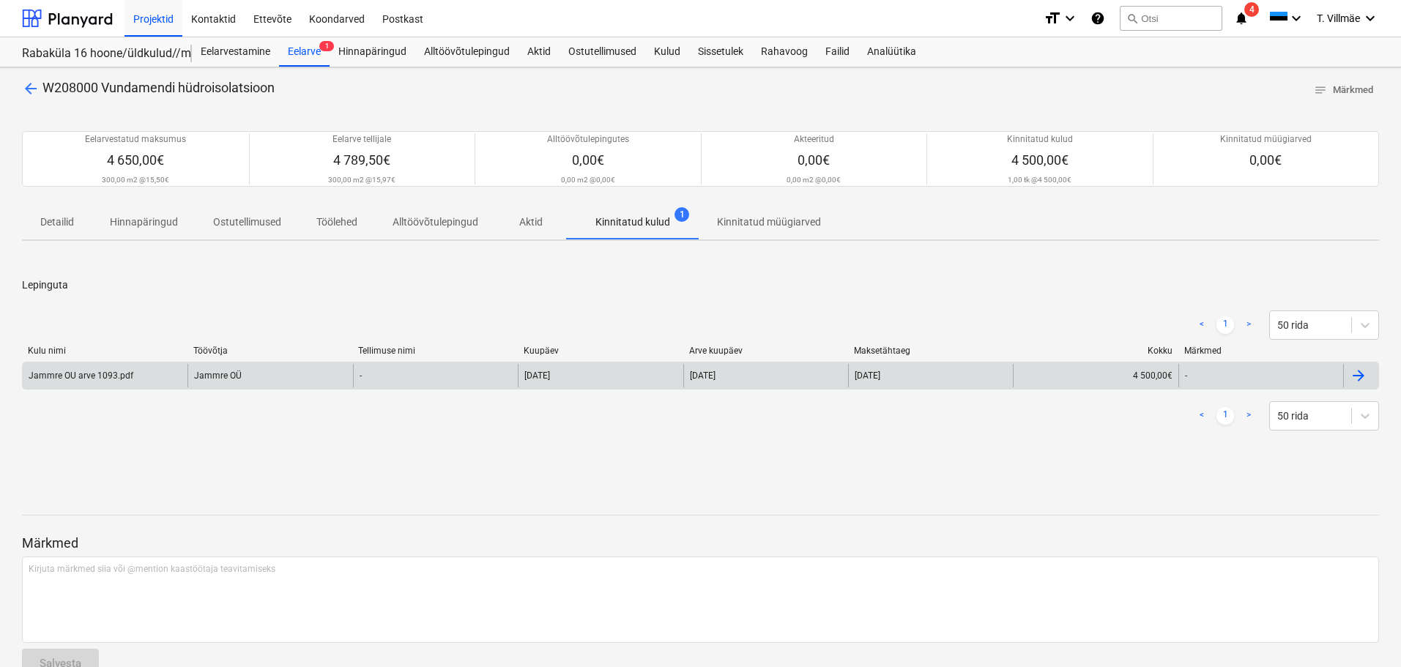
click at [75, 379] on div "Jammre OU arve 1093.pdf" at bounding box center [81, 376] width 105 height 10
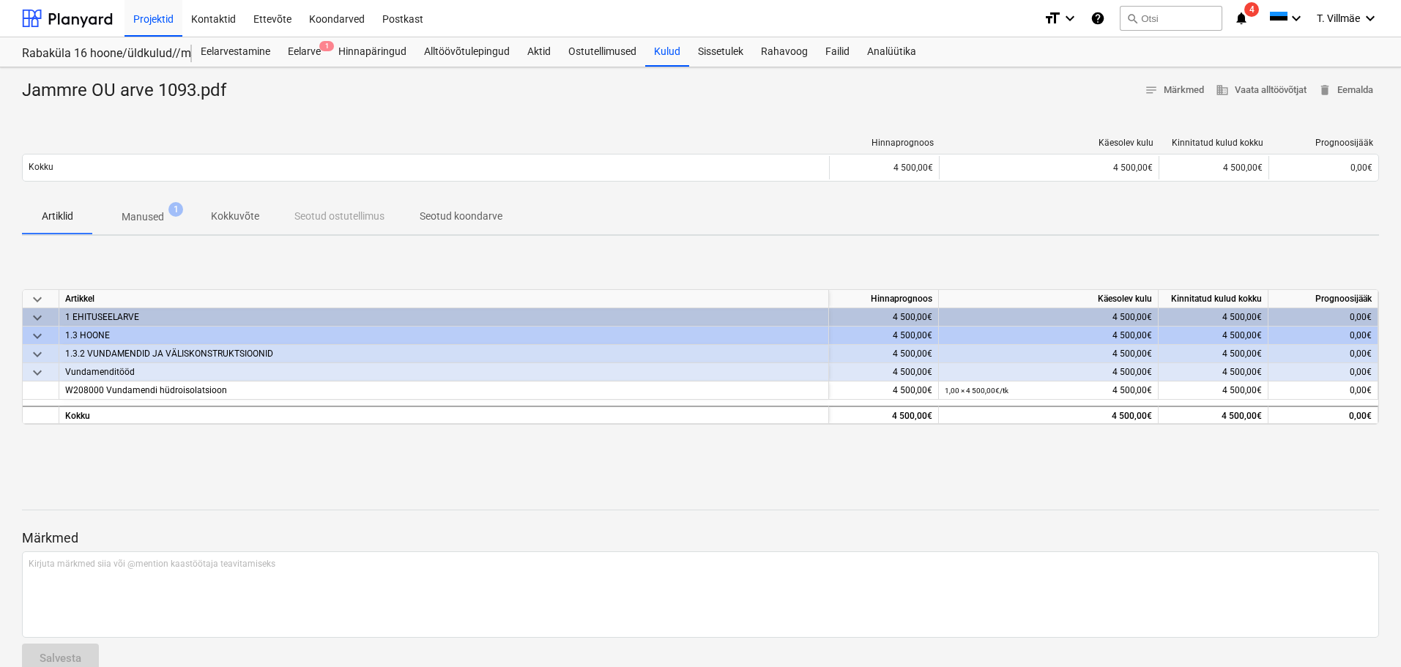
click at [146, 223] on p "Manused" at bounding box center [143, 216] width 42 height 15
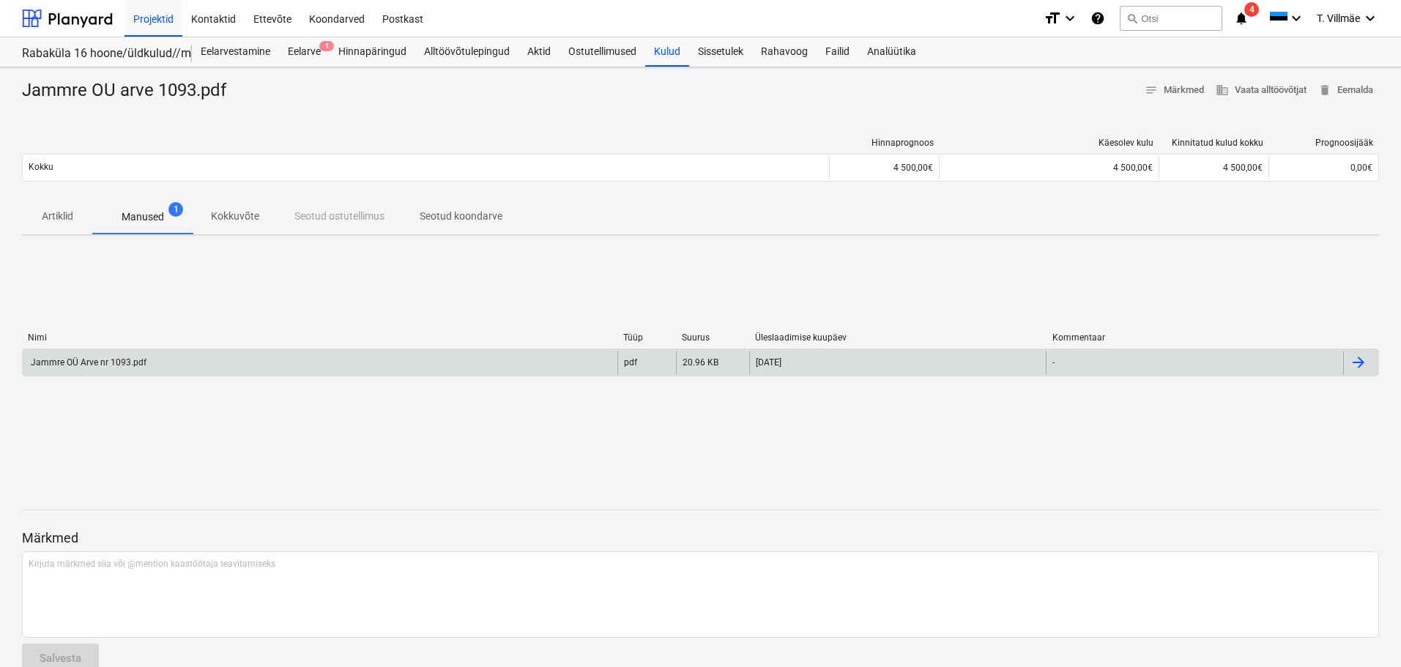
click at [77, 364] on div "Jammre OÜ Arve nr 1093.pdf" at bounding box center [88, 362] width 118 height 10
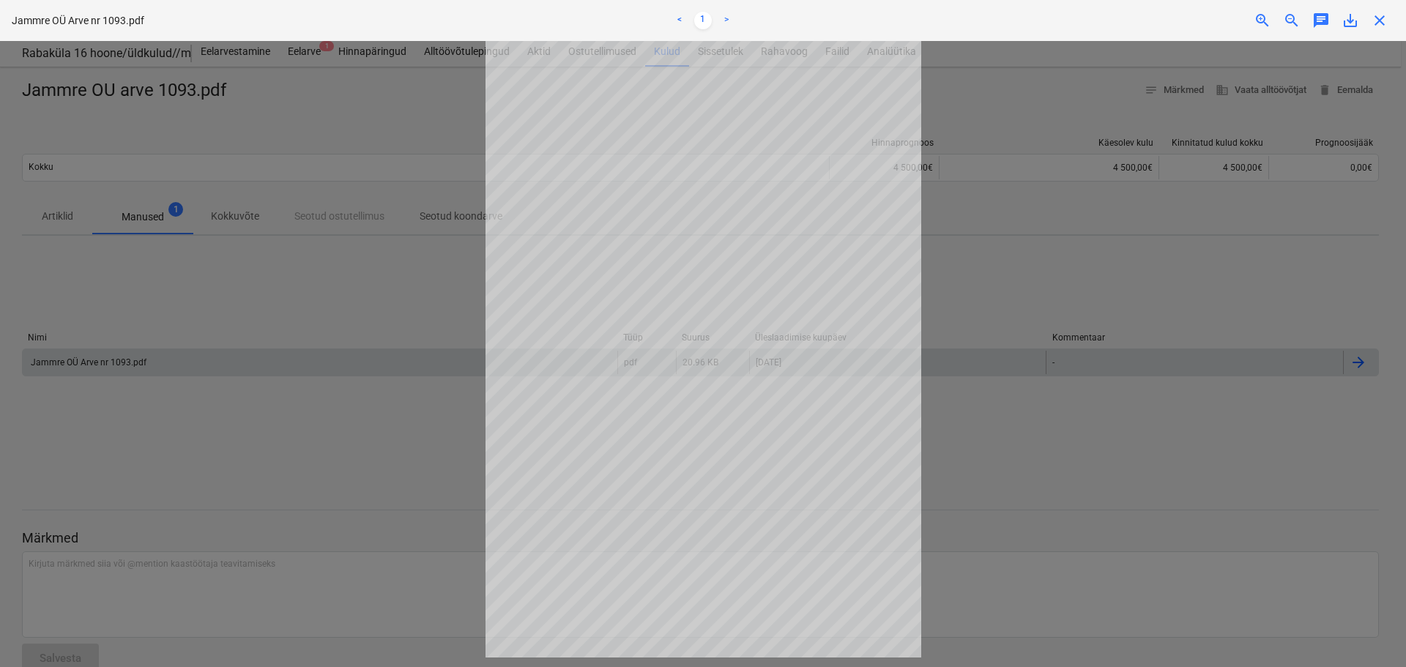
click at [411, 395] on div at bounding box center [703, 354] width 1406 height 626
click at [1377, 23] on span "close" at bounding box center [1380, 21] width 18 height 18
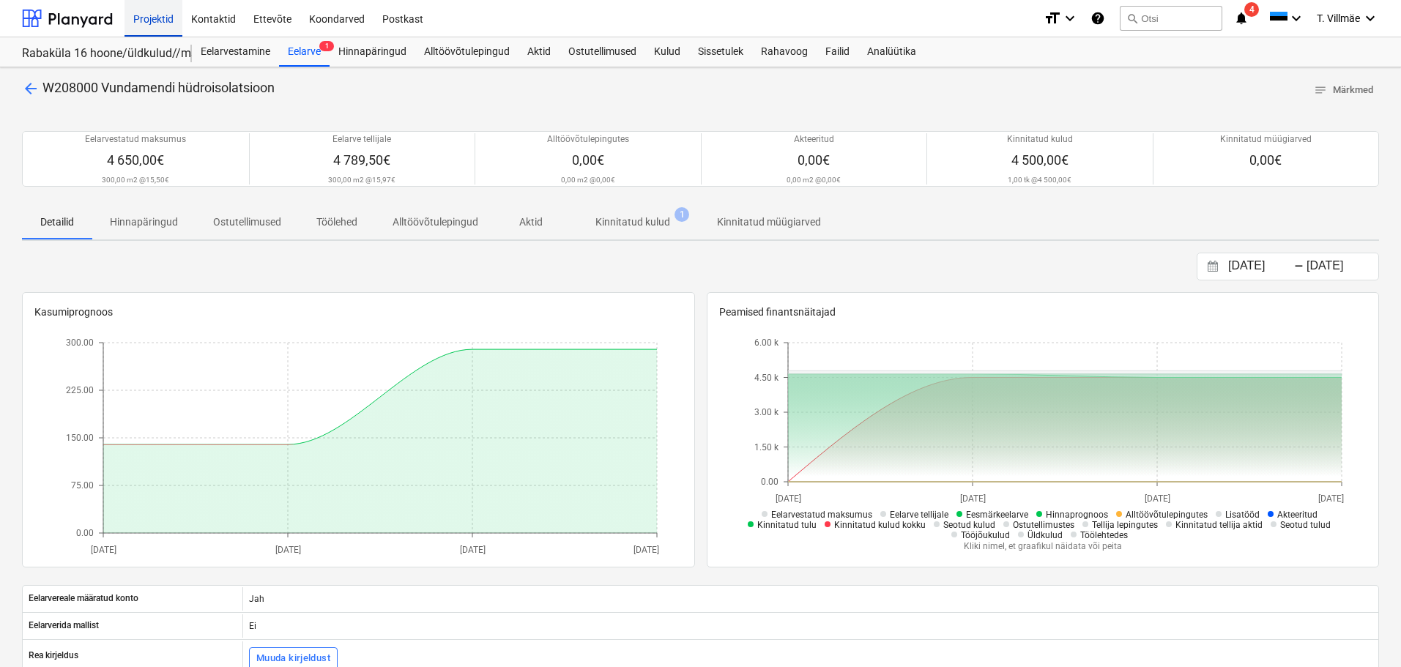
click at [148, 26] on div "Projektid" at bounding box center [153, 17] width 58 height 37
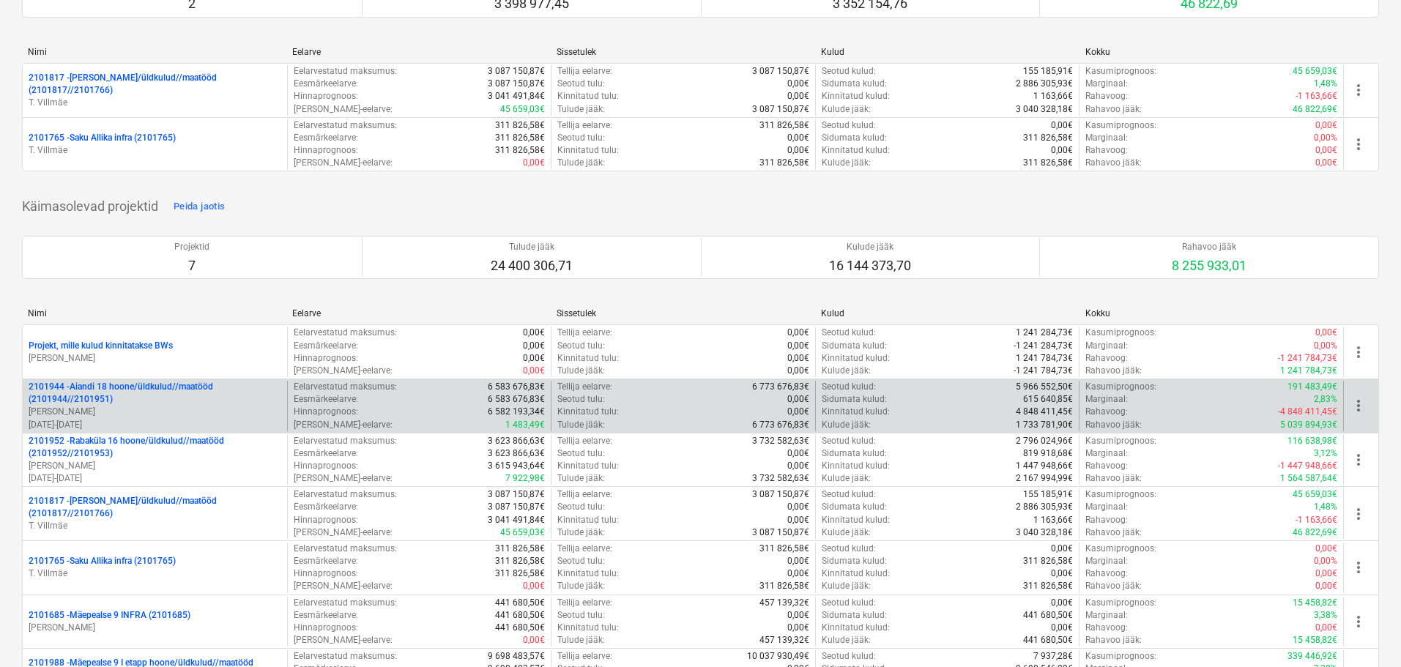
scroll to position [146, 0]
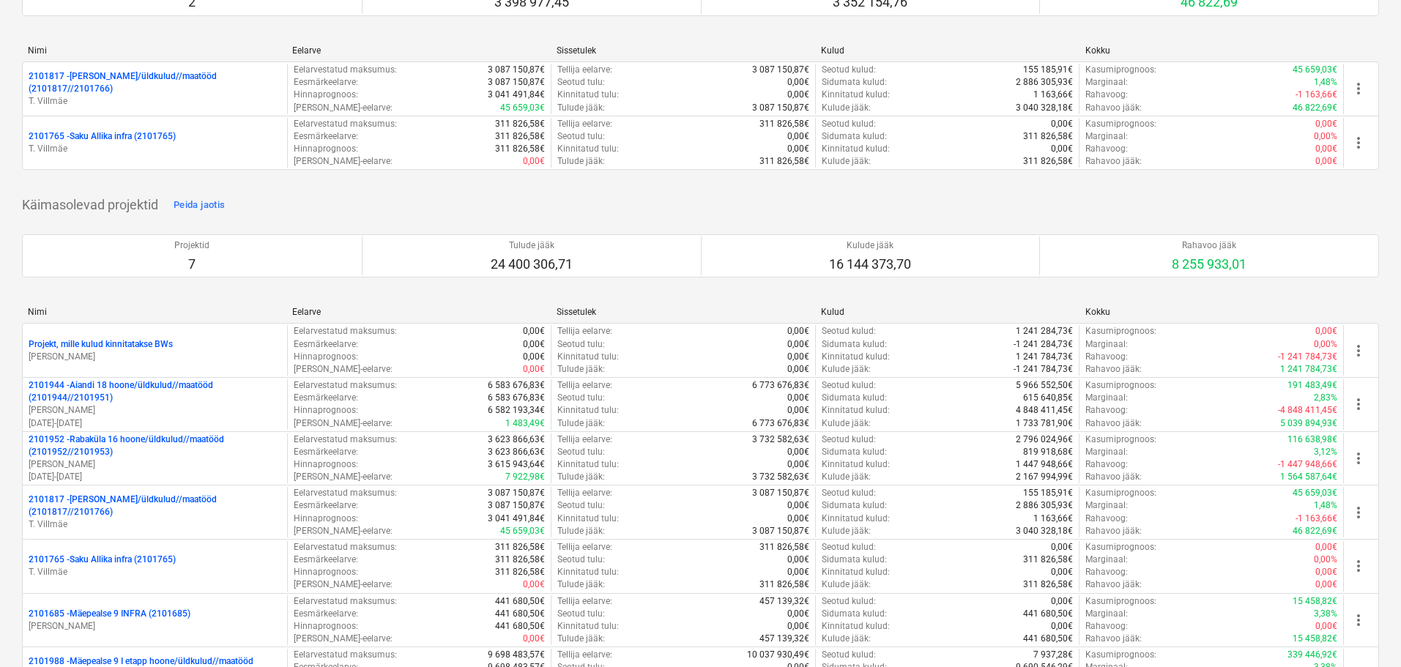
click at [111, 379] on p "2101944 - Aiandi 18 hoone/üldkulud//maatööd (2101944//2101951)" at bounding box center [155, 391] width 253 height 25
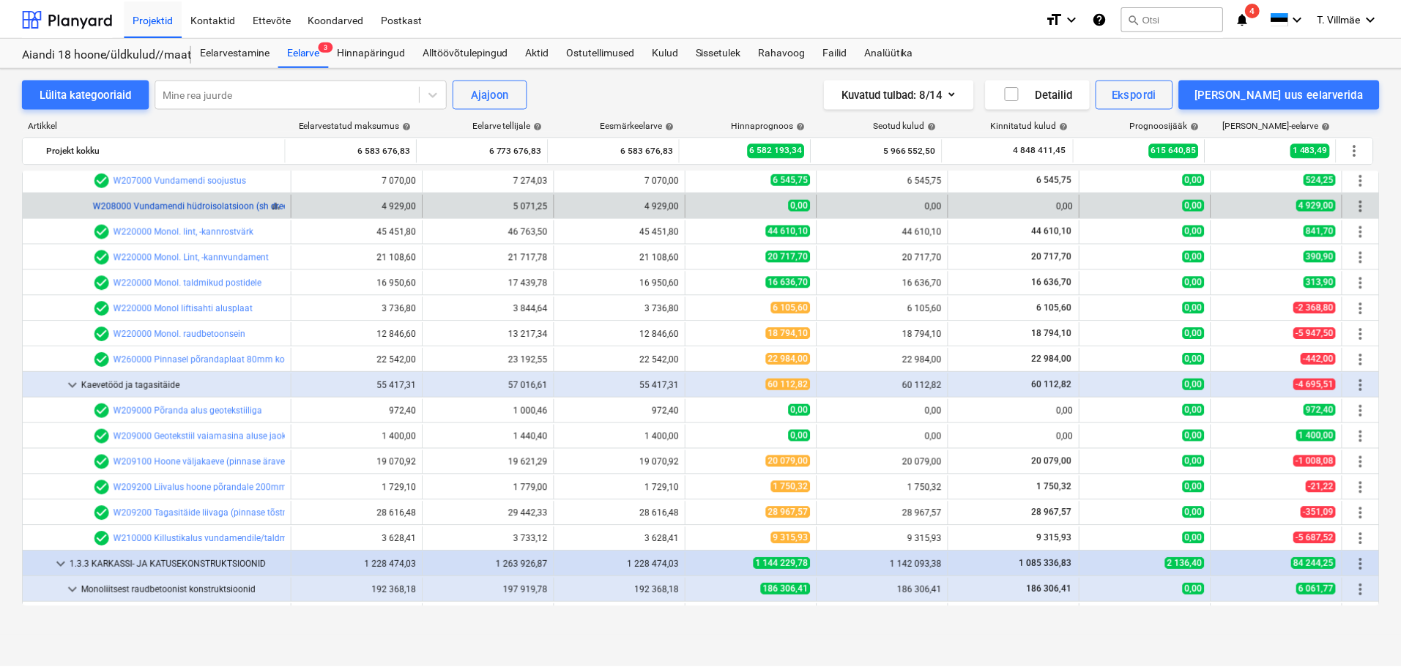
scroll to position [366, 0]
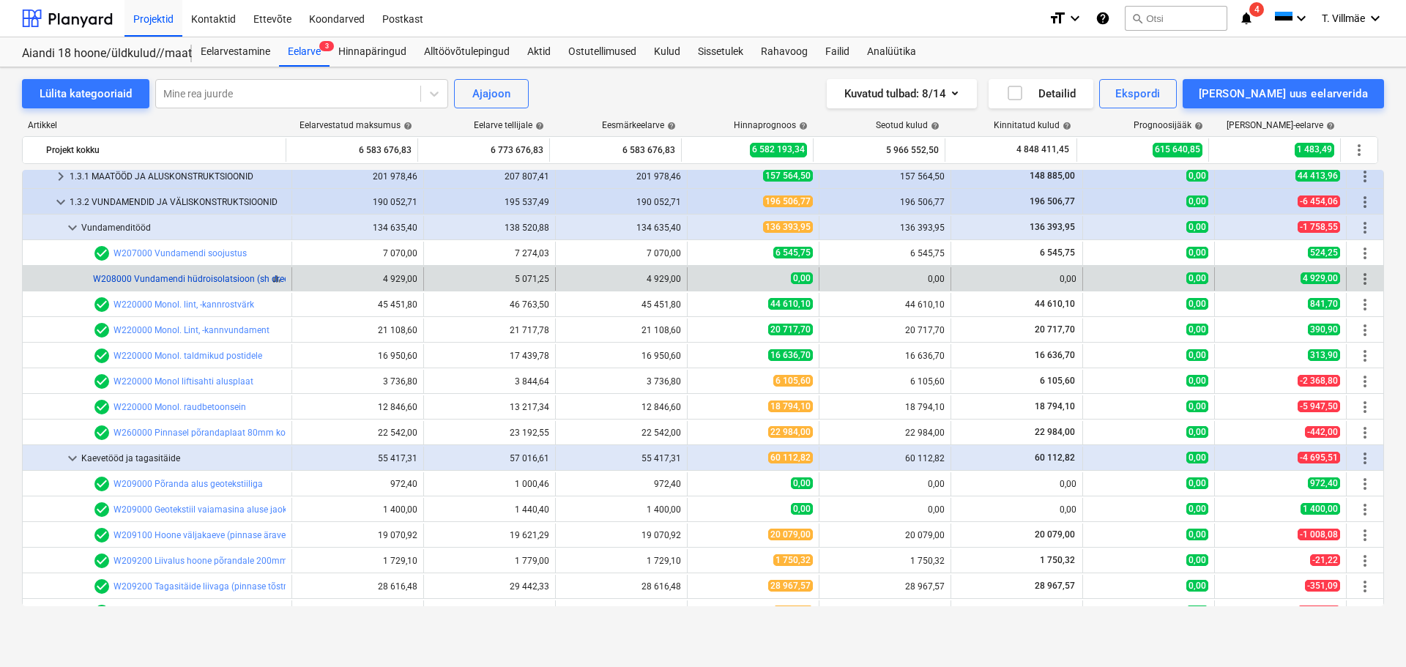
click at [209, 275] on link "W208000 Vundamendi hüdroisolatsioon (sh dreenmatt)" at bounding box center [204, 279] width 223 height 10
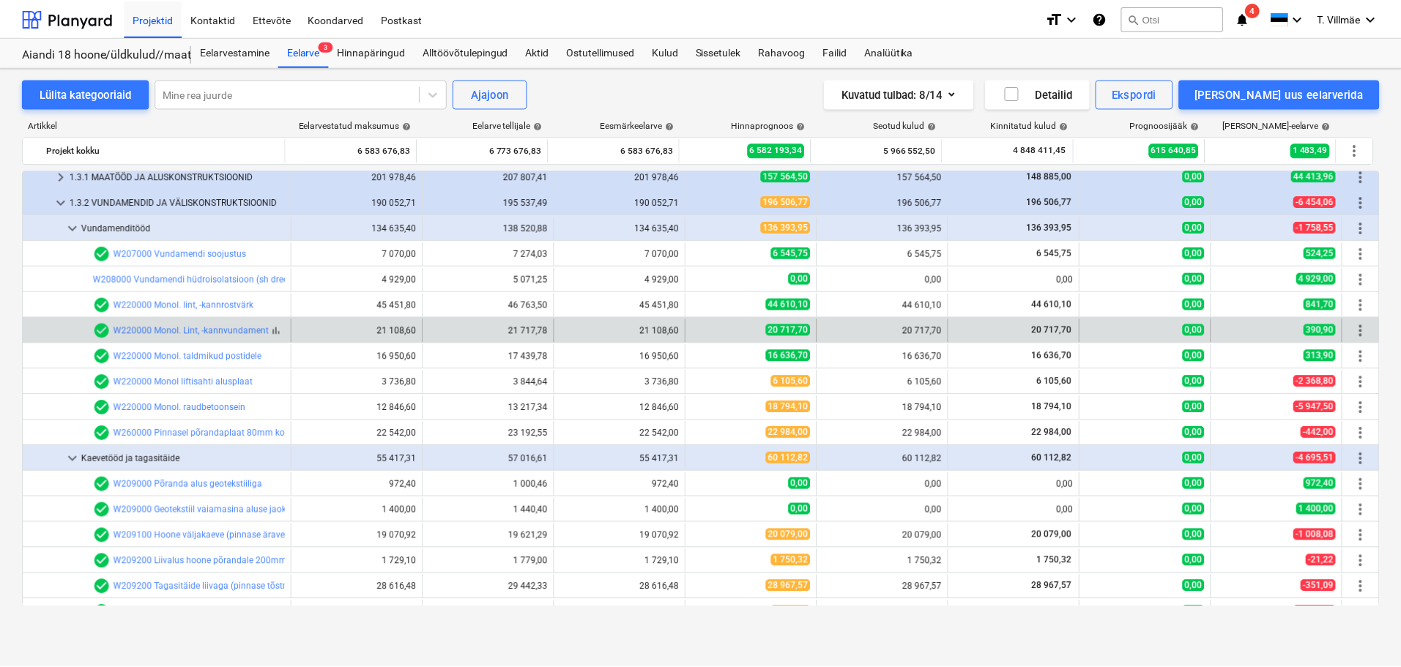
scroll to position [293, 0]
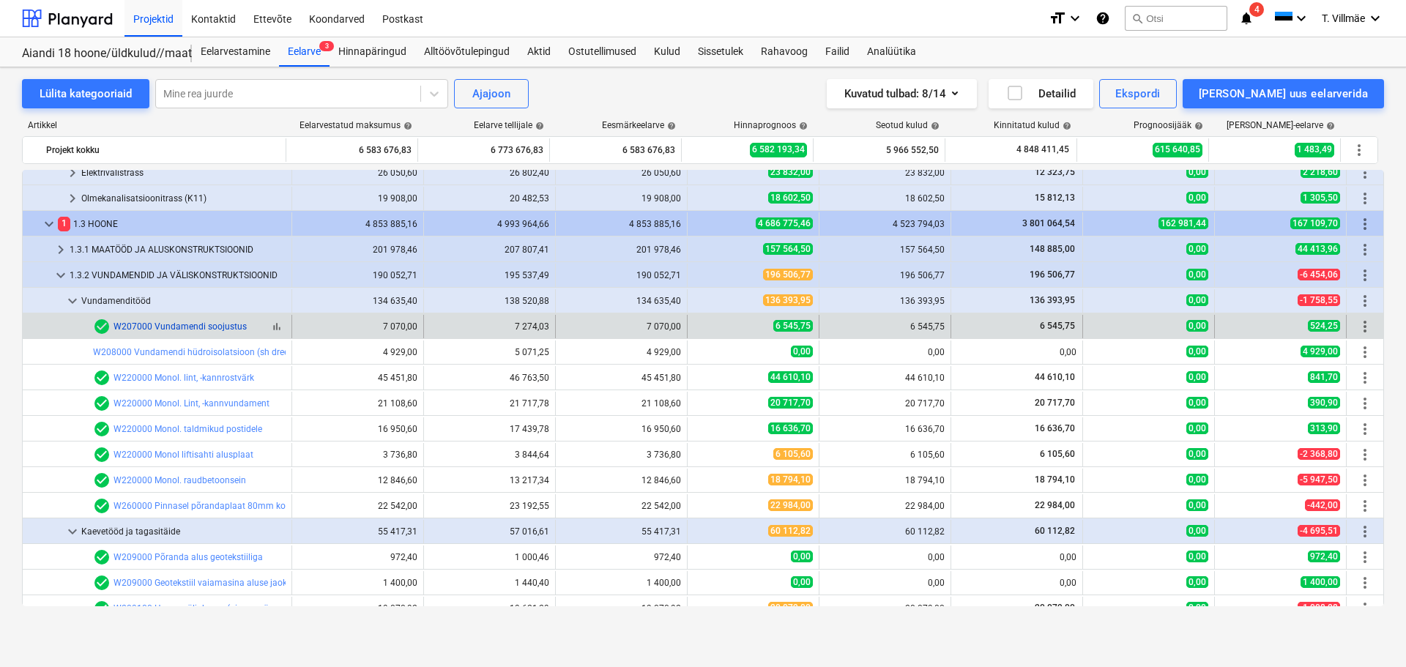
click at [222, 329] on link "W207000 Vundamendi soojustus" at bounding box center [179, 326] width 133 height 10
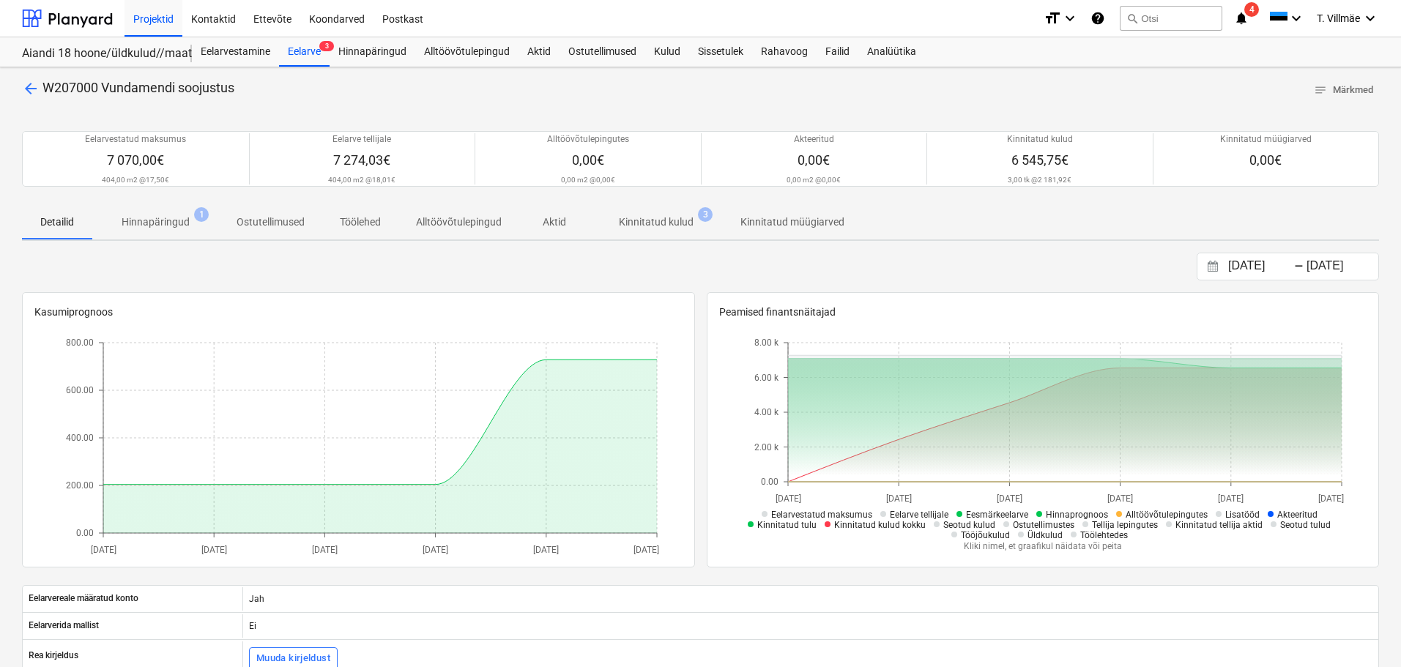
click at [669, 227] on p "Kinnitatud kulud" at bounding box center [656, 222] width 75 height 15
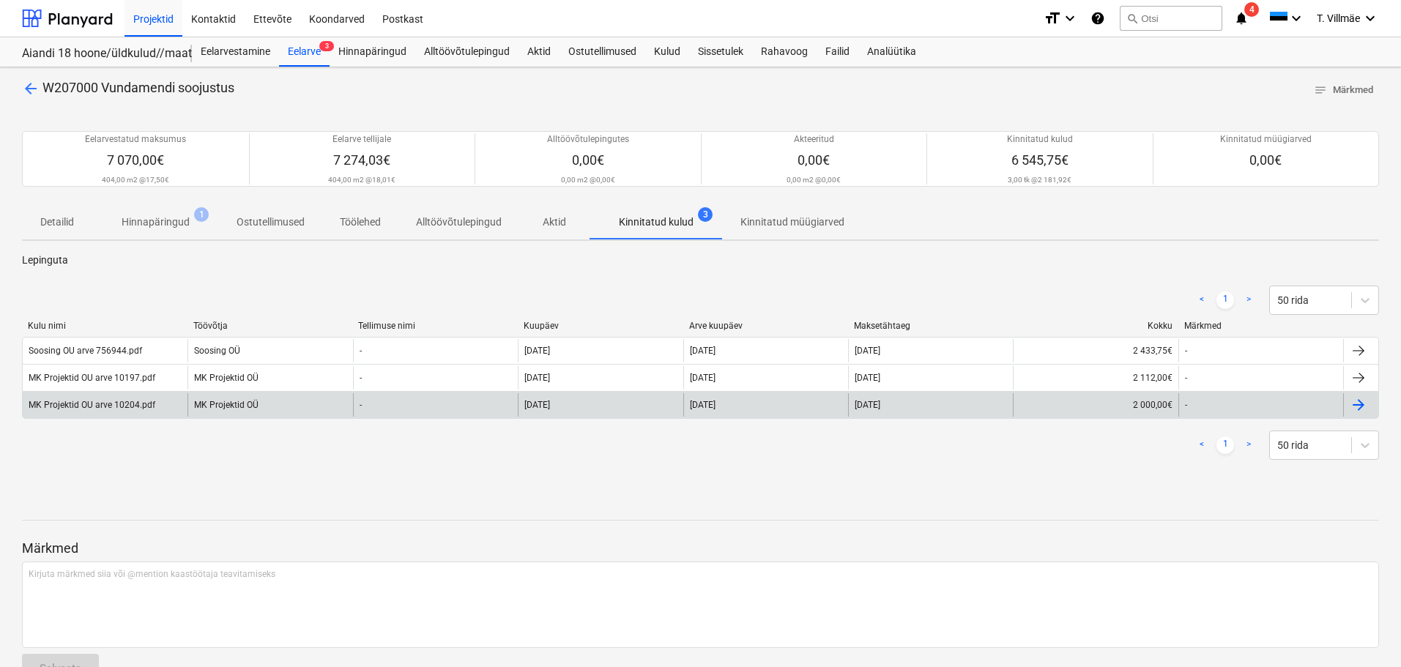
click at [119, 407] on div "MK Projektid OU arve 10204.pdf" at bounding box center [92, 405] width 127 height 10
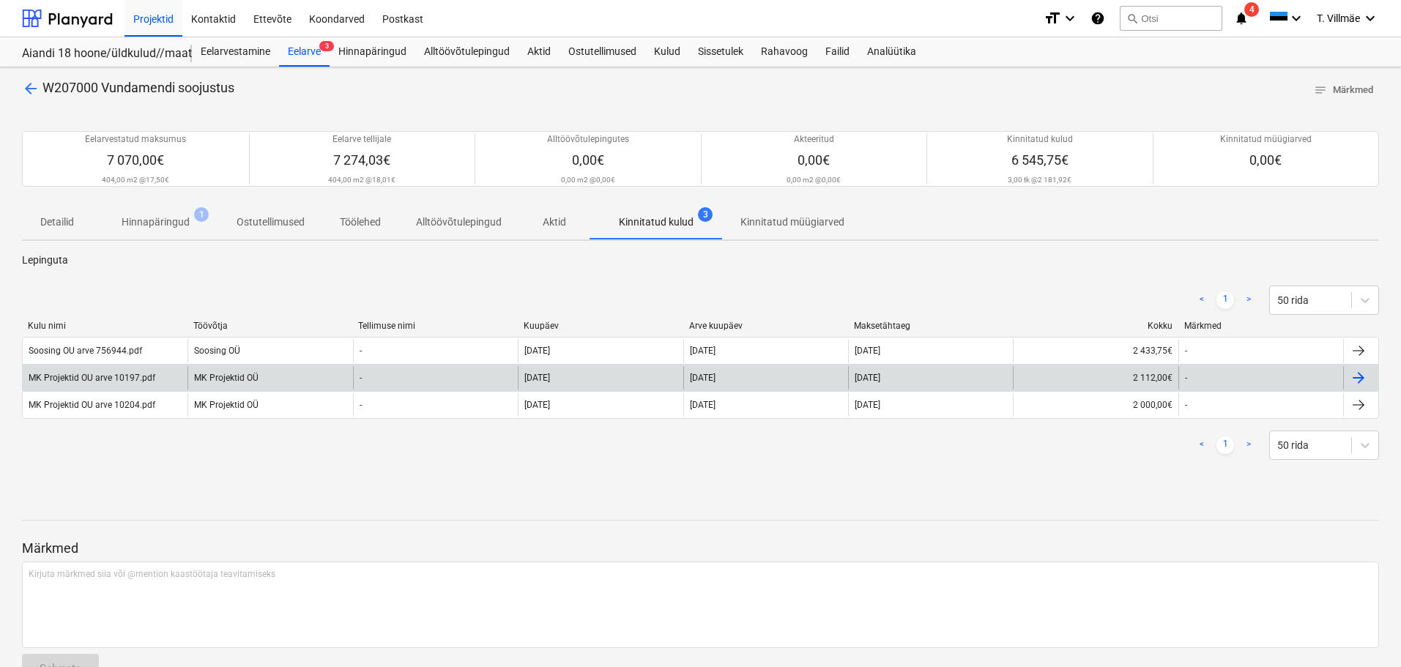
click at [108, 377] on div "MK Projektid OU arve 10197.pdf" at bounding box center [92, 378] width 127 height 10
